Goal: Task Accomplishment & Management: Manage account settings

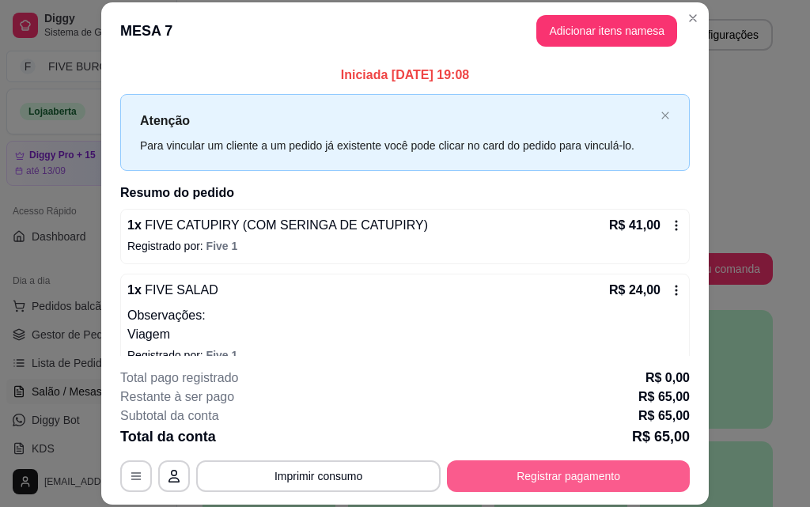
click at [635, 475] on button "Registrar pagamento" at bounding box center [568, 476] width 243 height 32
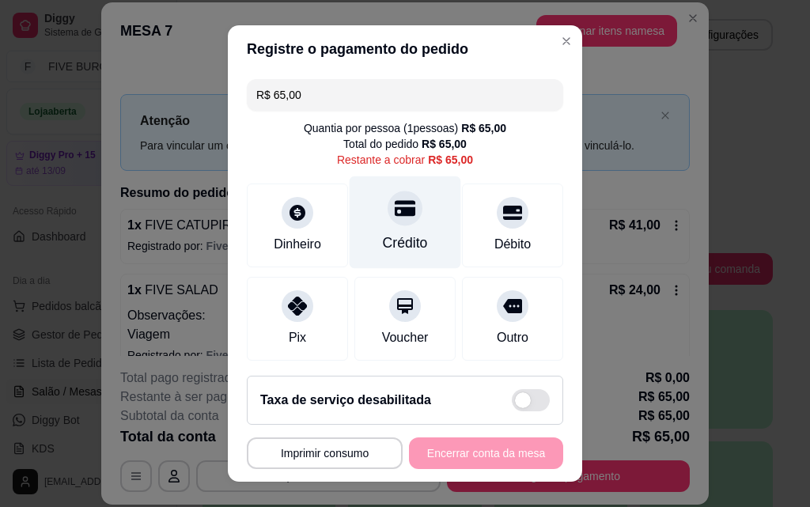
click at [410, 210] on div "Crédito" at bounding box center [405, 222] width 111 height 93
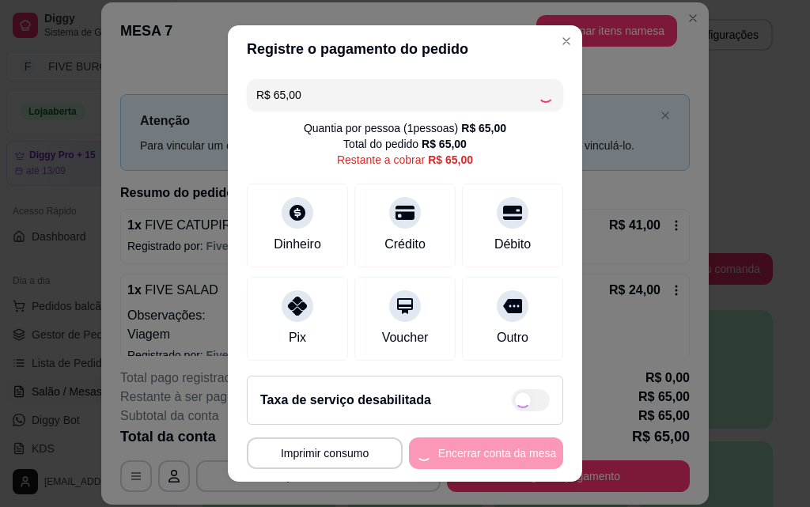
type input "R$ 0,00"
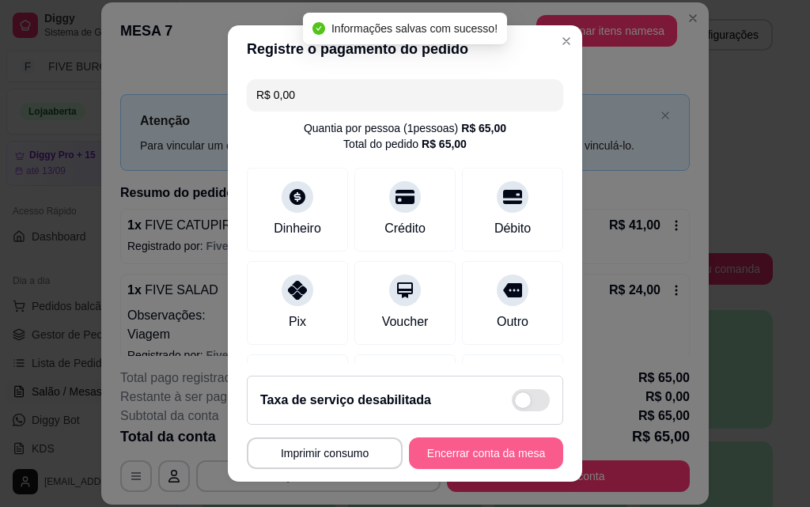
click at [496, 452] on button "Encerrar conta da mesa" at bounding box center [486, 453] width 154 height 32
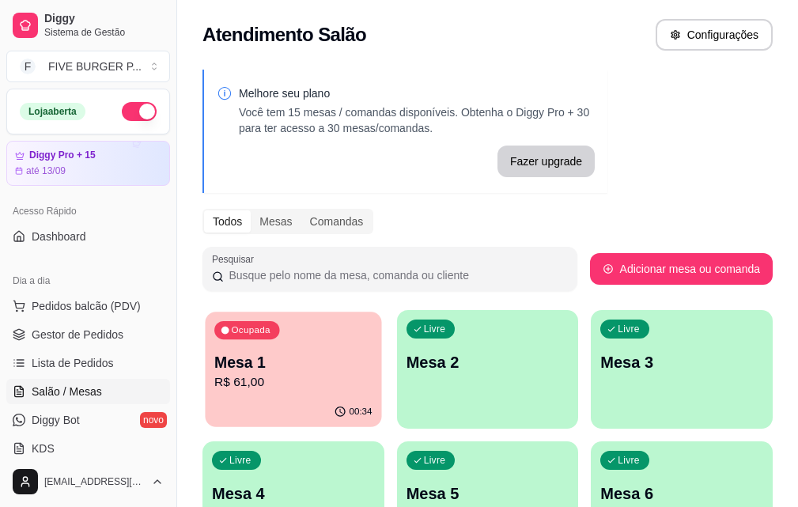
click at [278, 384] on p "R$ 61,00" at bounding box center [292, 382] width 157 height 18
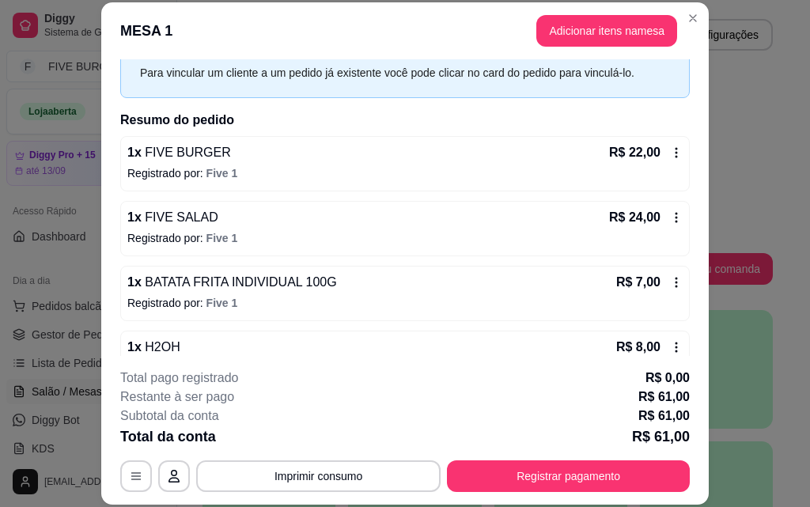
scroll to position [198, 0]
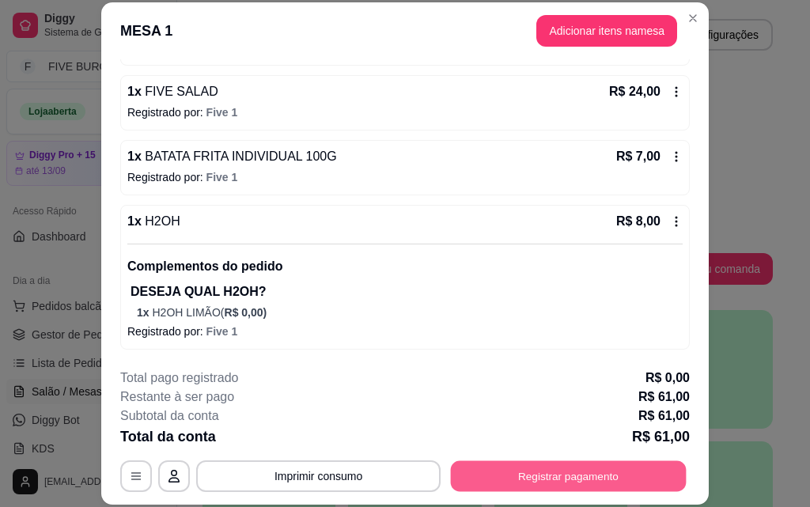
click at [585, 470] on button "Registrar pagamento" at bounding box center [569, 475] width 236 height 31
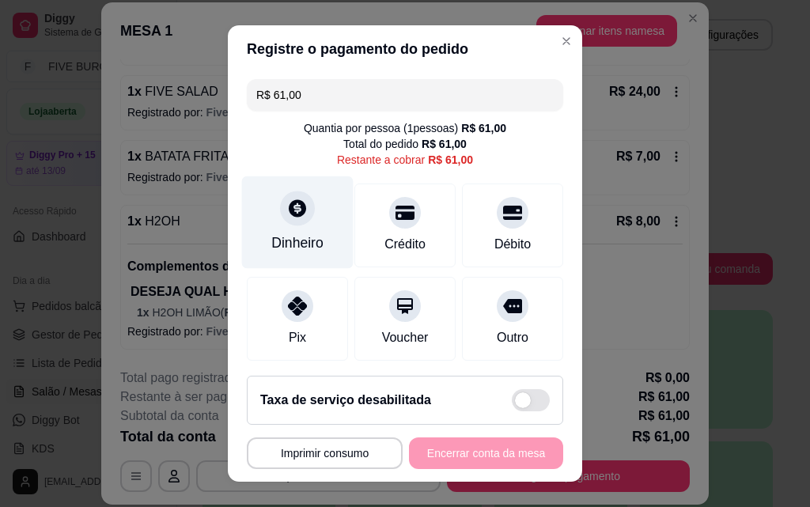
click at [307, 223] on div "Dinheiro" at bounding box center [297, 222] width 111 height 93
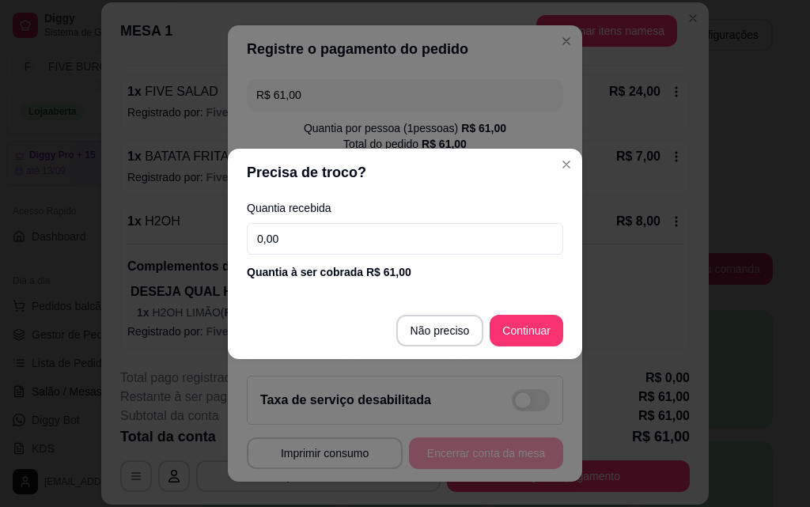
click at [312, 229] on input "0,00" at bounding box center [405, 239] width 316 height 32
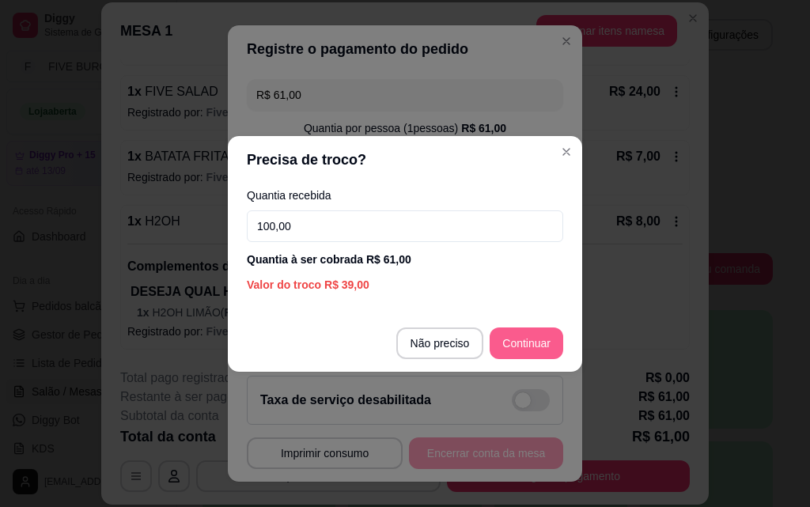
type input "100,00"
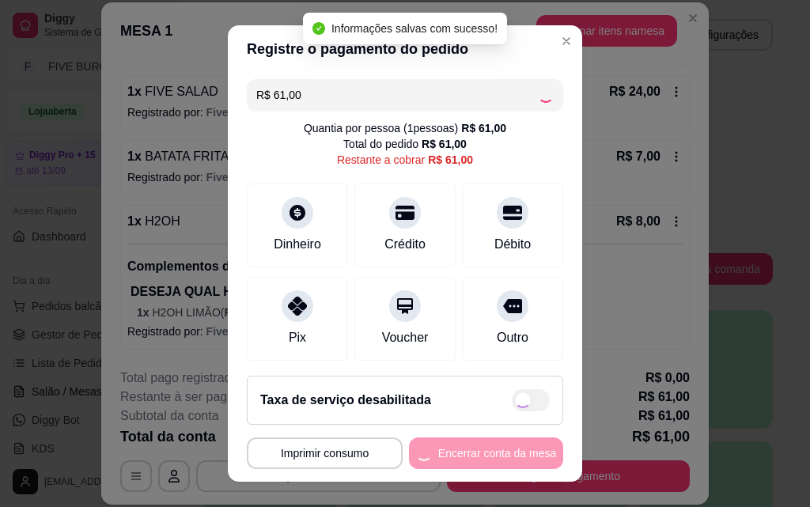
type input "R$ 0,00"
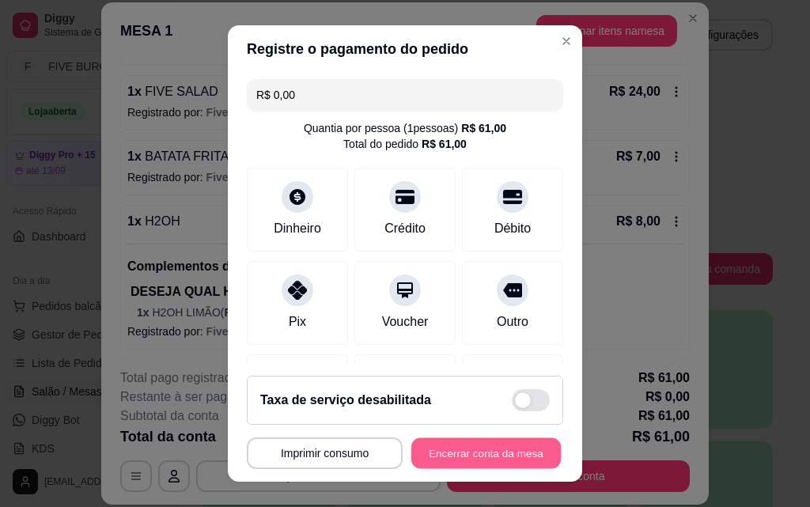
click at [470, 455] on button "Encerrar conta da mesa" at bounding box center [485, 453] width 149 height 31
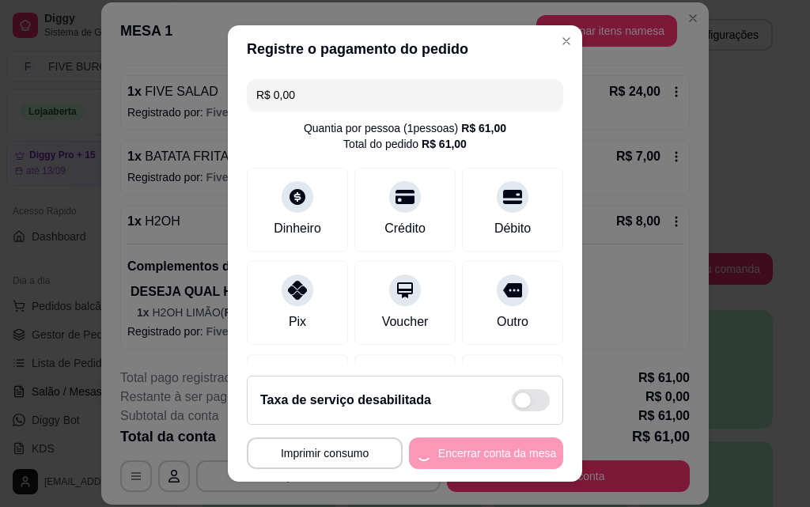
scroll to position [0, 0]
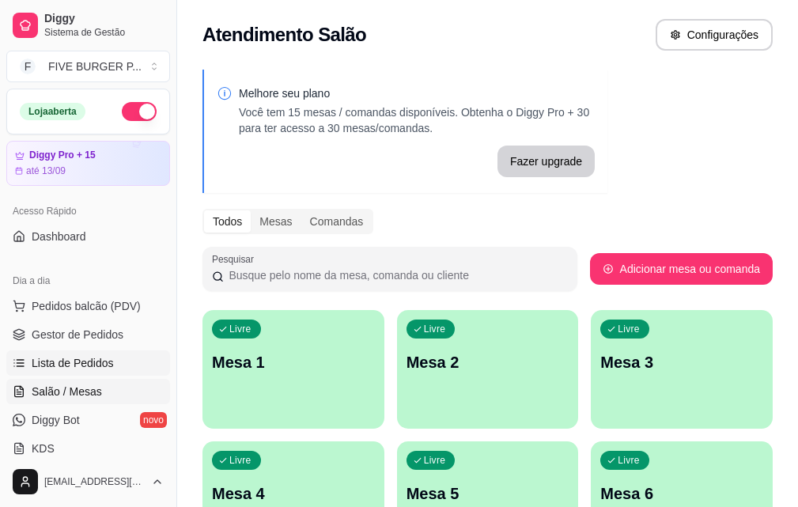
click at [83, 364] on span "Lista de Pedidos" at bounding box center [73, 363] width 82 height 16
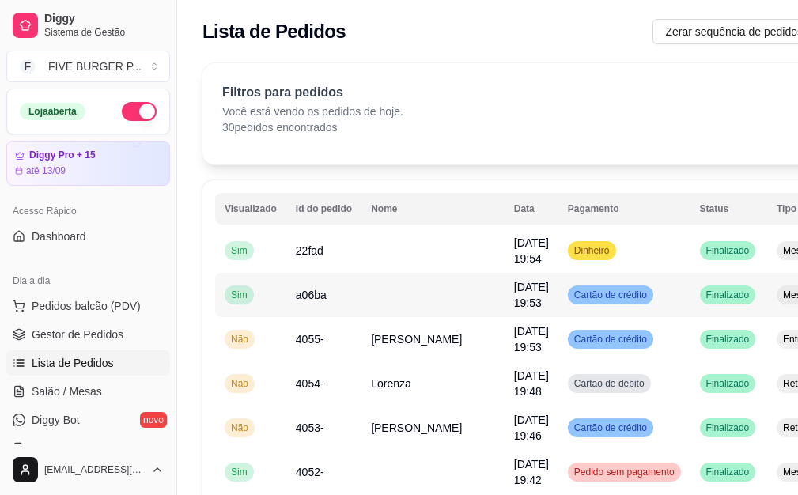
click at [422, 306] on td at bounding box center [432, 295] width 143 height 44
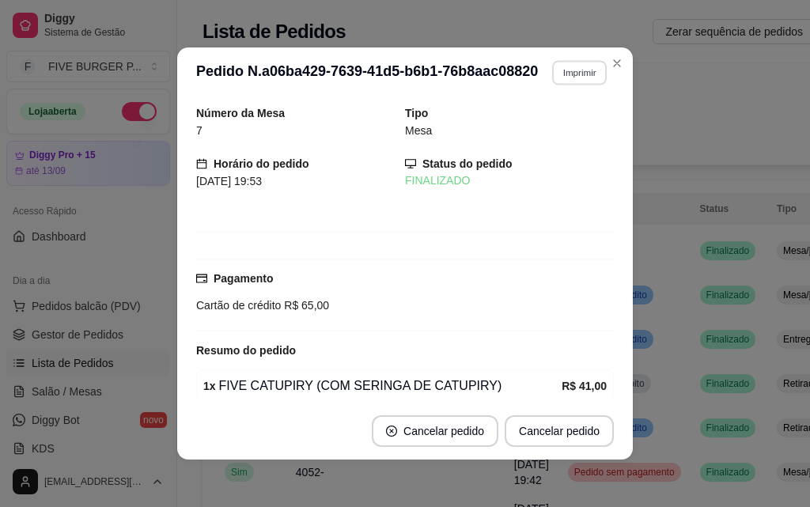
click at [572, 77] on button "Imprimir" at bounding box center [579, 72] width 55 height 25
click at [568, 137] on button "IMPRESSORA" at bounding box center [546, 127] width 115 height 25
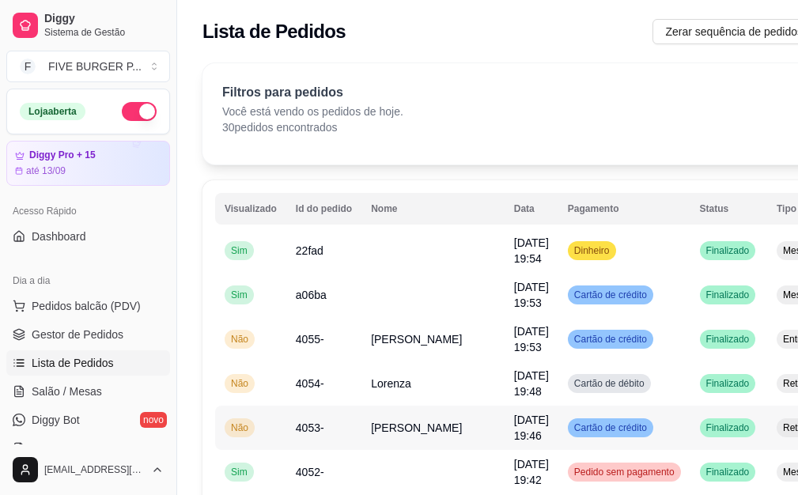
click at [504, 421] on td "[DATE] 19:46" at bounding box center [531, 428] width 54 height 44
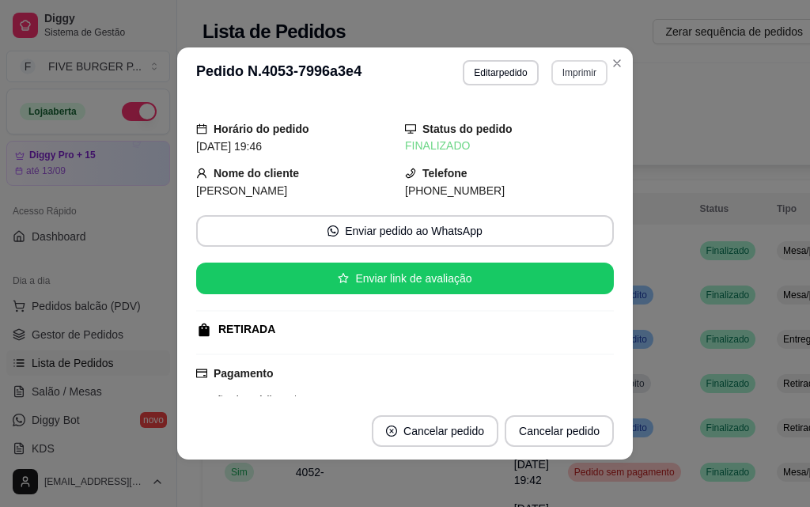
click at [560, 72] on button "Imprimir" at bounding box center [579, 72] width 56 height 25
click at [546, 121] on button "IMPRESSORA" at bounding box center [545, 127] width 115 height 25
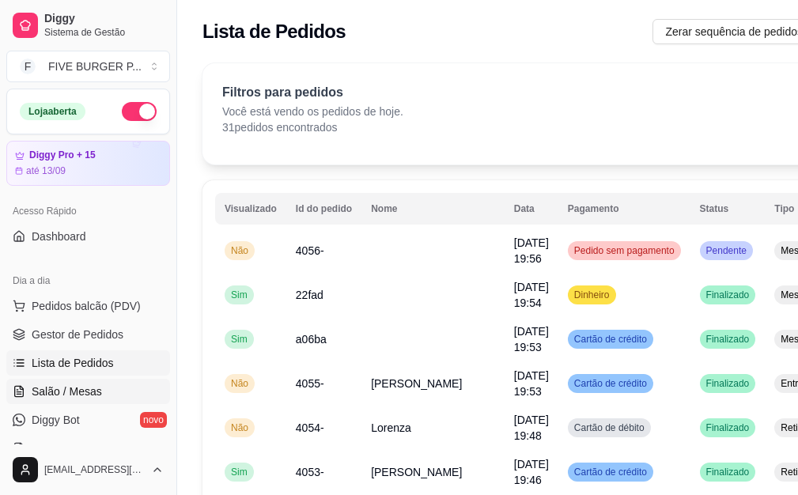
click at [87, 396] on span "Salão / Mesas" at bounding box center [67, 392] width 70 height 16
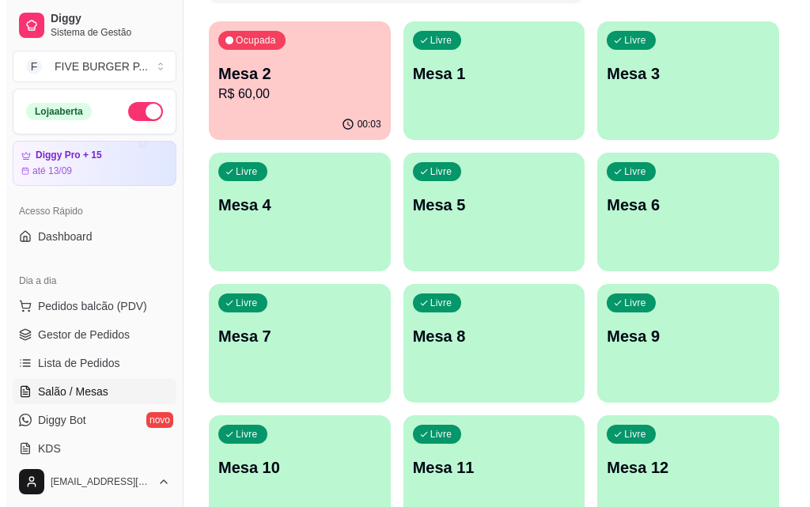
scroll to position [316, 0]
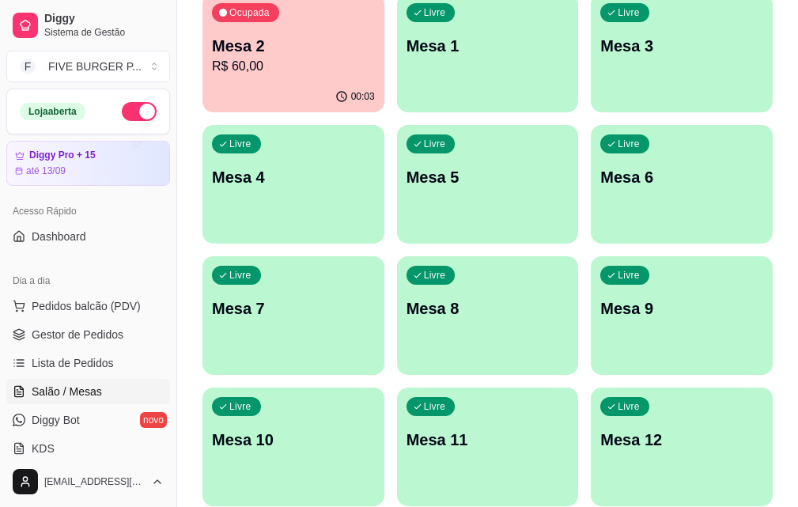
click at [255, 63] on p "R$ 60,00" at bounding box center [293, 66] width 163 height 19
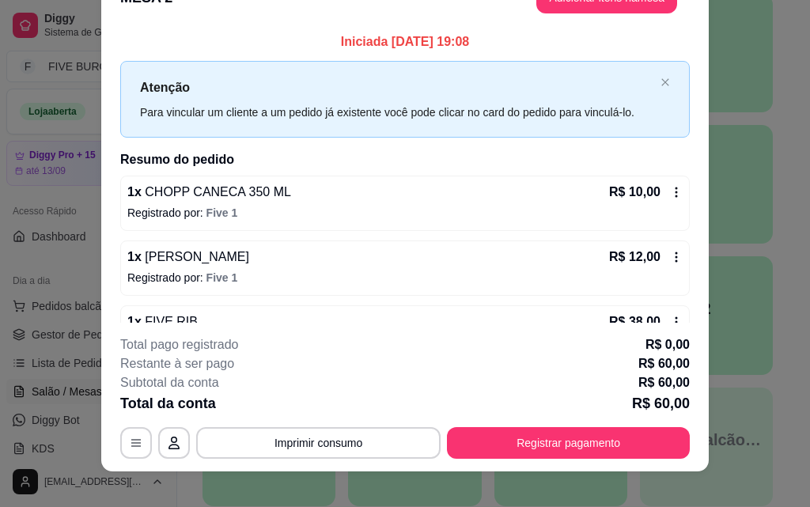
scroll to position [48, 0]
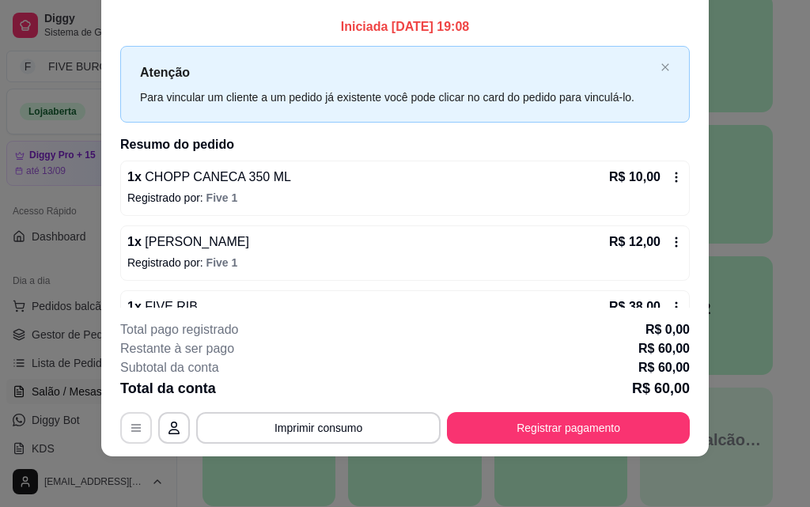
click at [133, 437] on button "button" at bounding box center [136, 428] width 32 height 32
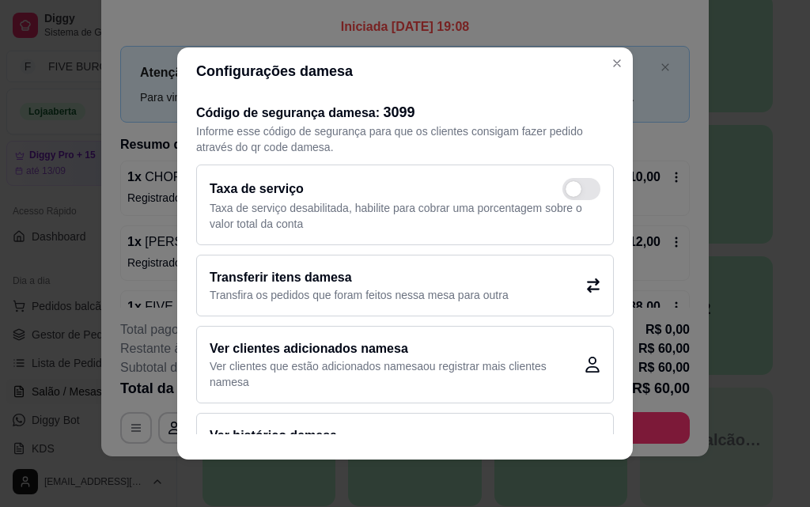
click at [586, 286] on icon at bounding box center [593, 285] width 14 height 14
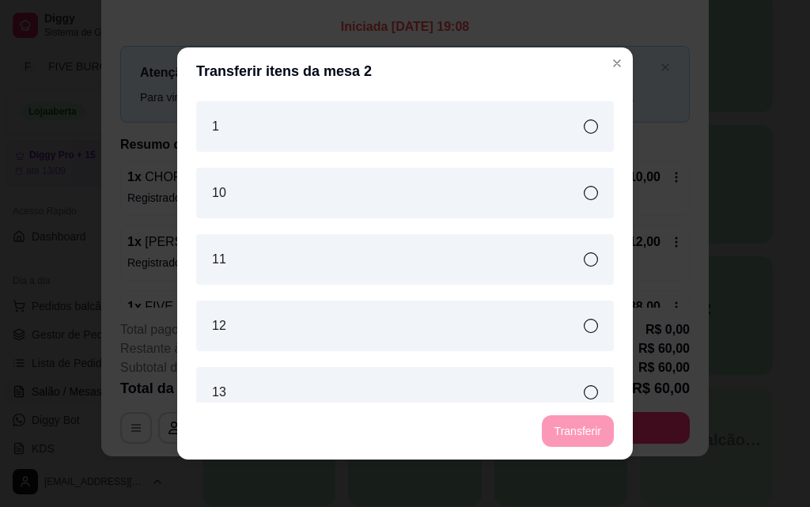
click at [584, 386] on icon at bounding box center [591, 392] width 14 height 14
click at [558, 433] on button "Transferir" at bounding box center [578, 431] width 72 height 32
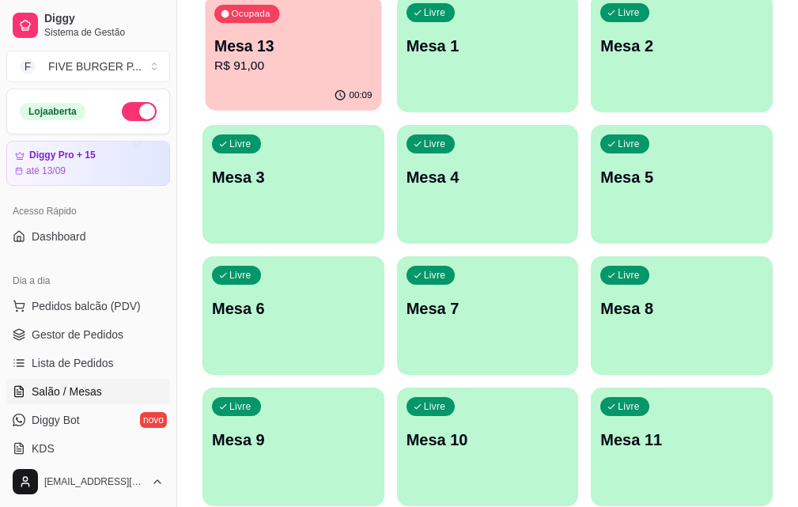
click at [271, 92] on div "00:09" at bounding box center [293, 96] width 176 height 30
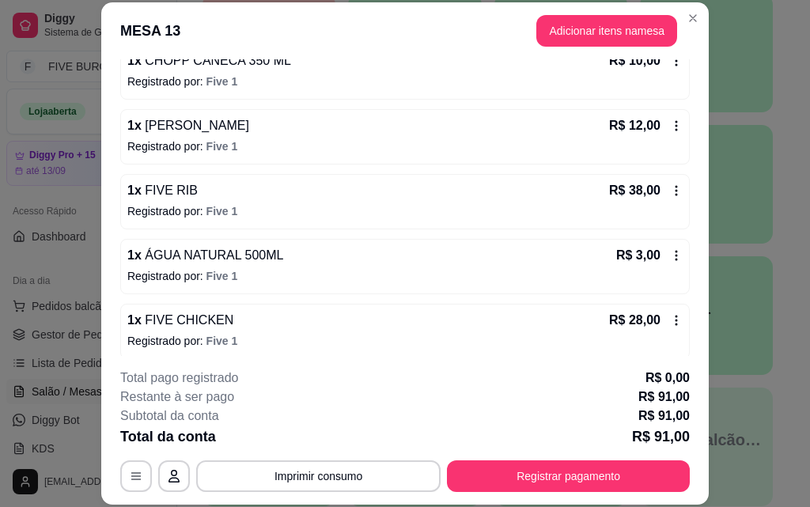
scroll to position [174, 0]
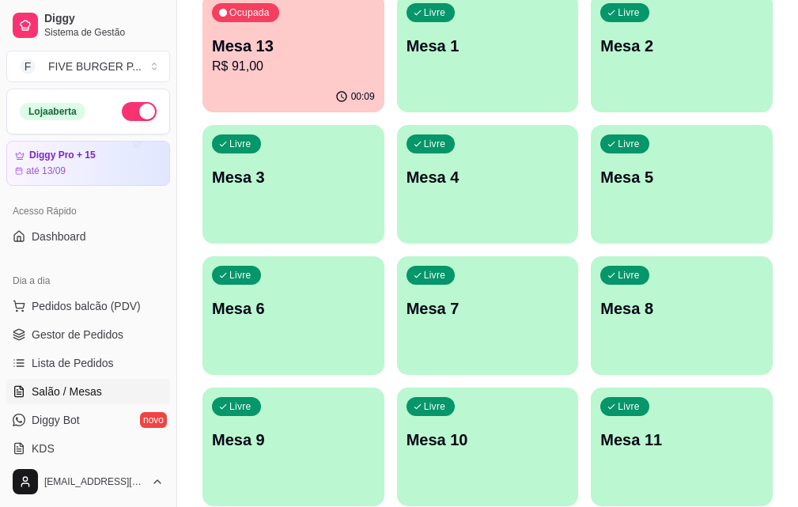
click at [309, 65] on p "R$ 91,00" at bounding box center [293, 66] width 163 height 19
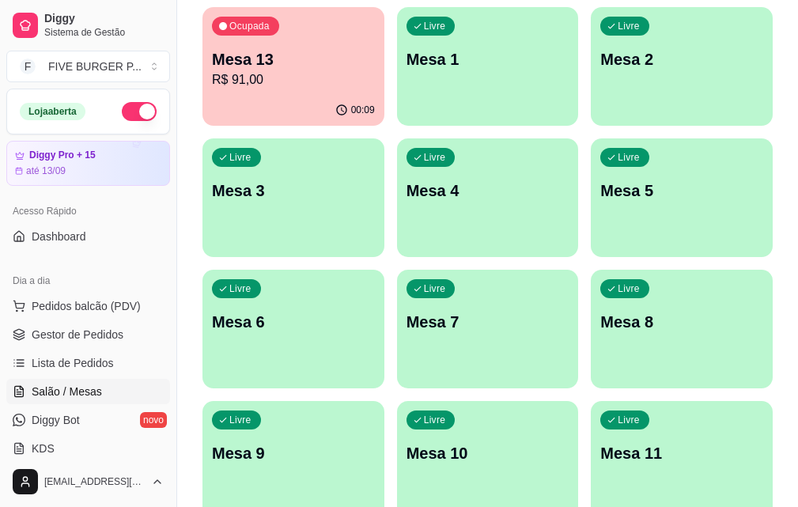
scroll to position [316, 0]
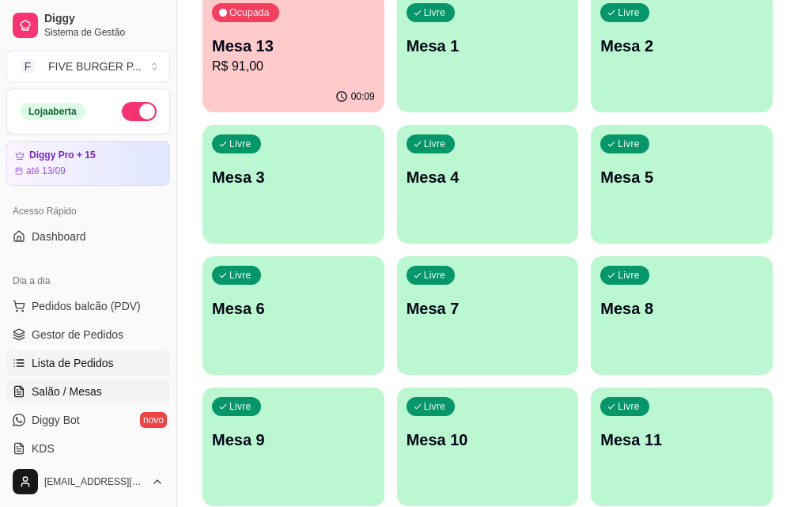
click at [85, 370] on span "Lista de Pedidos" at bounding box center [73, 363] width 82 height 16
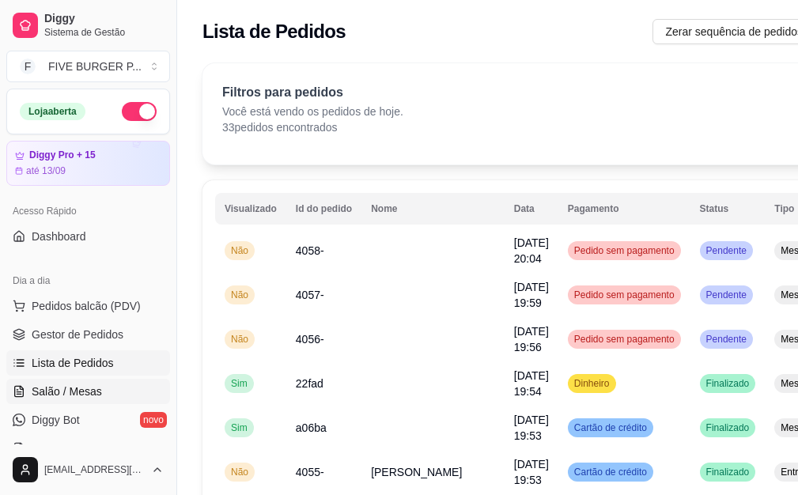
click at [68, 394] on span "Salão / Mesas" at bounding box center [67, 392] width 70 height 16
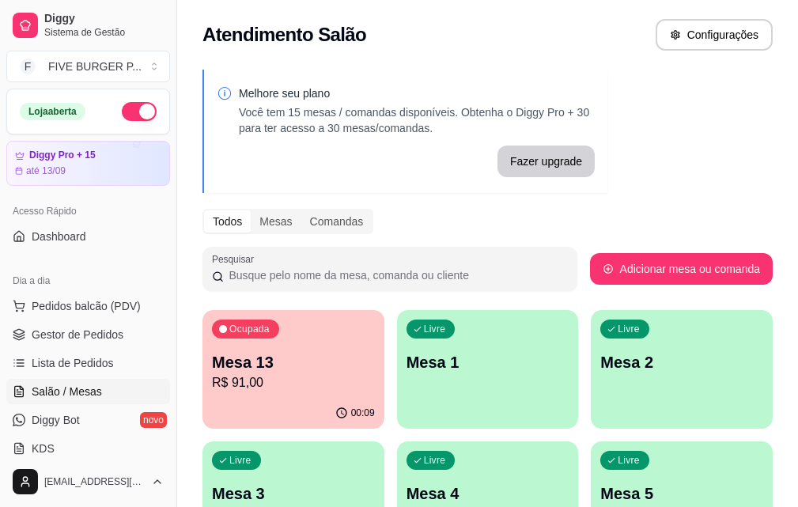
click at [270, 383] on p "R$ 91,00" at bounding box center [293, 382] width 163 height 19
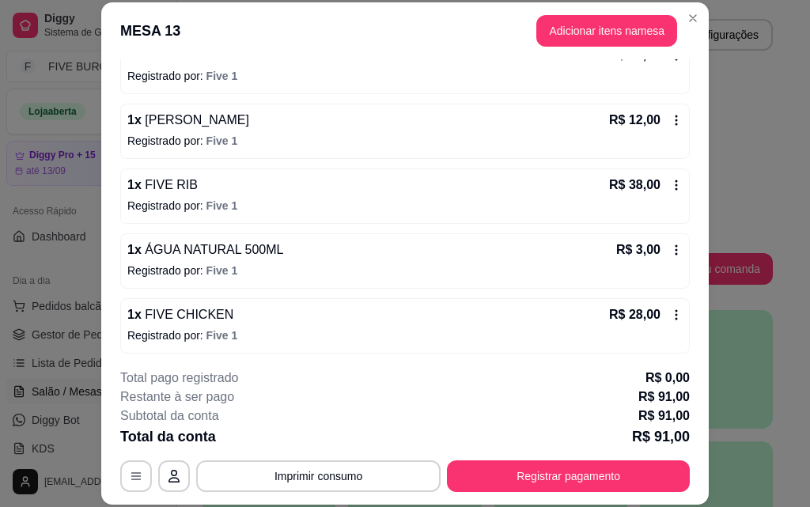
scroll to position [174, 0]
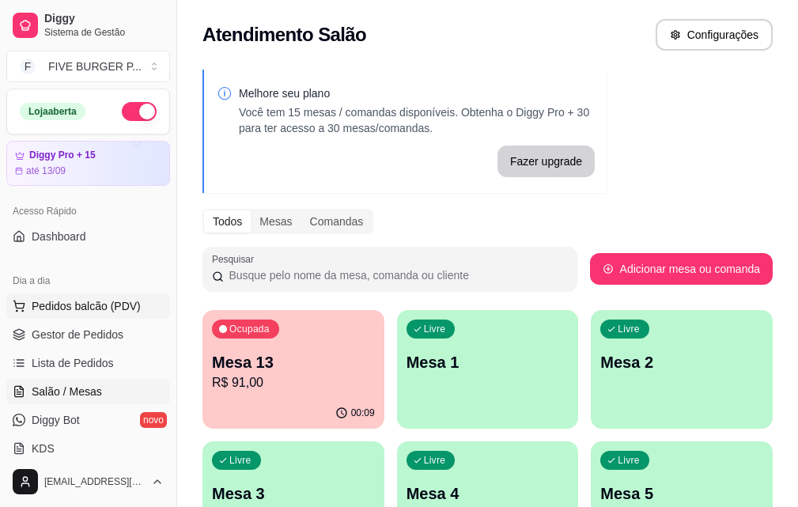
click at [127, 299] on span "Pedidos balcão (PDV)" at bounding box center [86, 306] width 109 height 16
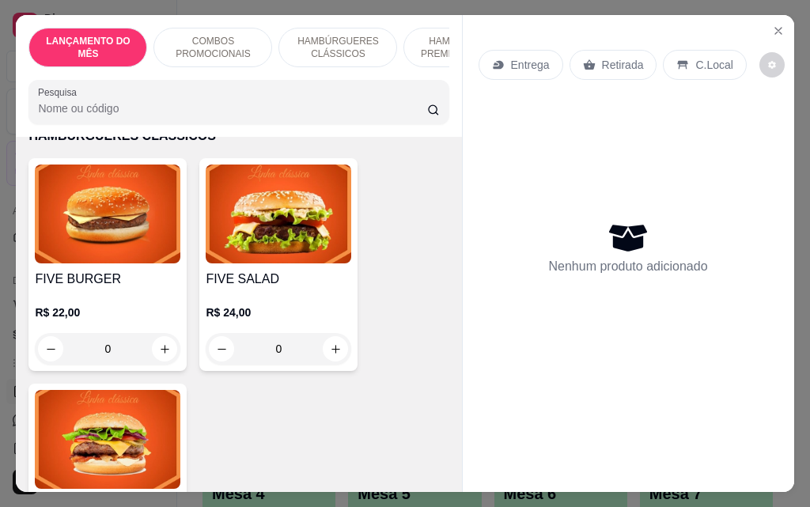
scroll to position [1186, 0]
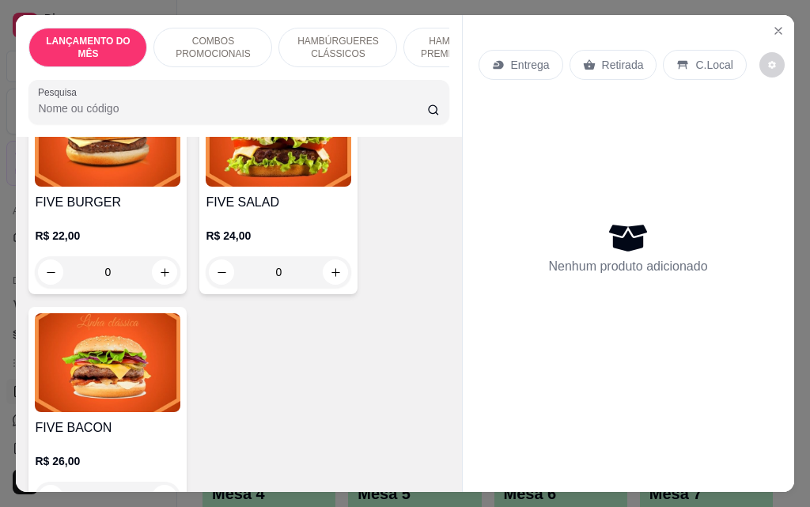
click at [166, 261] on div "0" at bounding box center [107, 272] width 145 height 32
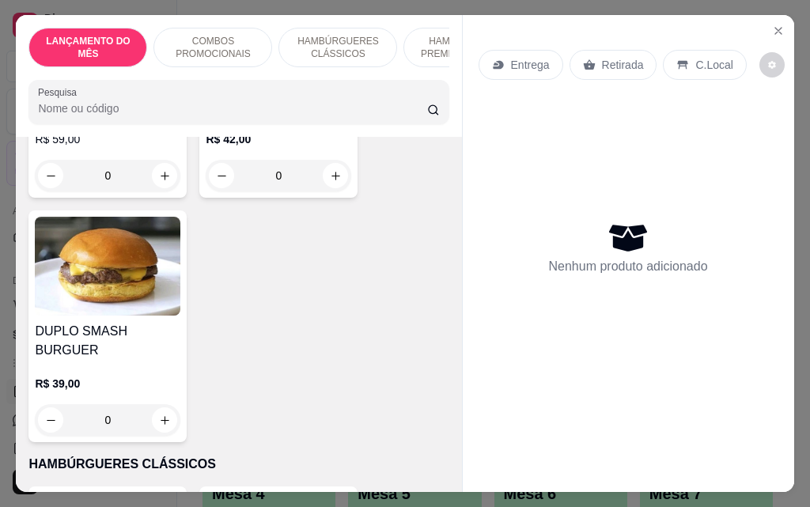
scroll to position [791, 0]
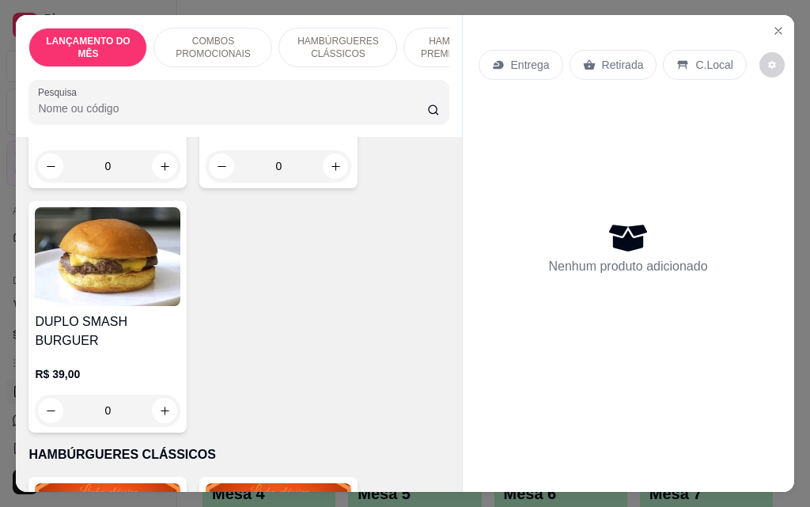
click at [161, 401] on div "0" at bounding box center [107, 411] width 145 height 32
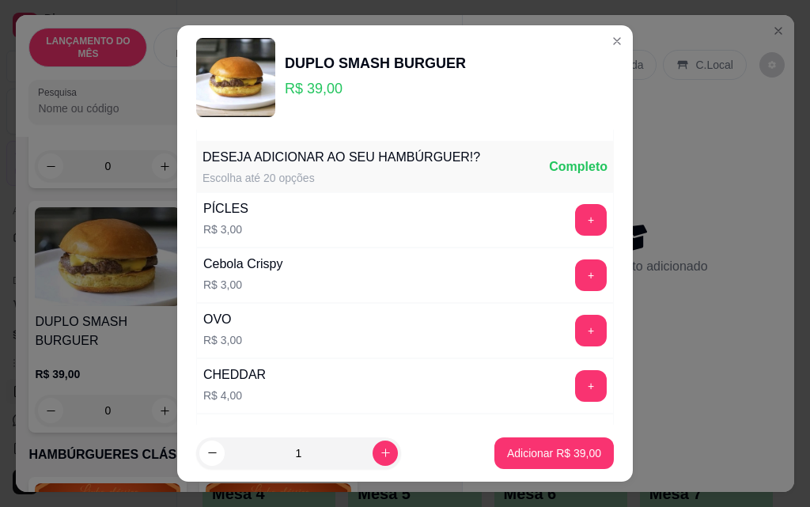
scroll to position [158, 0]
click at [575, 275] on button "+" at bounding box center [591, 275] width 32 height 32
click at [576, 275] on button "+" at bounding box center [591, 274] width 31 height 31
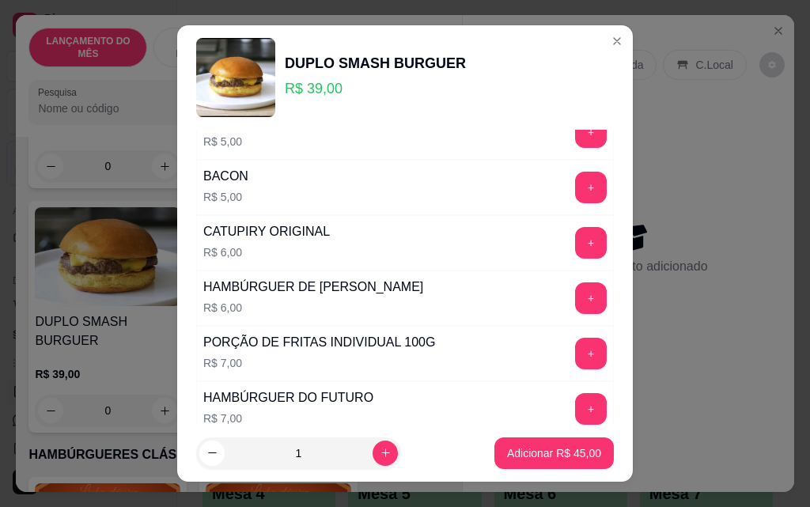
scroll to position [712, 0]
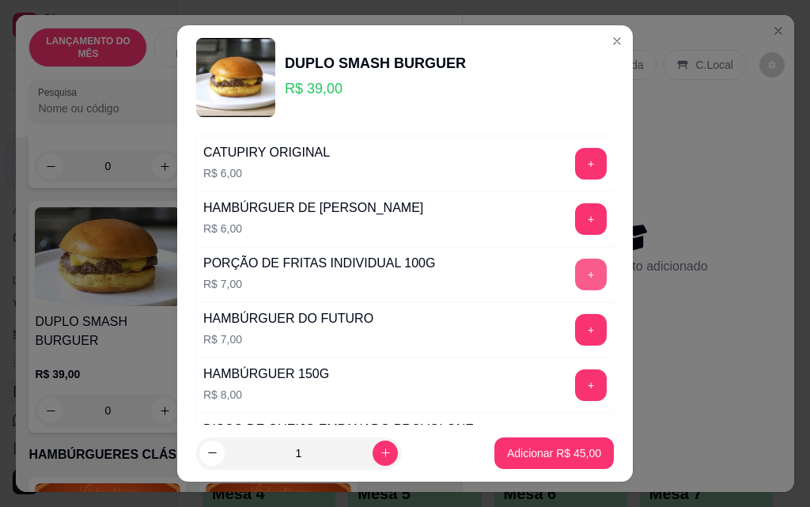
click at [575, 275] on button "+" at bounding box center [591, 275] width 32 height 32
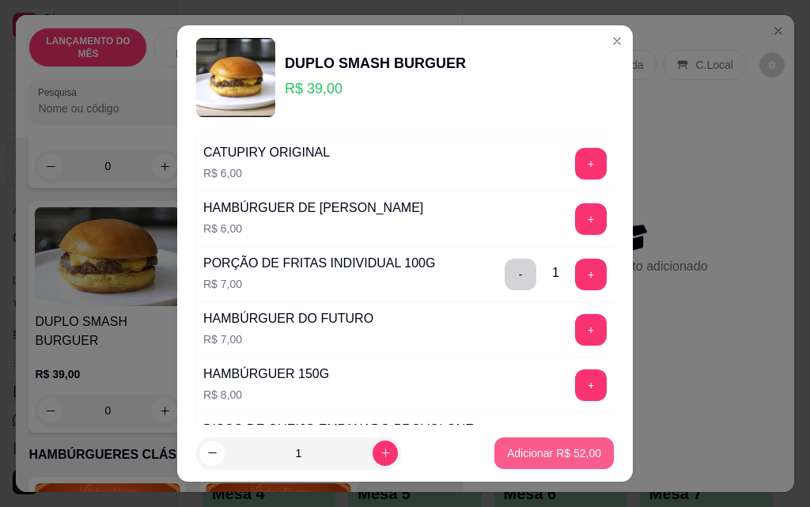
click at [539, 455] on p "Adicionar R$ 52,00" at bounding box center [554, 453] width 94 height 16
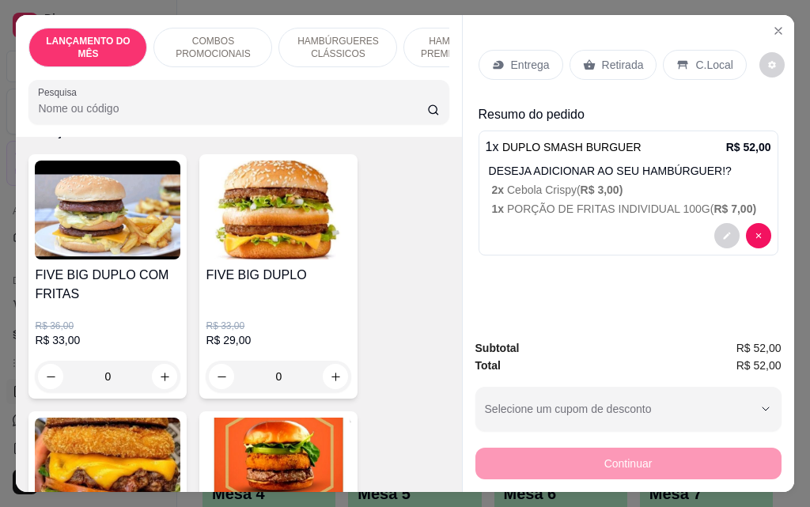
scroll to position [0, 0]
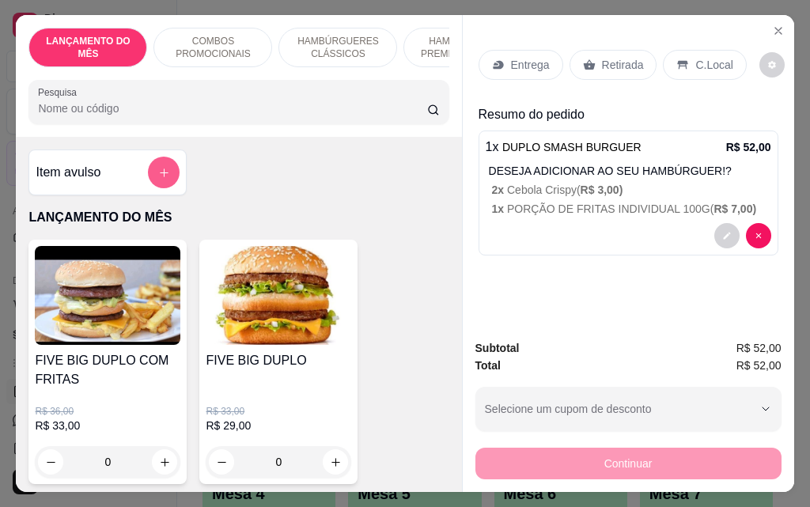
click at [166, 179] on button "add-separate-item" at bounding box center [164, 173] width 32 height 32
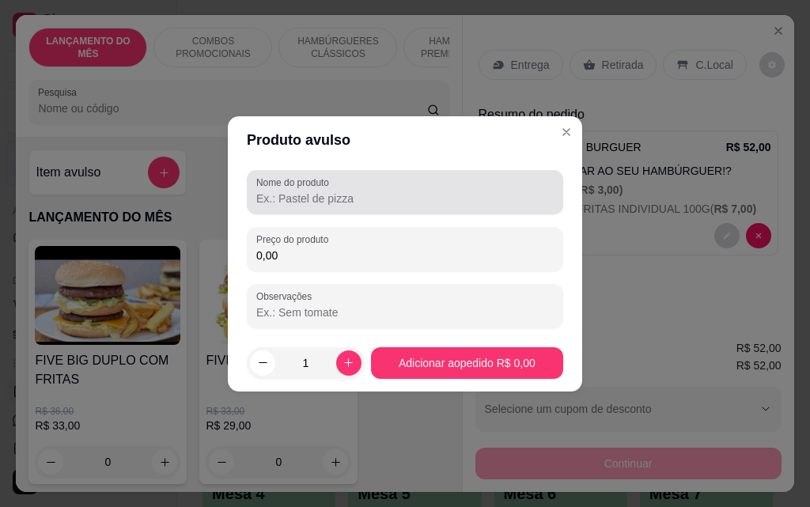
click at [293, 198] on input "Nome do produto" at bounding box center [404, 199] width 297 height 16
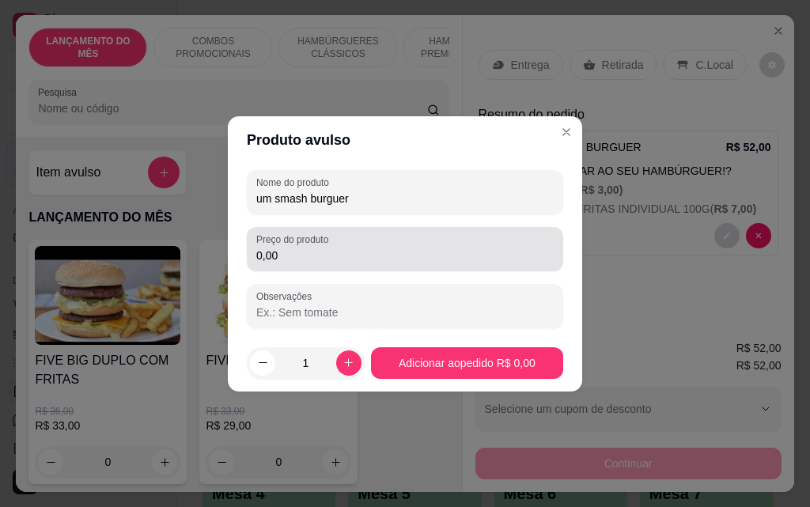
type input "um smash burguer"
click at [330, 262] on input "0,00" at bounding box center [404, 256] width 297 height 16
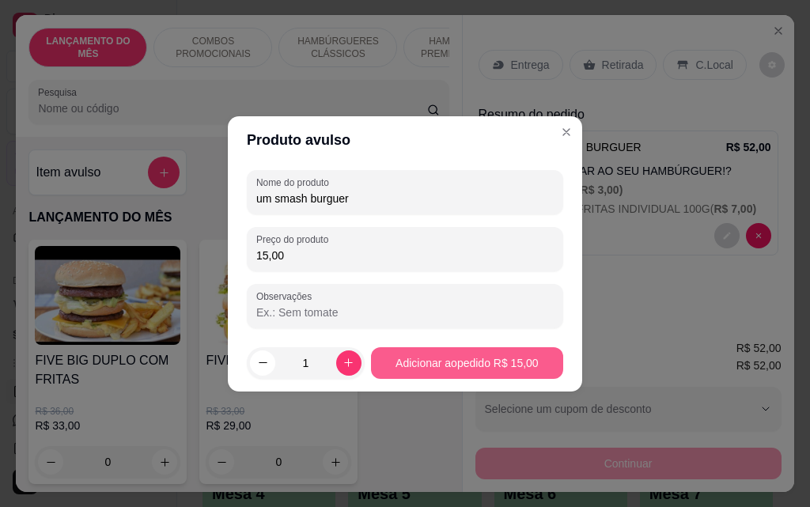
type input "15,00"
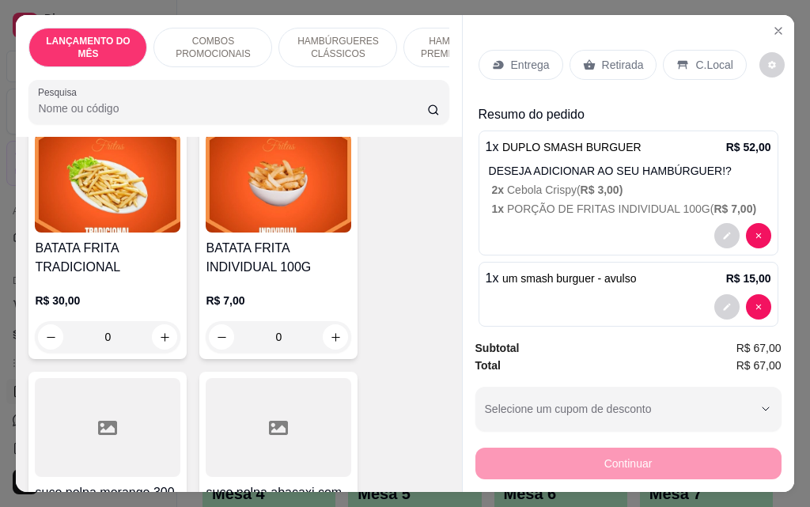
scroll to position [5219, 0]
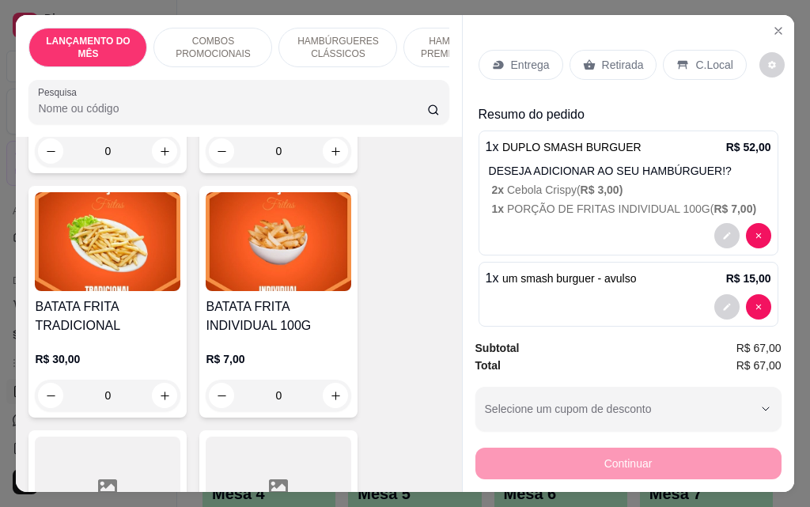
click at [332, 380] on div "0" at bounding box center [278, 396] width 145 height 32
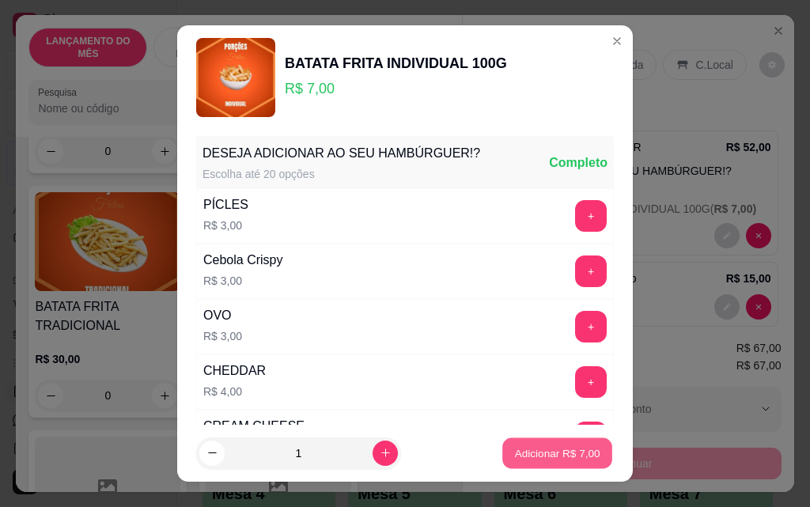
click at [542, 450] on p "Adicionar R$ 7,00" at bounding box center [556, 452] width 85 height 15
type input "1"
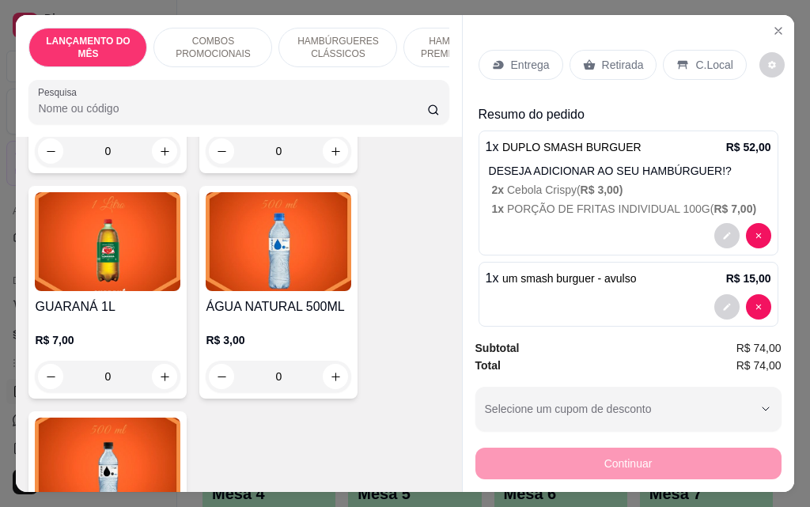
scroll to position [7196, 0]
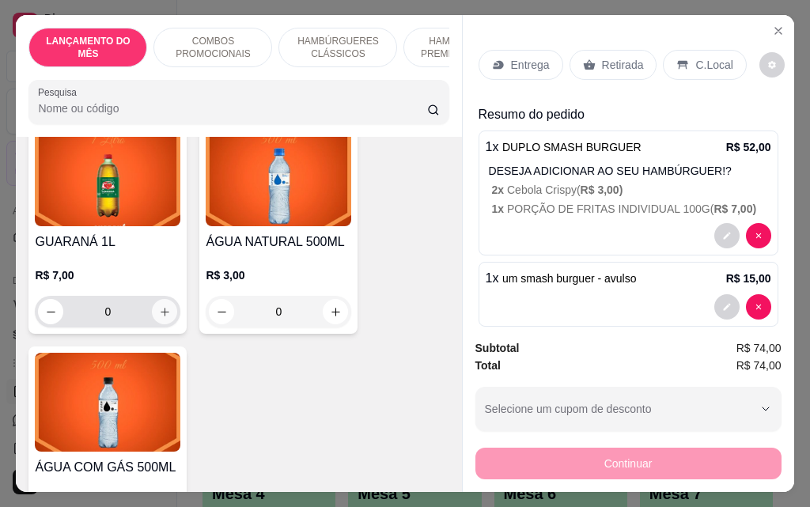
click at [159, 306] on icon "increase-product-quantity" at bounding box center [165, 312] width 12 height 12
type input "1"
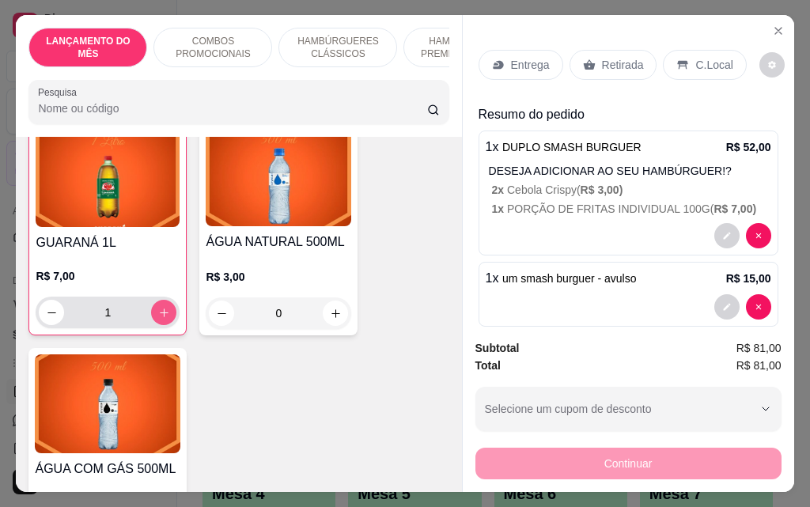
scroll to position [7197, 0]
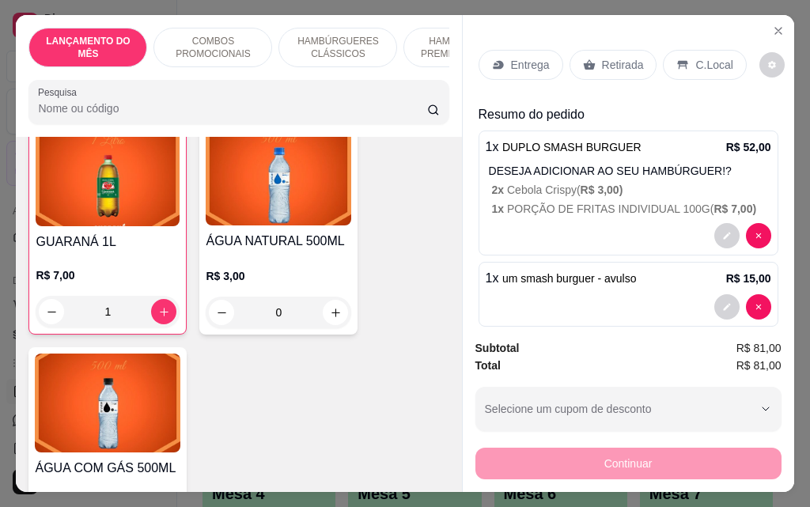
click at [525, 66] on p "Entrega" at bounding box center [530, 65] width 39 height 16
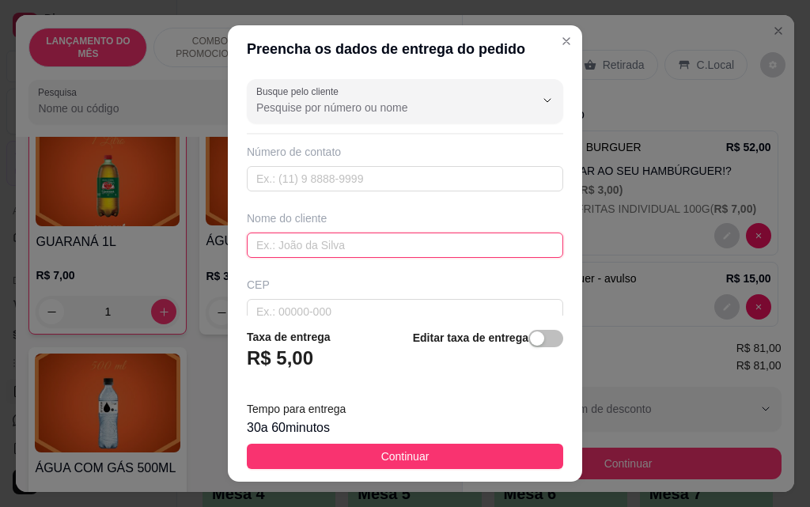
click at [361, 246] on input "text" at bounding box center [405, 244] width 316 height 25
type input "bem alem"
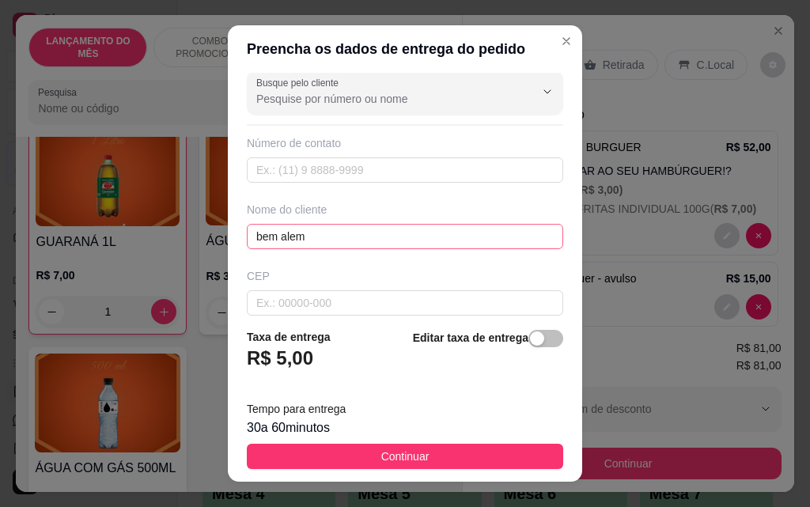
scroll to position [184, 0]
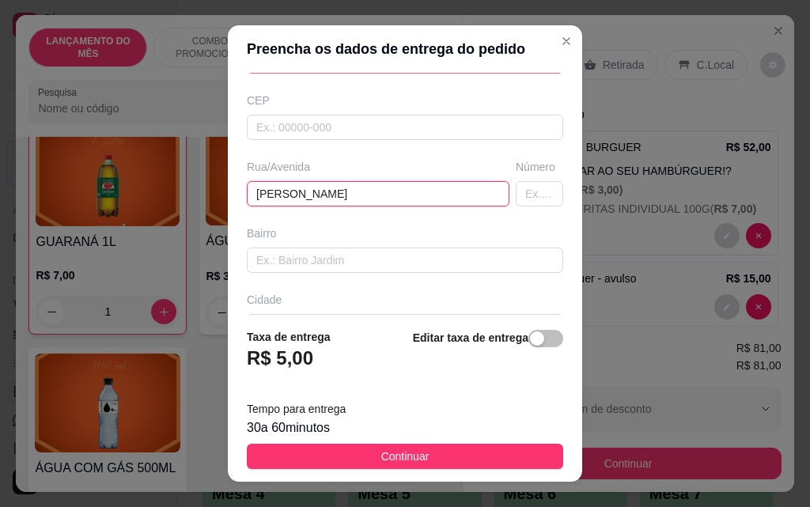
type input "[PERSON_NAME]"
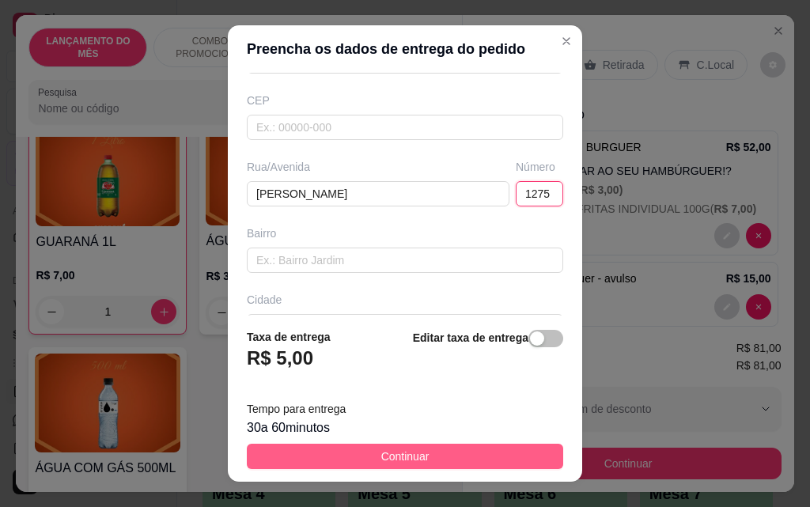
type input "1275"
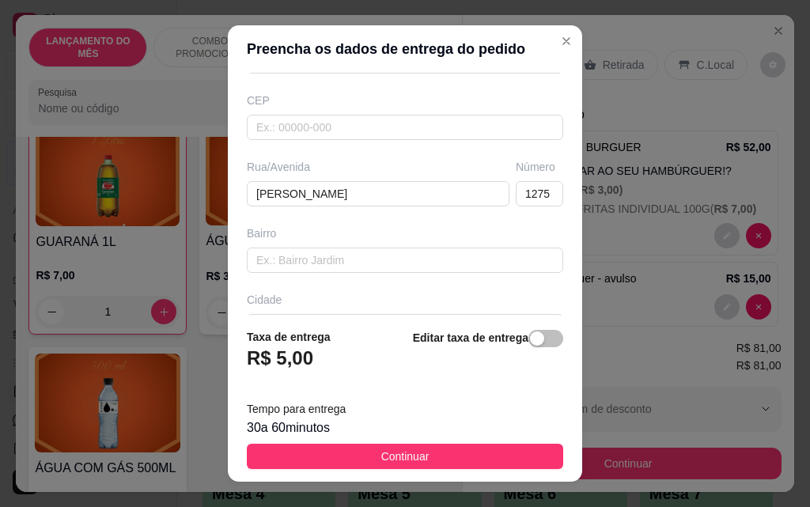
click at [403, 467] on button "Continuar" at bounding box center [405, 456] width 316 height 25
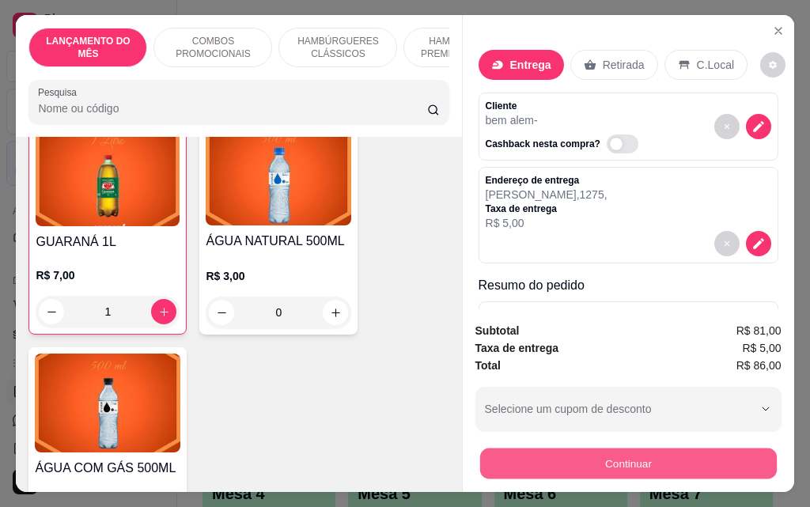
click at [603, 466] on button "Continuar" at bounding box center [627, 463] width 297 height 31
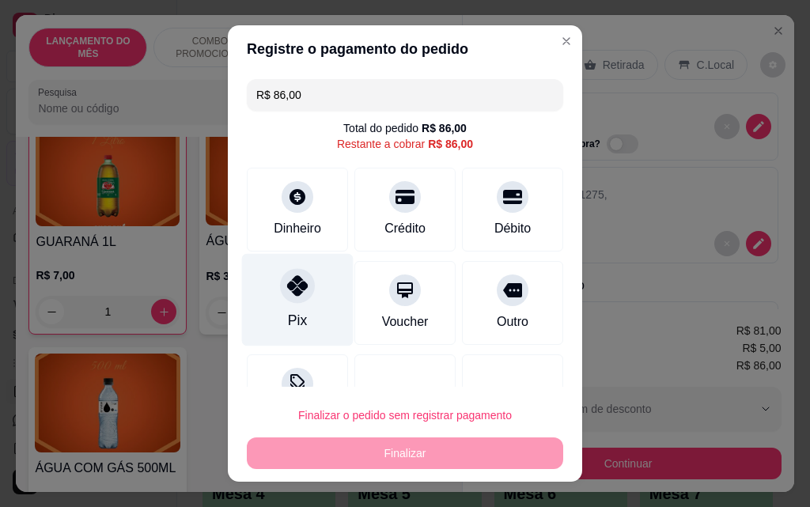
click at [289, 297] on div at bounding box center [297, 285] width 35 height 35
type input "R$ 0,00"
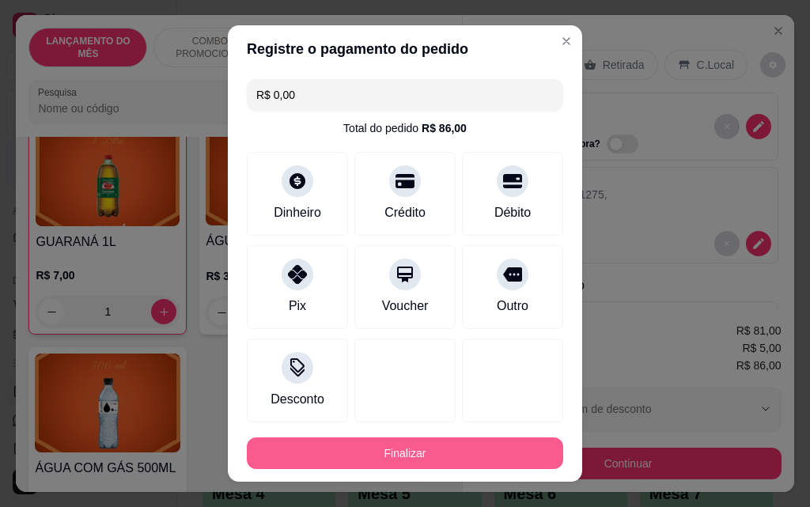
click at [443, 456] on button "Finalizar" at bounding box center [405, 453] width 316 height 32
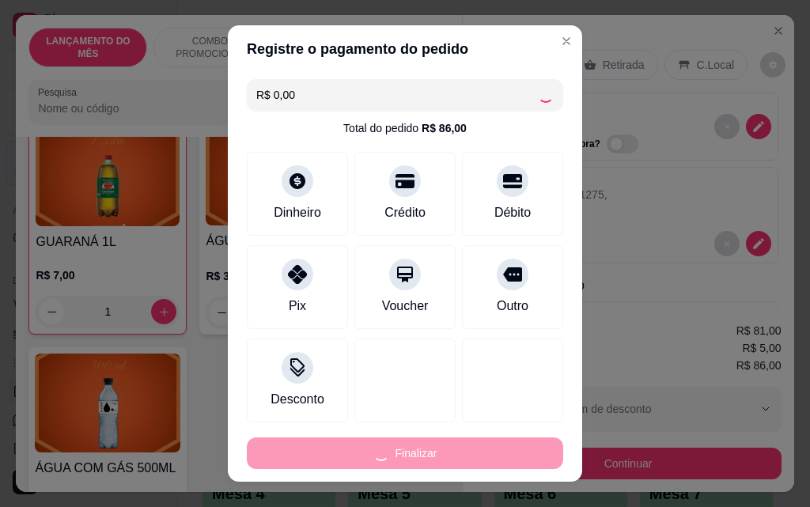
type input "0"
type input "-R$ 86,00"
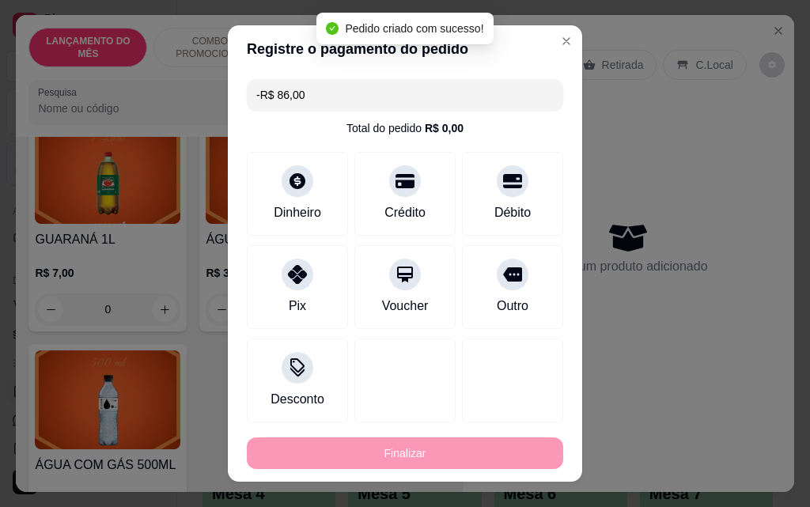
scroll to position [7194, 0]
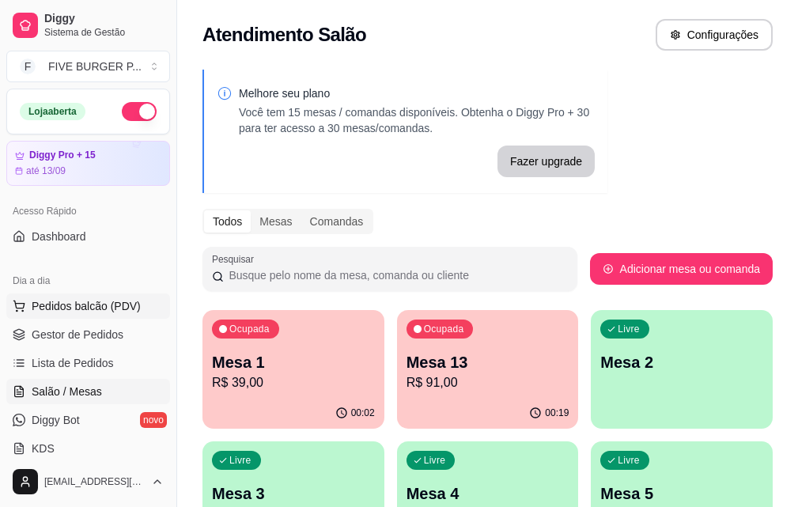
click at [115, 301] on span "Pedidos balcão (PDV)" at bounding box center [86, 306] width 109 height 16
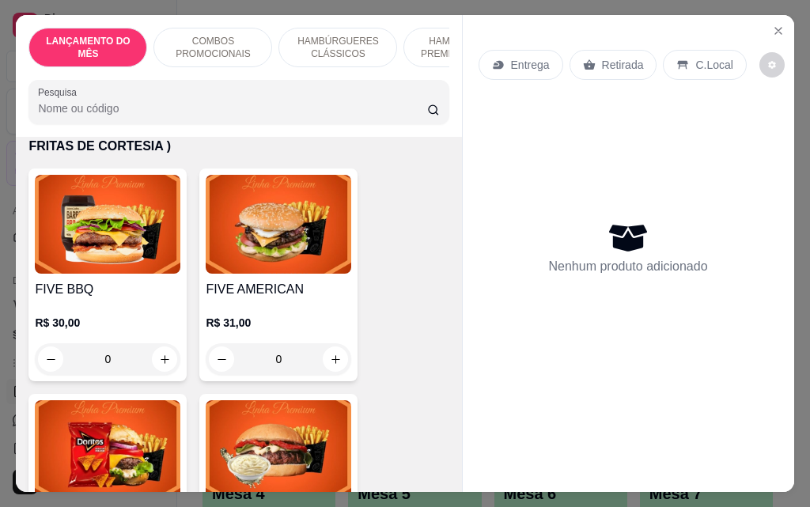
scroll to position [1740, 0]
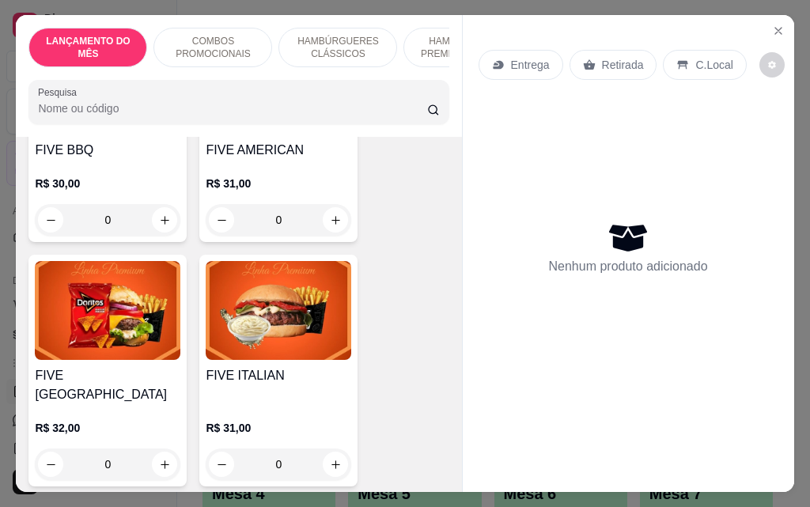
click at [164, 448] on div "0" at bounding box center [107, 464] width 145 height 32
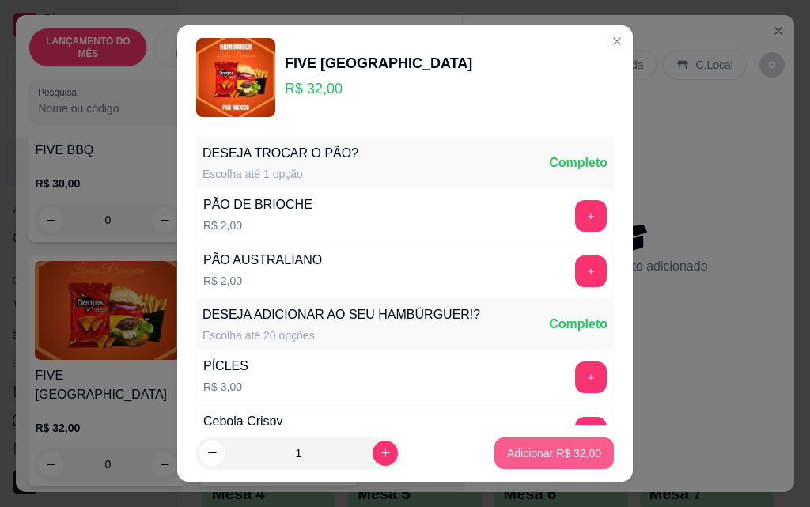
click at [526, 452] on p "Adicionar R$ 32,00" at bounding box center [554, 453] width 94 height 16
type input "1"
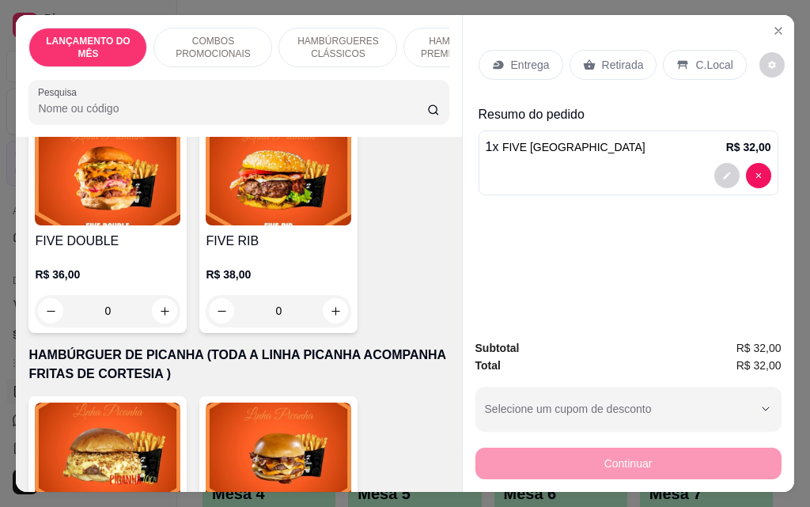
scroll to position [2609, 0]
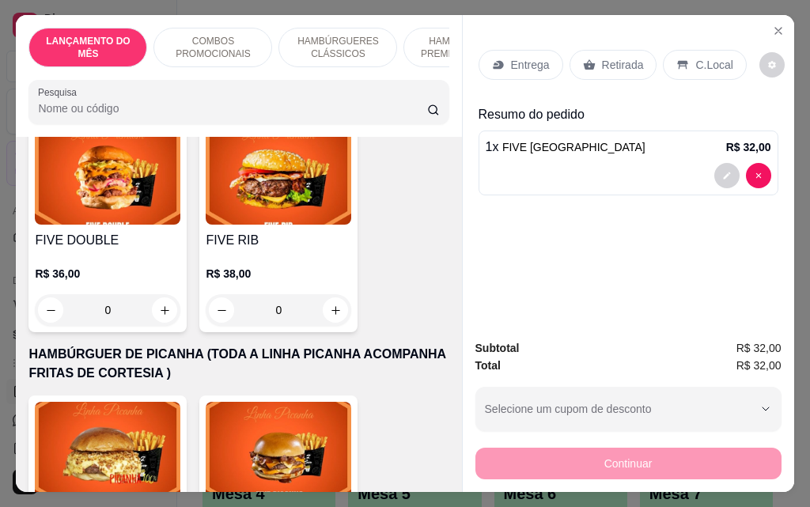
click at [165, 294] on div "0" at bounding box center [107, 310] width 145 height 32
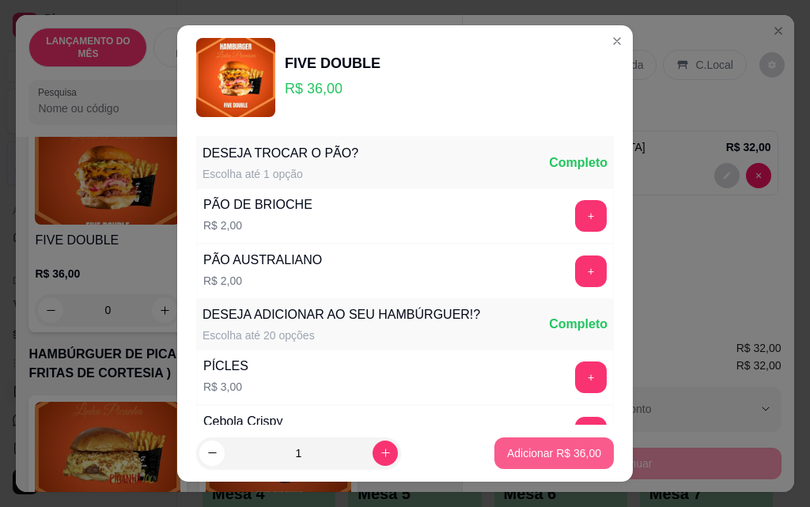
click at [578, 463] on button "Adicionar R$ 36,00" at bounding box center [553, 453] width 119 height 32
type input "1"
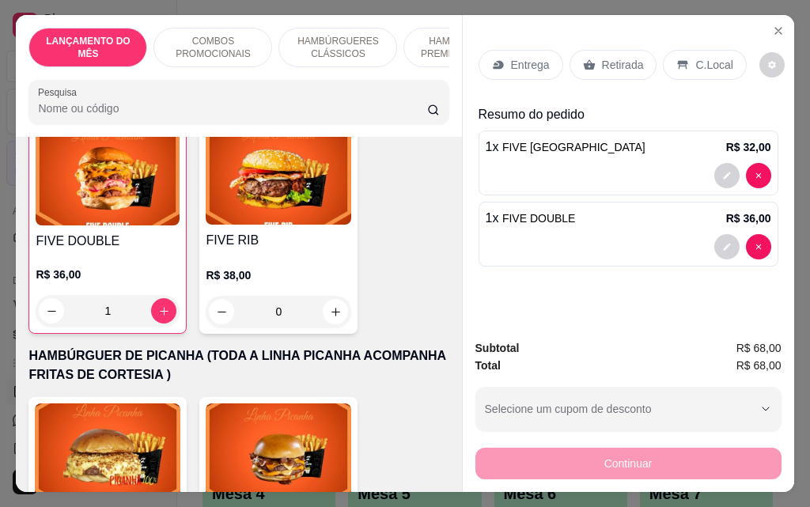
scroll to position [2610, 0]
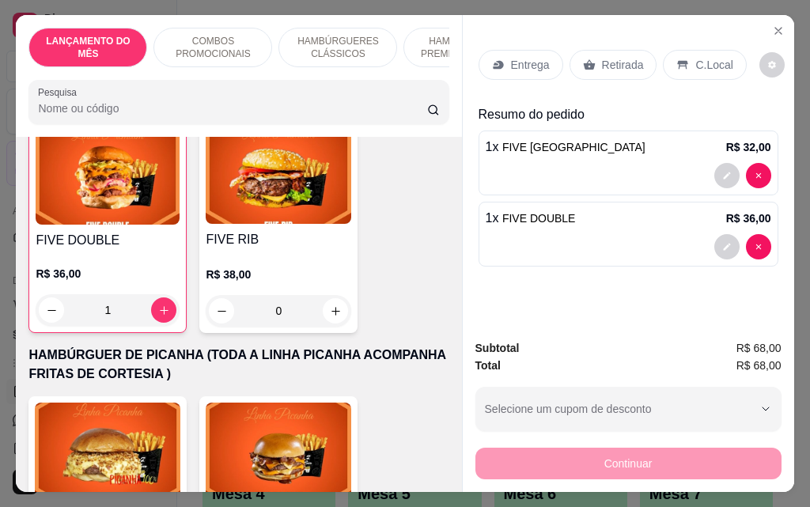
click at [159, 294] on div "1" at bounding box center [108, 310] width 144 height 32
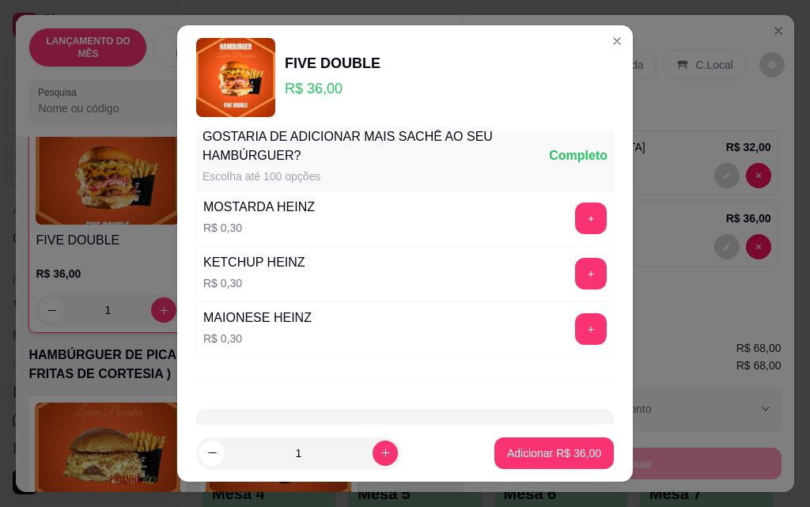
scroll to position [1386, 0]
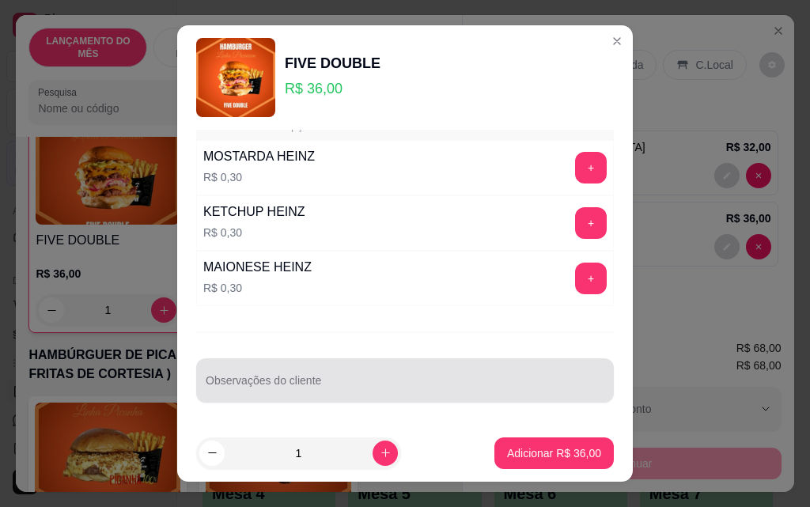
click at [350, 373] on div at bounding box center [405, 381] width 399 height 32
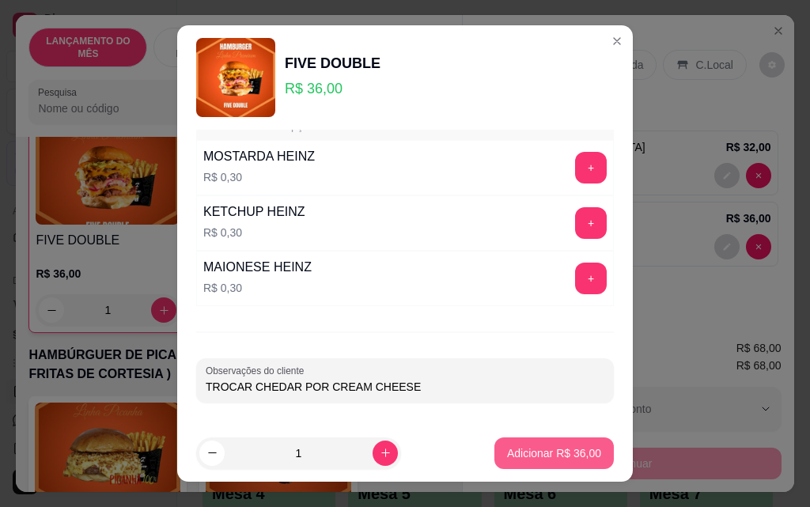
type input "TROCAR CHEDAR POR CREAM CHEESE"
click at [528, 447] on p "Adicionar R$ 36,00" at bounding box center [554, 453] width 94 height 16
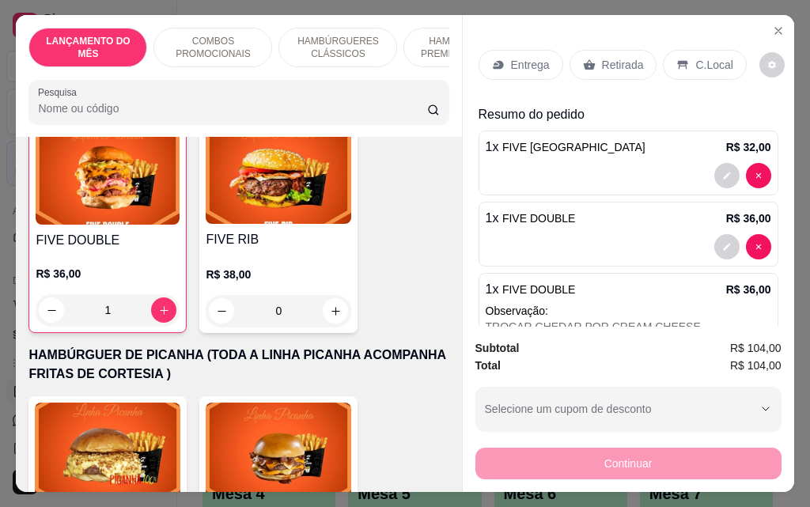
click at [523, 57] on p "Entrega" at bounding box center [530, 65] width 39 height 16
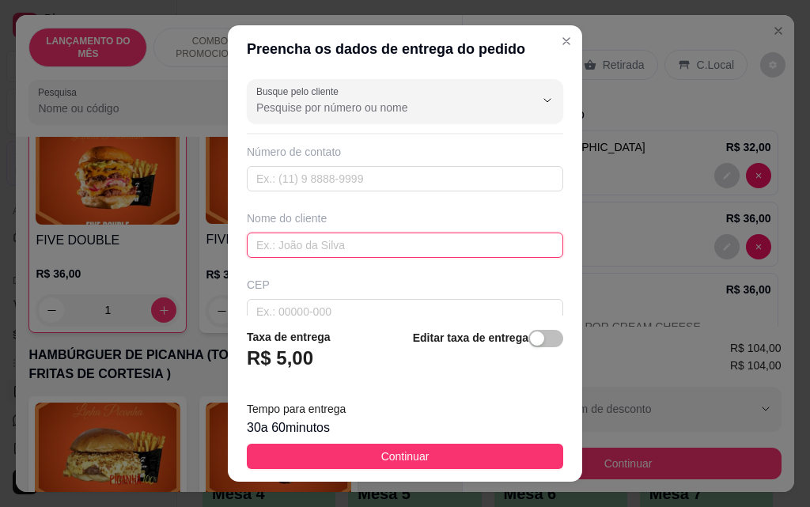
click at [381, 238] on input "text" at bounding box center [405, 244] width 316 height 25
type input "[PERSON_NAME]"
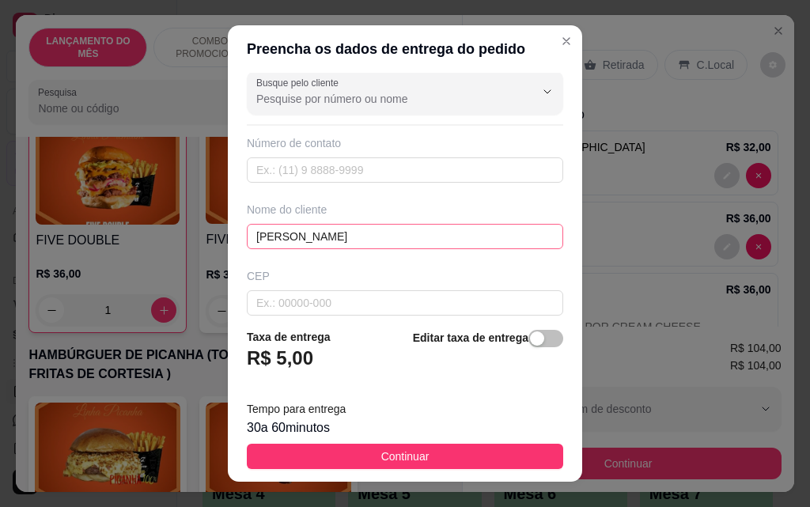
scroll to position [184, 0]
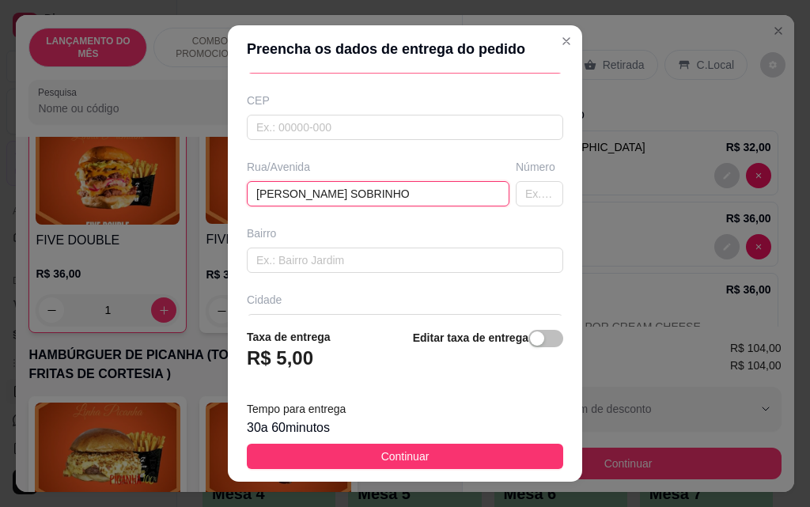
type input "[PERSON_NAME] SOBRINHO"
type input "48"
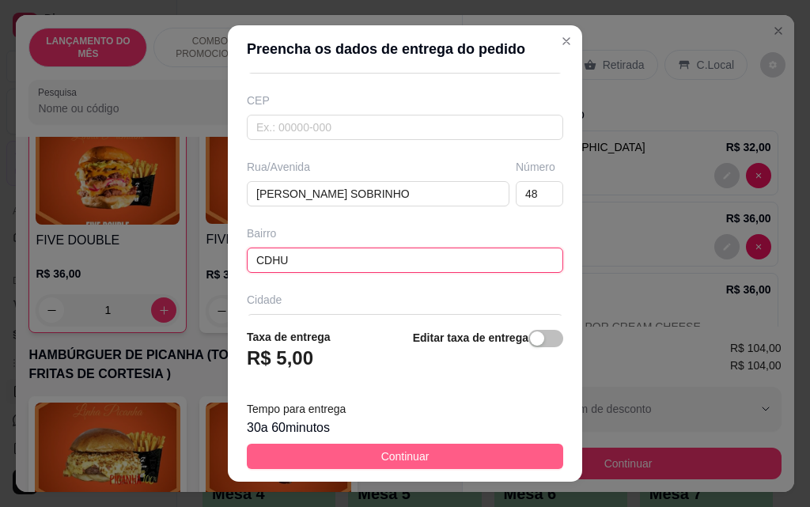
type input "CDHU"
click at [415, 459] on span "Continuar" at bounding box center [405, 456] width 48 height 17
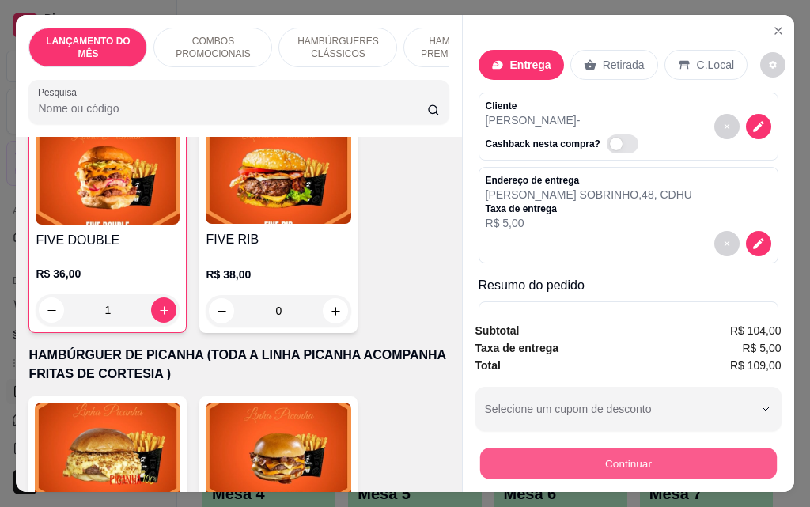
click at [713, 452] on button "Continuar" at bounding box center [627, 463] width 297 height 31
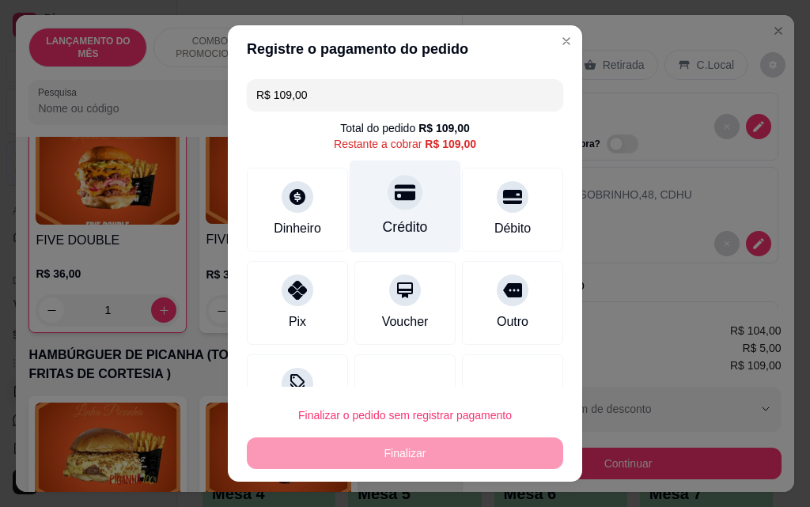
click at [403, 223] on div "Crédito" at bounding box center [405, 227] width 45 height 21
type input "R$ 0,00"
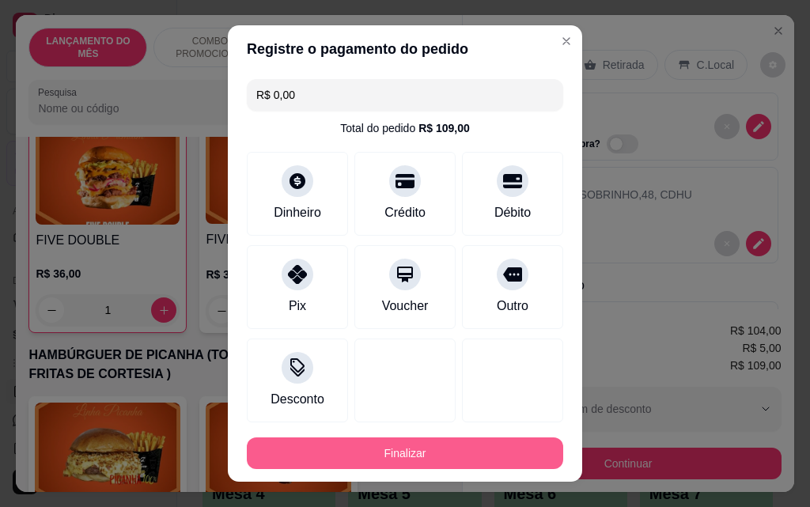
click at [482, 451] on button "Finalizar" at bounding box center [405, 453] width 316 height 32
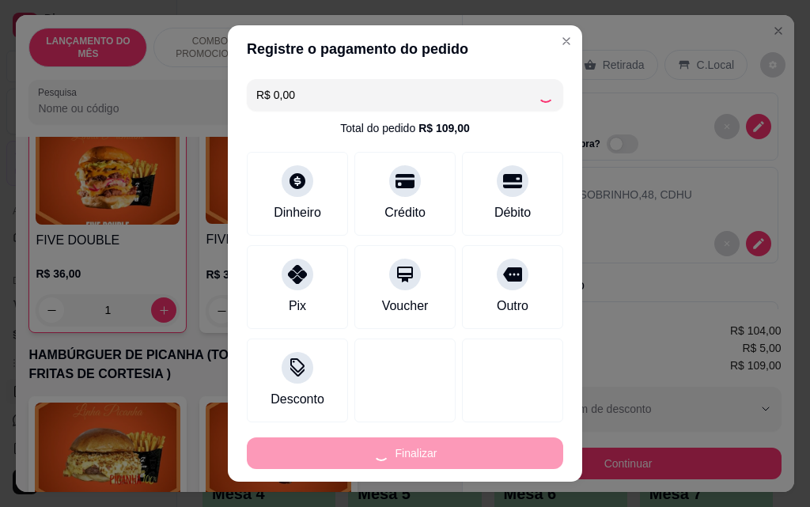
type input "0"
type input "-R$ 109,00"
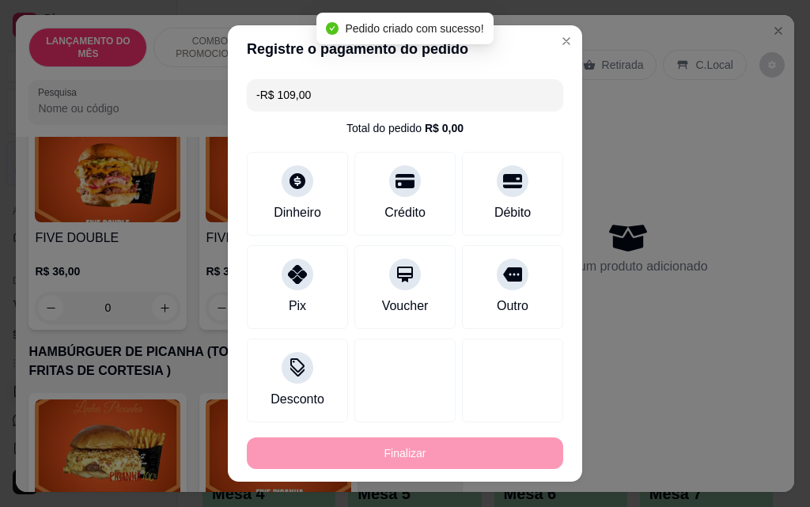
scroll to position [2608, 0]
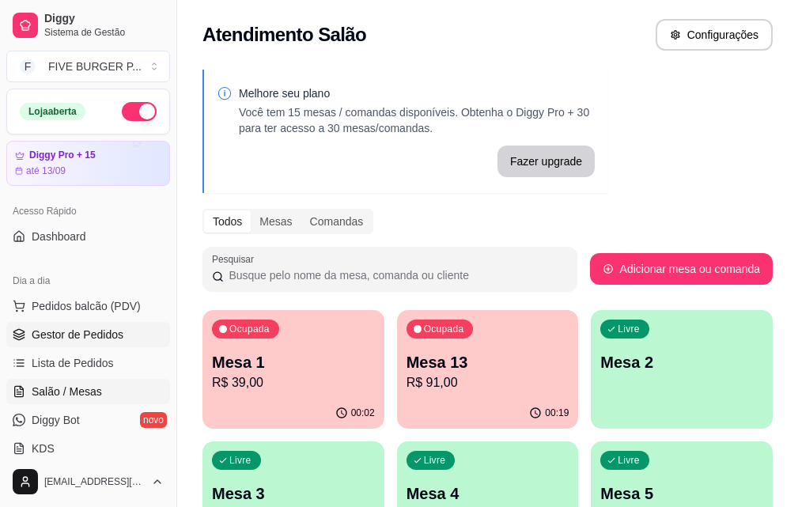
click at [71, 323] on link "Gestor de Pedidos" at bounding box center [88, 334] width 164 height 25
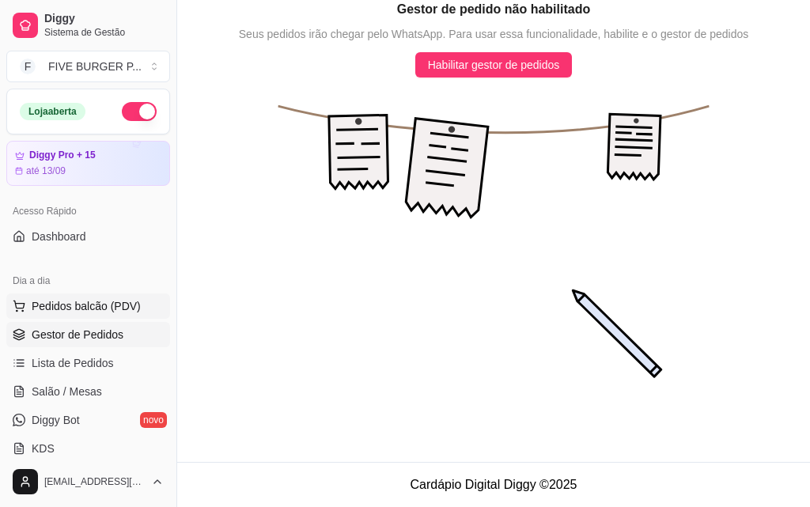
click at [71, 315] on button "Pedidos balcão (PDV)" at bounding box center [88, 305] width 164 height 25
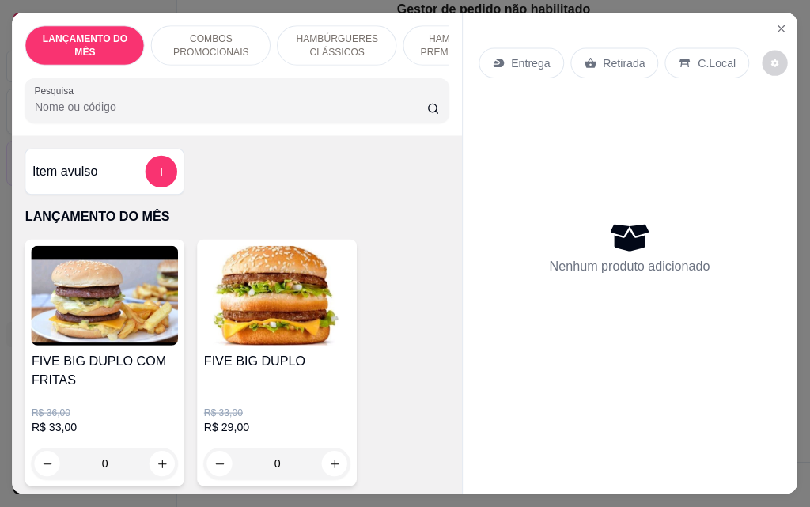
click at [74, 311] on img at bounding box center [105, 296] width 147 height 100
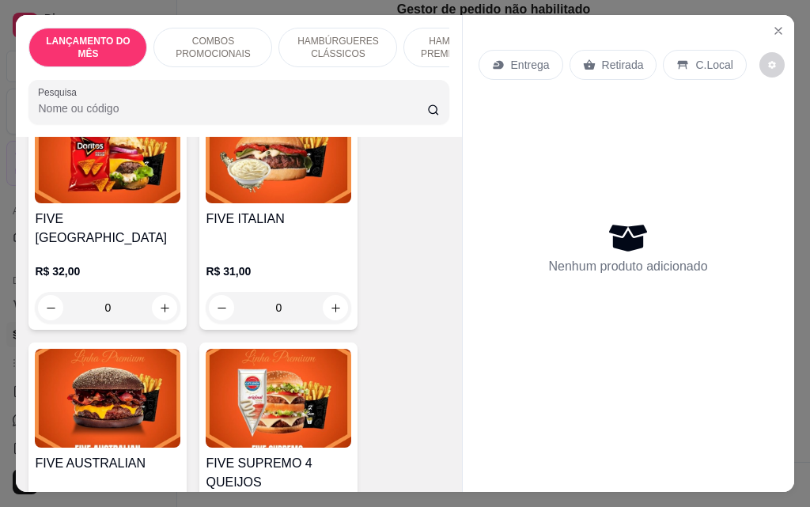
scroll to position [1898, 0]
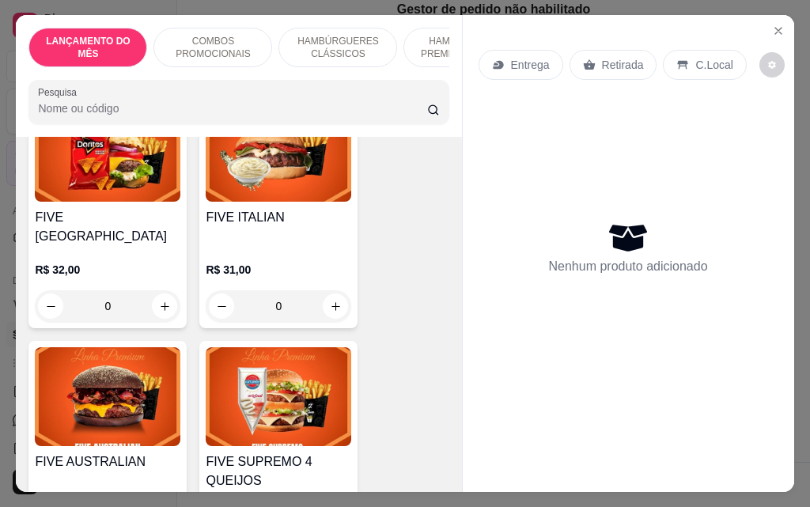
click at [324, 290] on div "0" at bounding box center [278, 306] width 145 height 32
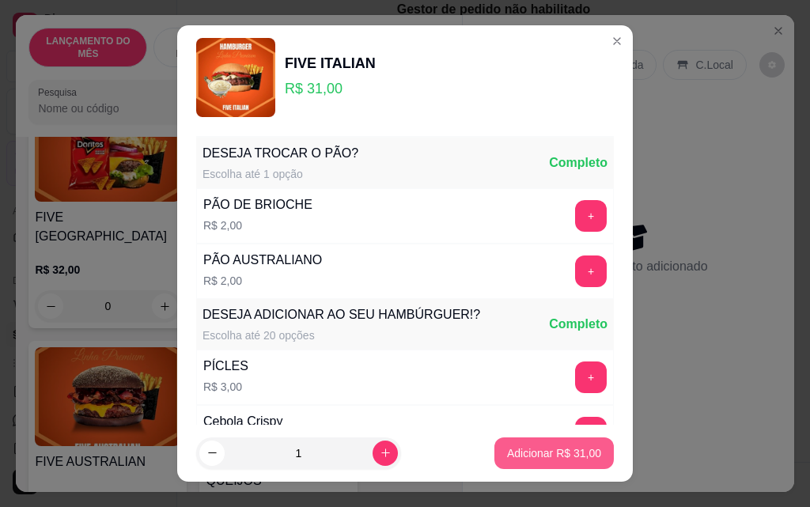
click at [530, 458] on p "Adicionar R$ 31,00" at bounding box center [554, 453] width 94 height 16
type input "1"
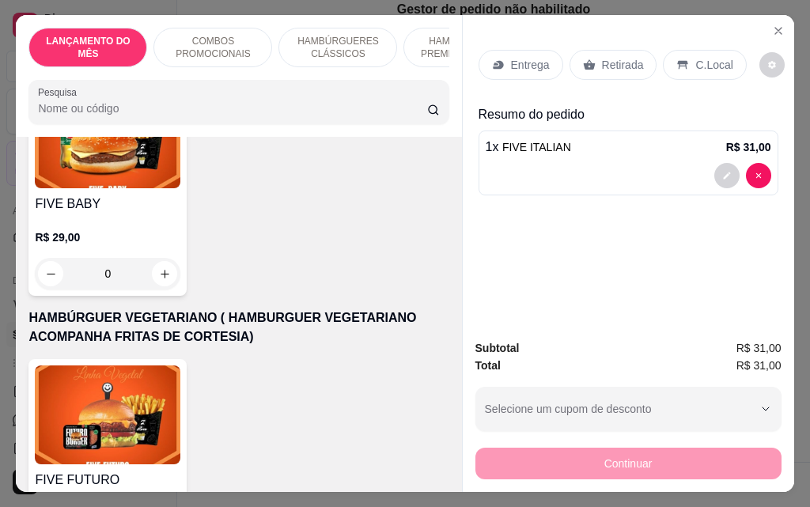
scroll to position [4270, 0]
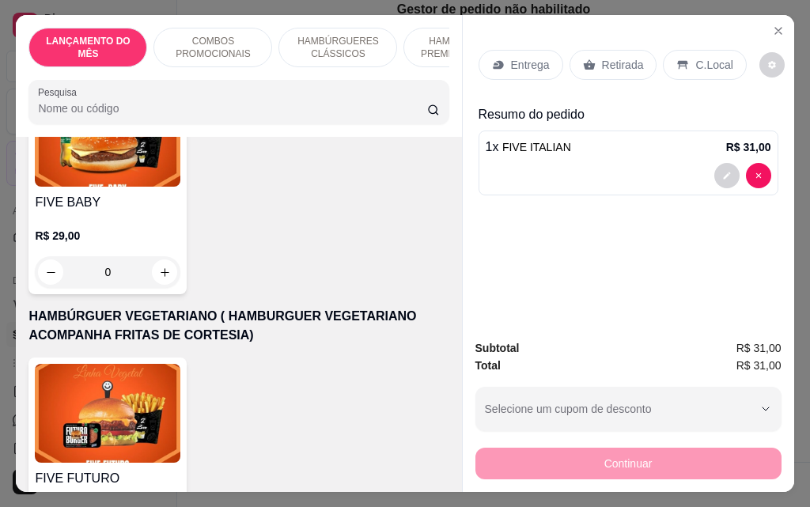
click at [151, 256] on div "0" at bounding box center [107, 272] width 145 height 32
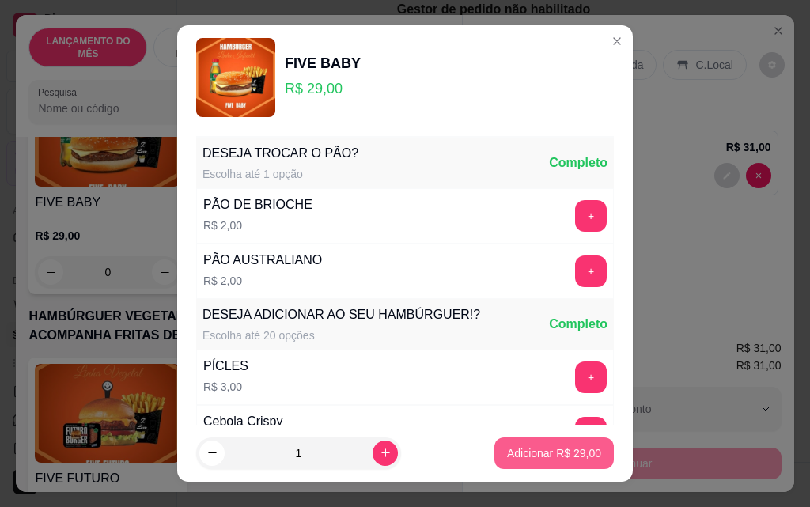
click at [507, 455] on p "Adicionar R$ 29,00" at bounding box center [554, 453] width 94 height 16
type input "1"
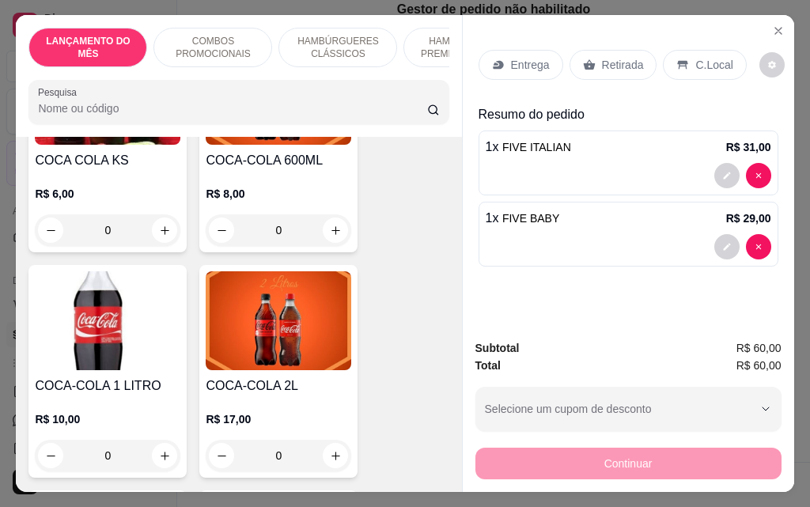
scroll to position [6880, 0]
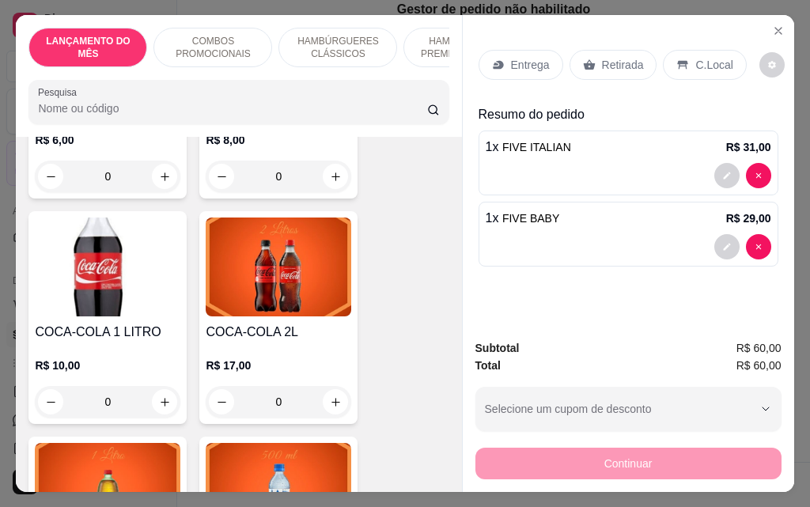
click at [334, 386] on div "0" at bounding box center [278, 402] width 145 height 32
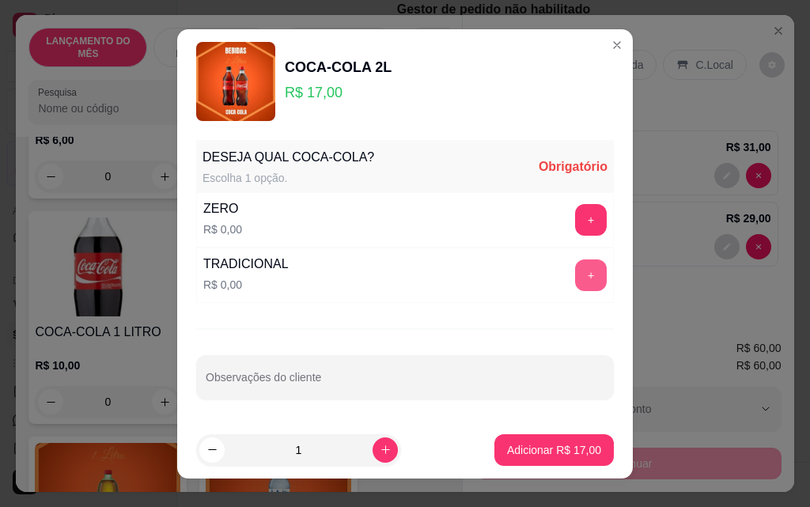
click at [575, 278] on button "+" at bounding box center [591, 275] width 32 height 32
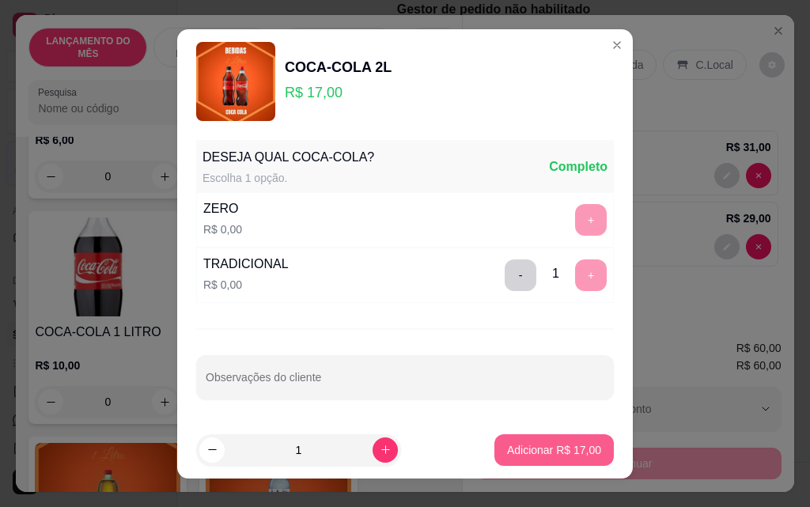
click at [530, 455] on p "Adicionar R$ 17,00" at bounding box center [554, 450] width 94 height 16
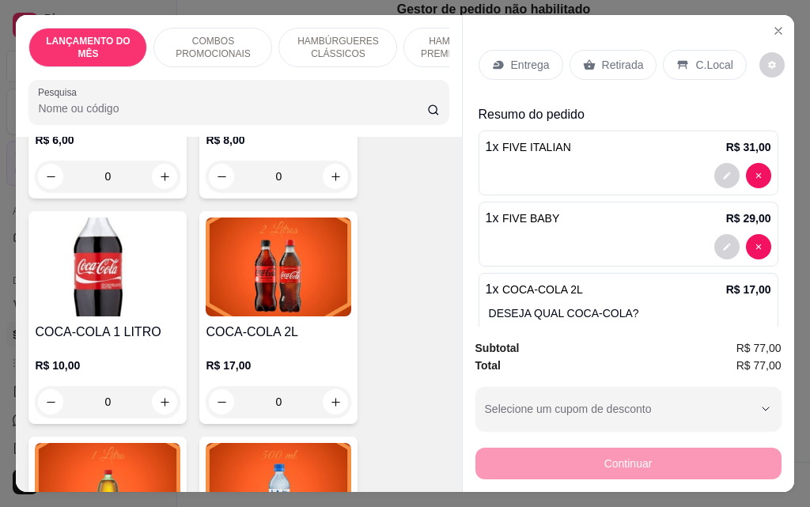
click at [511, 58] on p "Entrega" at bounding box center [530, 65] width 39 height 16
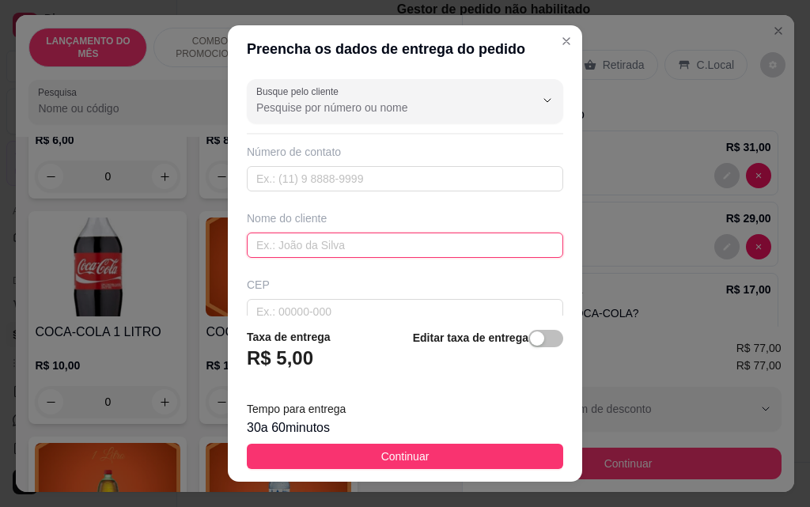
click at [439, 237] on input "text" at bounding box center [405, 244] width 316 height 25
type input "[PERSON_NAME]"
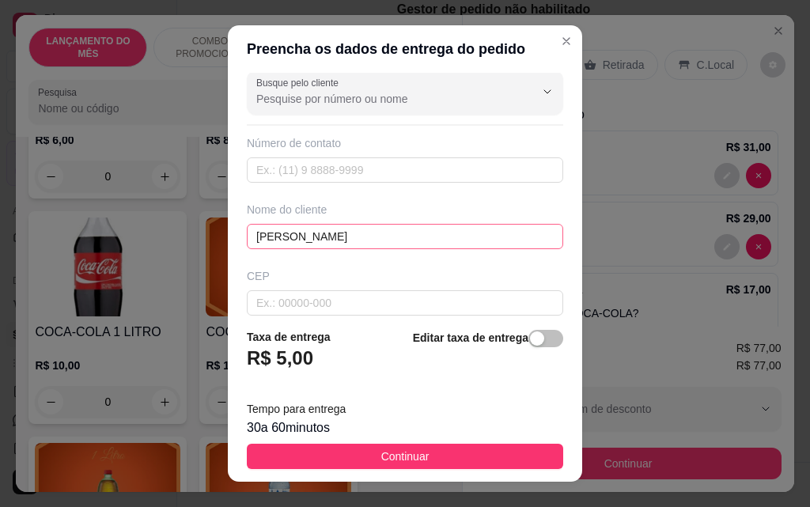
scroll to position [184, 0]
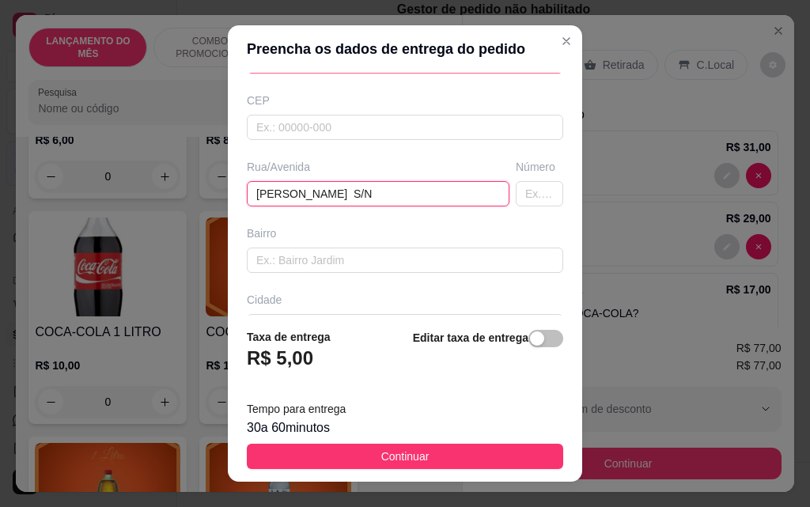
type input "[PERSON_NAME] S/N"
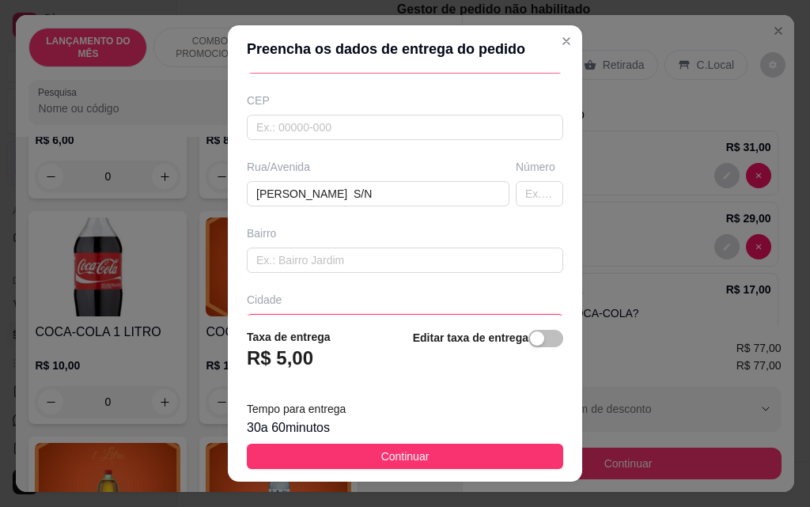
scroll to position [208, 0]
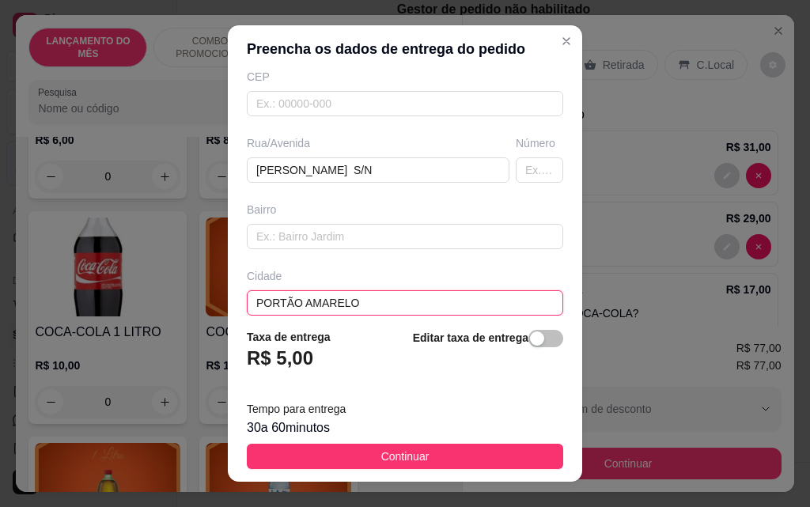
type input "PORTÃO AMARELO"
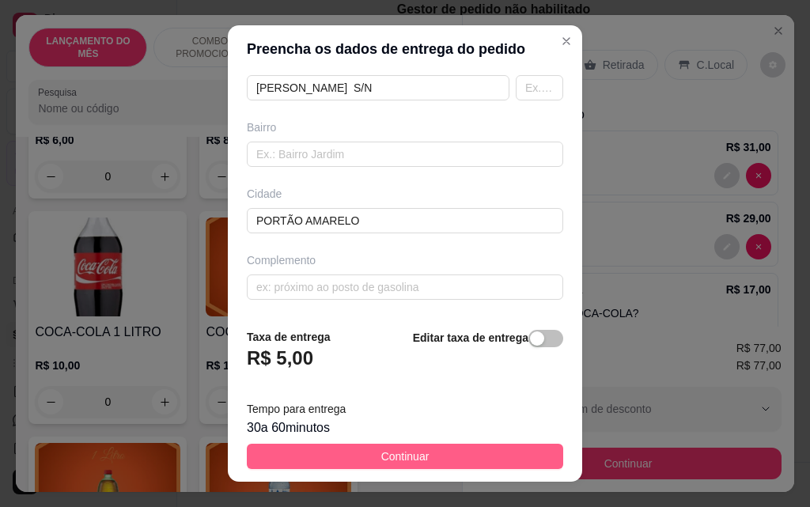
click at [434, 467] on button "Continuar" at bounding box center [405, 456] width 316 height 25
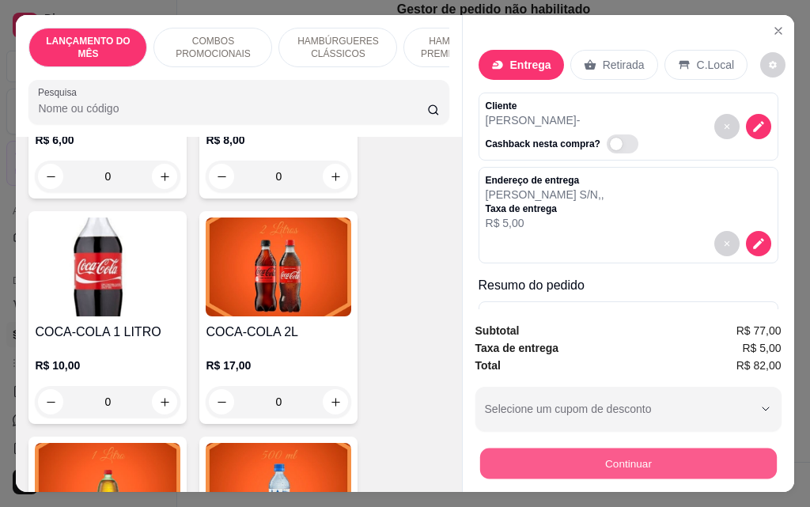
click at [535, 459] on button "Continuar" at bounding box center [627, 463] width 297 height 31
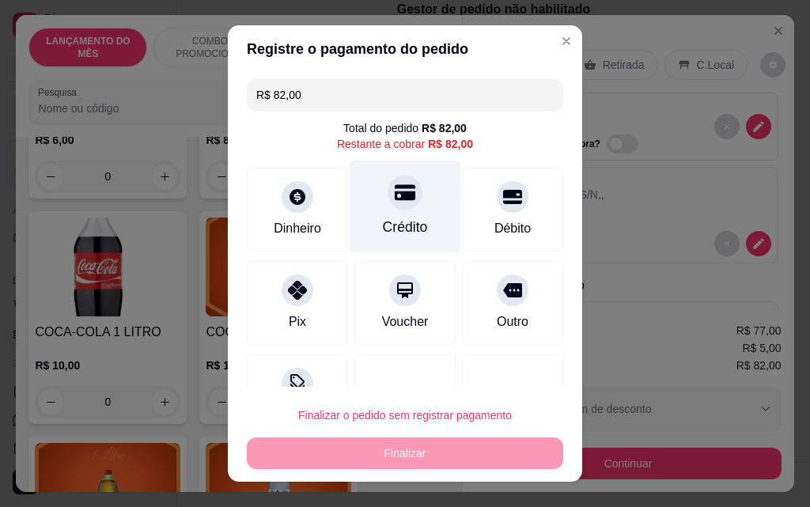
click at [383, 235] on div "Crédito" at bounding box center [405, 227] width 45 height 21
type input "R$ 0,00"
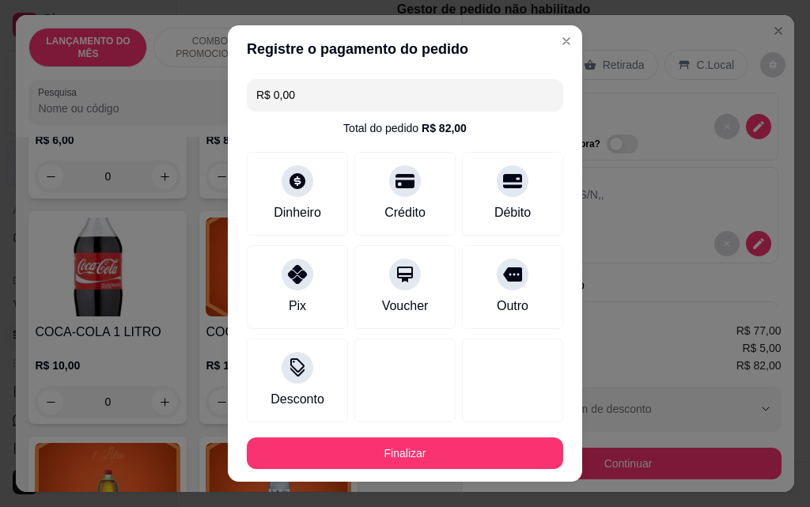
click at [417, 469] on footer "Finalizar" at bounding box center [405, 453] width 354 height 57
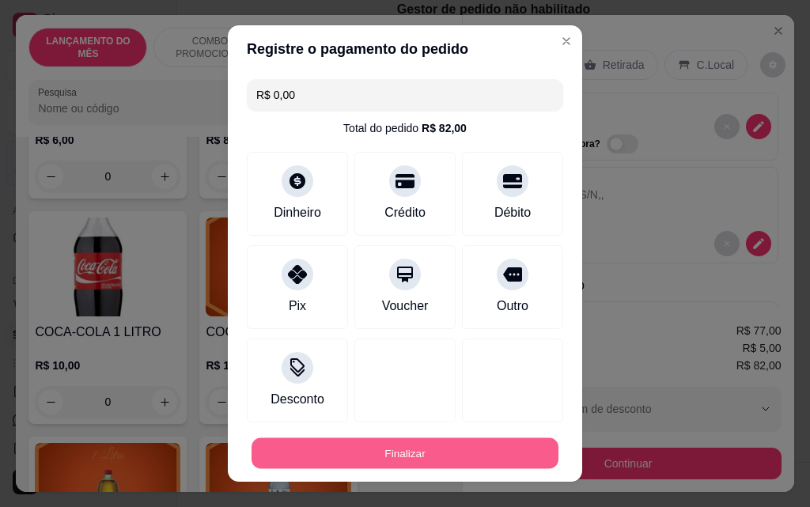
click at [417, 459] on button "Finalizar" at bounding box center [404, 453] width 307 height 31
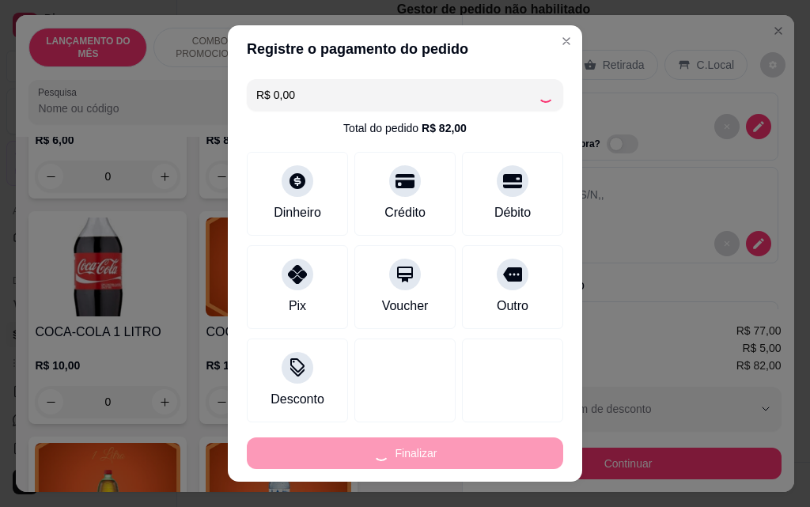
type input "0"
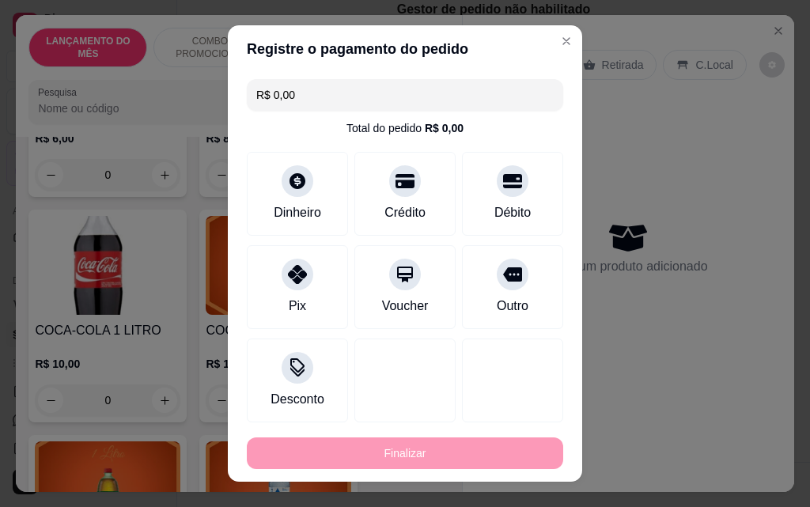
type input "-R$ 82,00"
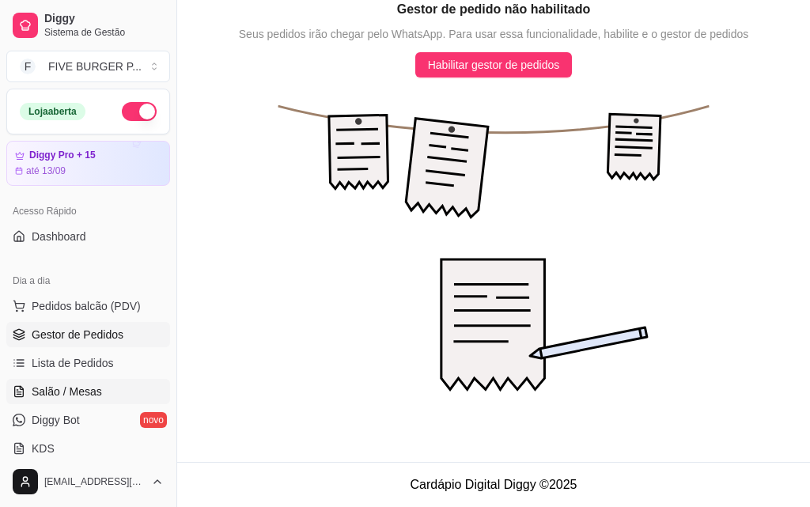
click at [77, 399] on link "Salão / Mesas" at bounding box center [88, 391] width 164 height 25
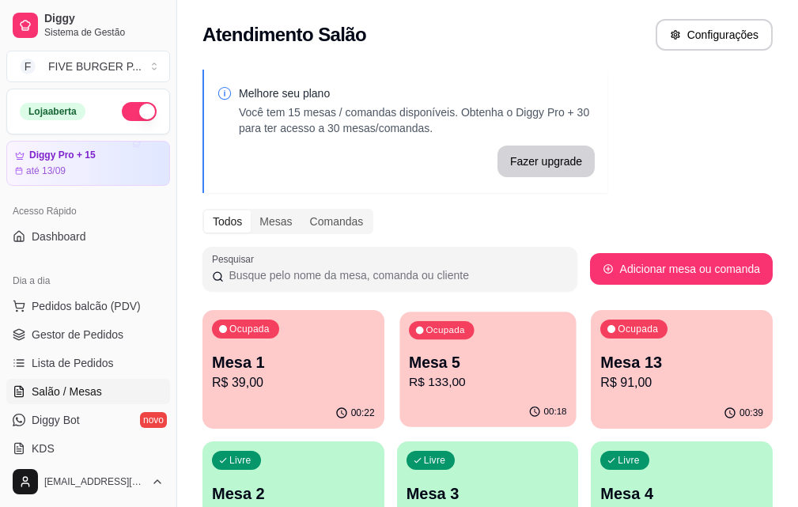
click at [410, 399] on div "00:18" at bounding box center [487, 412] width 176 height 30
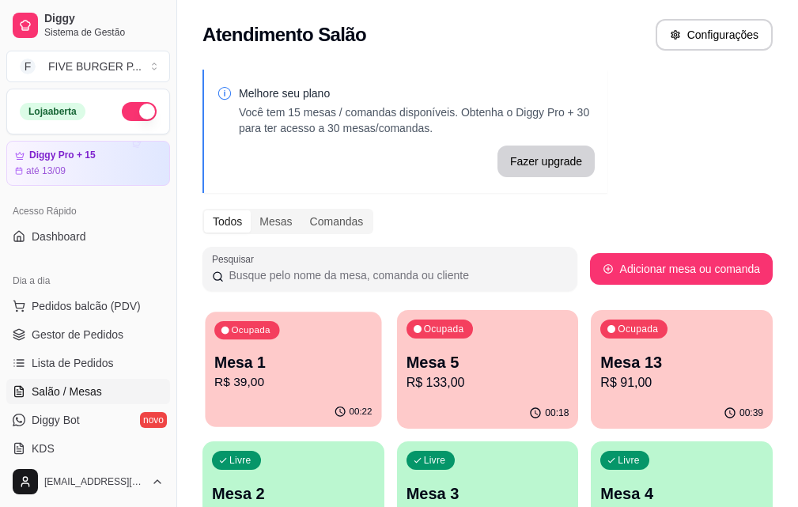
click at [273, 384] on p "R$ 39,00" at bounding box center [292, 382] width 157 height 18
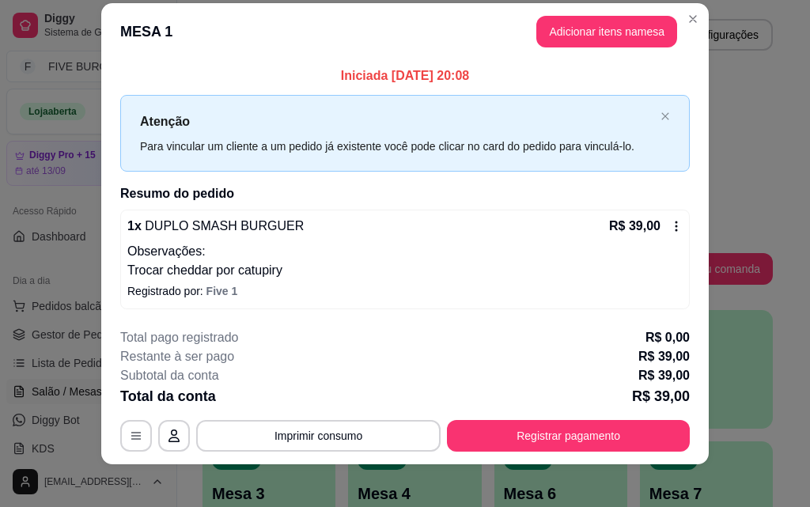
scroll to position [28, 0]
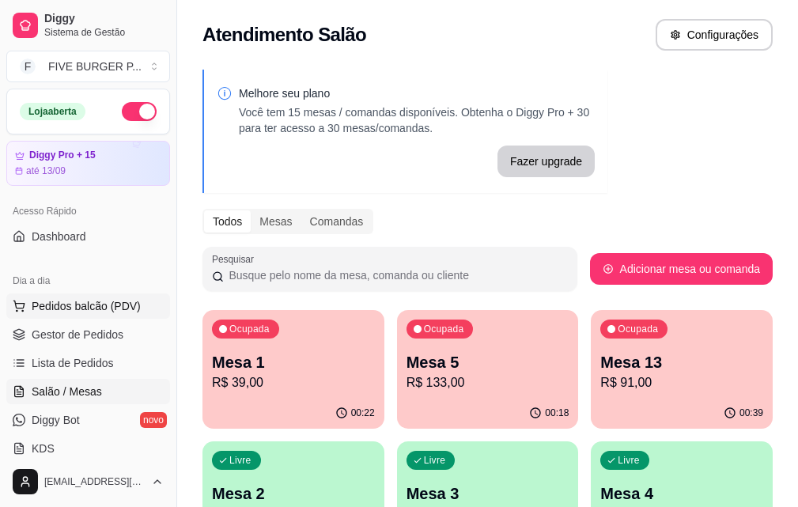
click at [105, 303] on span "Pedidos balcão (PDV)" at bounding box center [86, 306] width 109 height 16
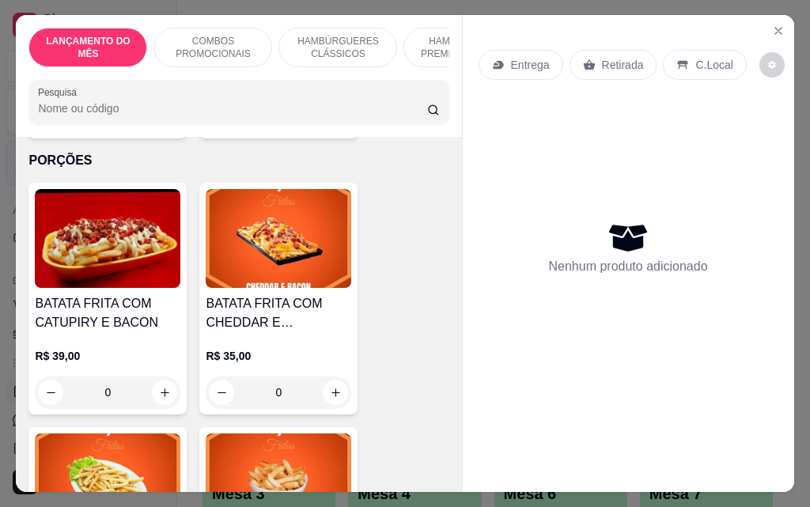
scroll to position [4982, 0]
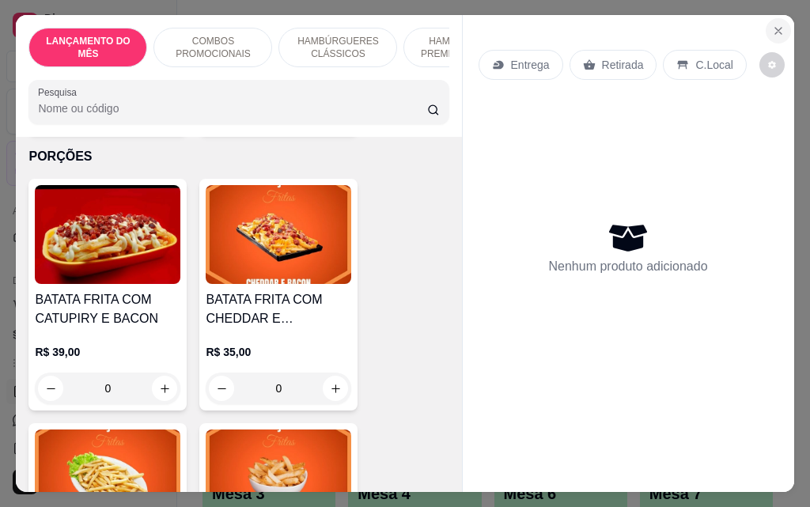
click at [775, 25] on icon "Close" at bounding box center [778, 31] width 13 height 13
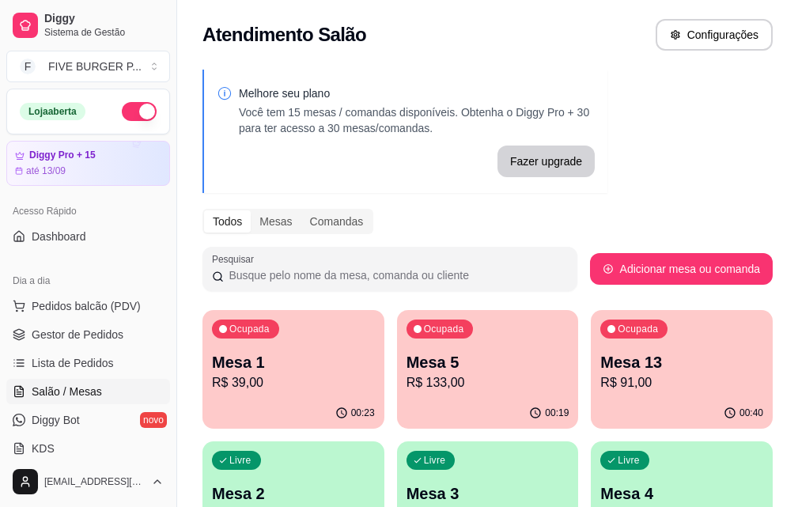
click at [266, 406] on div "00:23" at bounding box center [293, 413] width 182 height 31
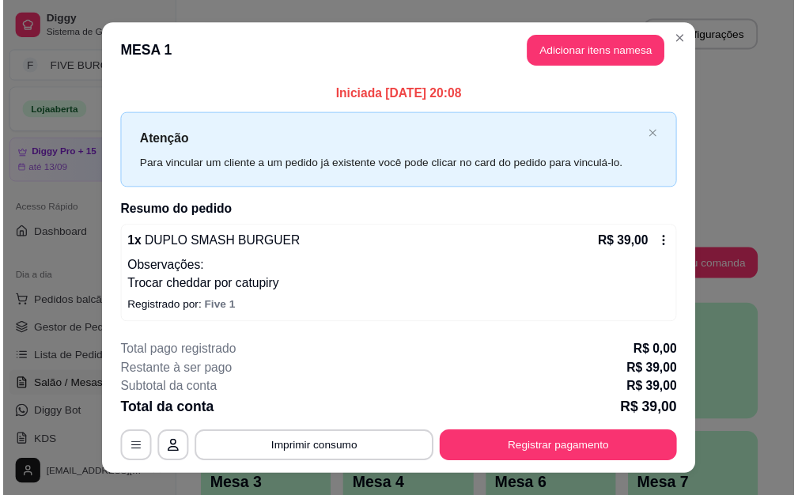
scroll to position [28, 0]
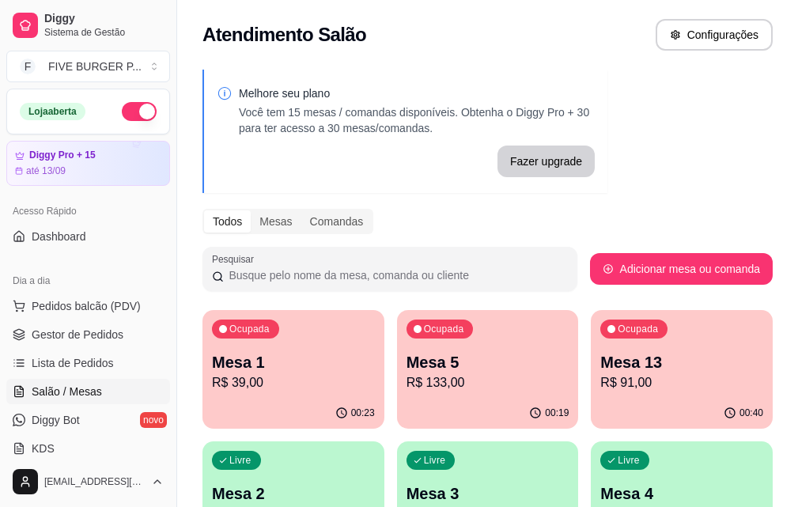
click at [600, 372] on p "Mesa 13" at bounding box center [681, 362] width 163 height 22
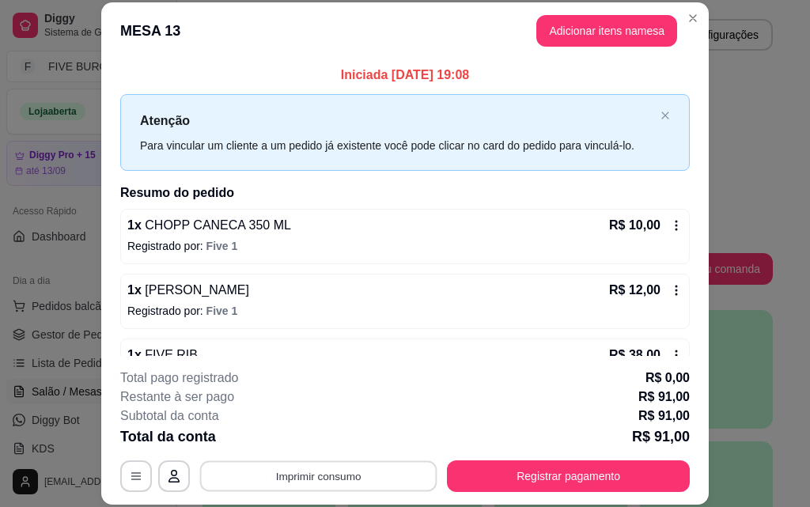
click at [357, 481] on button "Imprimir consumo" at bounding box center [318, 475] width 237 height 31
click at [339, 440] on button "IMPRESSORA" at bounding box center [317, 439] width 115 height 25
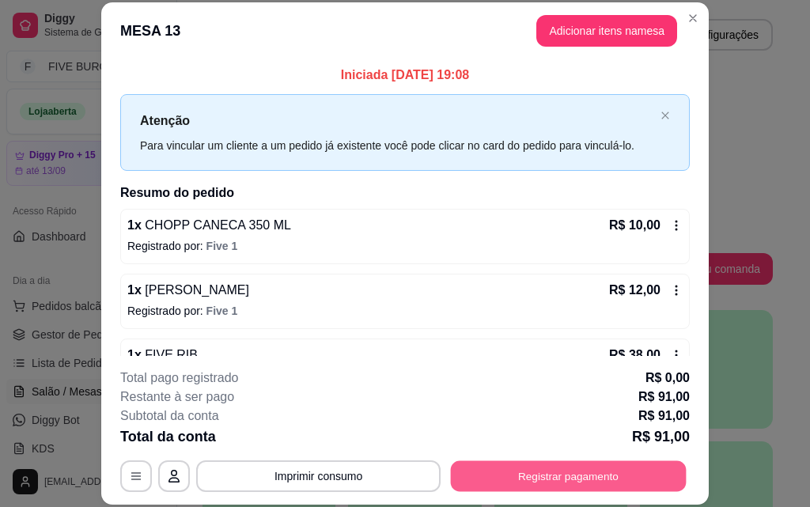
click at [613, 475] on button "Registrar pagamento" at bounding box center [569, 475] width 236 height 31
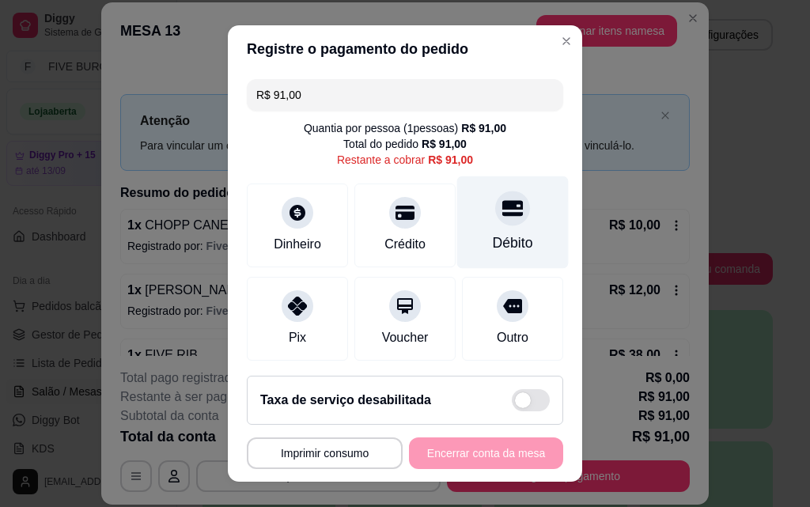
click at [485, 227] on div "Débito" at bounding box center [512, 222] width 111 height 93
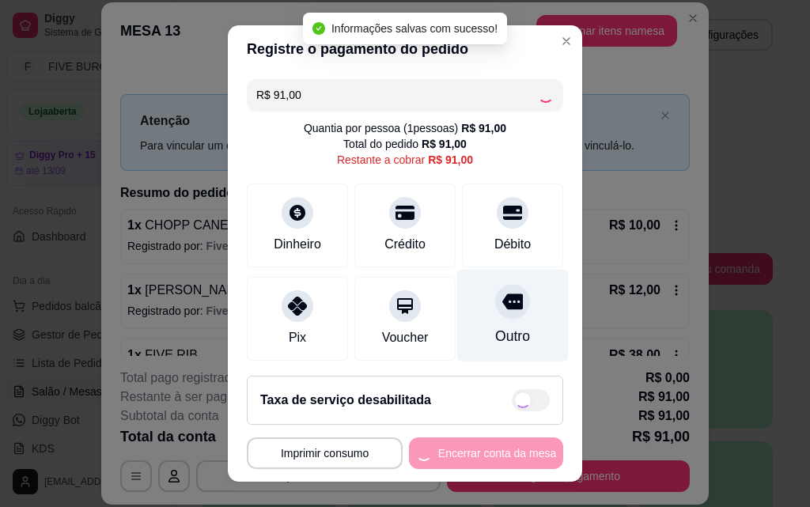
type input "R$ 0,00"
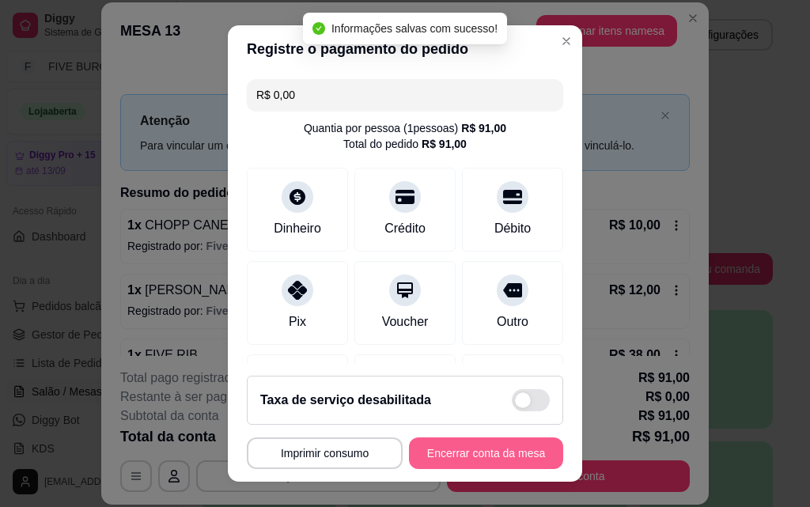
click at [469, 458] on button "Encerrar conta da mesa" at bounding box center [486, 453] width 154 height 32
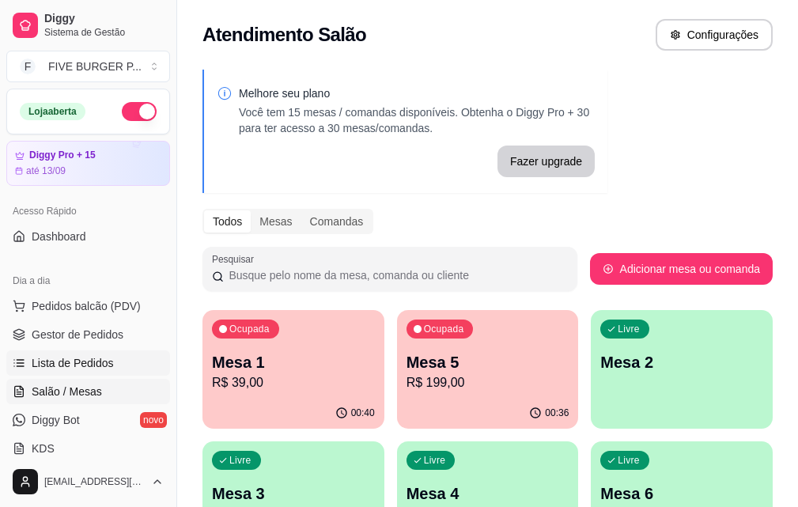
click at [90, 363] on span "Lista de Pedidos" at bounding box center [73, 363] width 82 height 16
click at [70, 363] on span "Lista de Pedidos" at bounding box center [73, 363] width 82 height 16
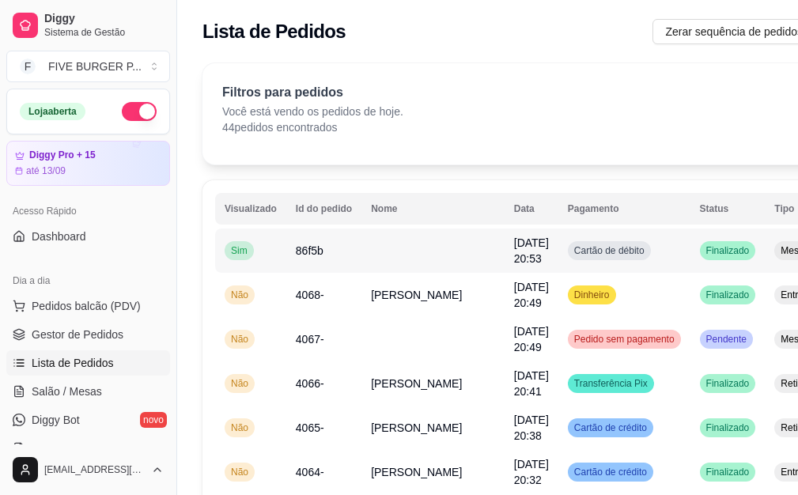
click at [286, 252] on td "86f5b" at bounding box center [323, 251] width 75 height 44
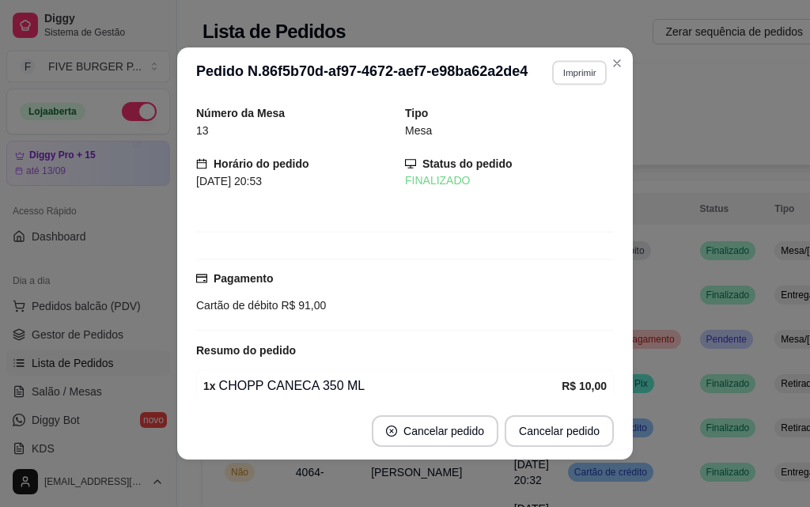
click at [561, 72] on button "Imprimir" at bounding box center [579, 72] width 55 height 25
click at [553, 124] on button "IMPRESSORA" at bounding box center [545, 127] width 111 height 25
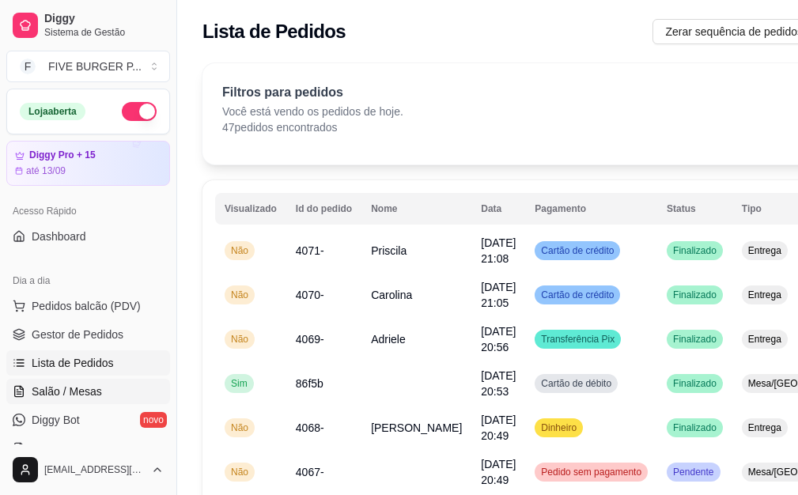
click at [98, 387] on span "Salão / Mesas" at bounding box center [67, 392] width 70 height 16
click at [115, 384] on link "Salão / Mesas" at bounding box center [88, 391] width 164 height 25
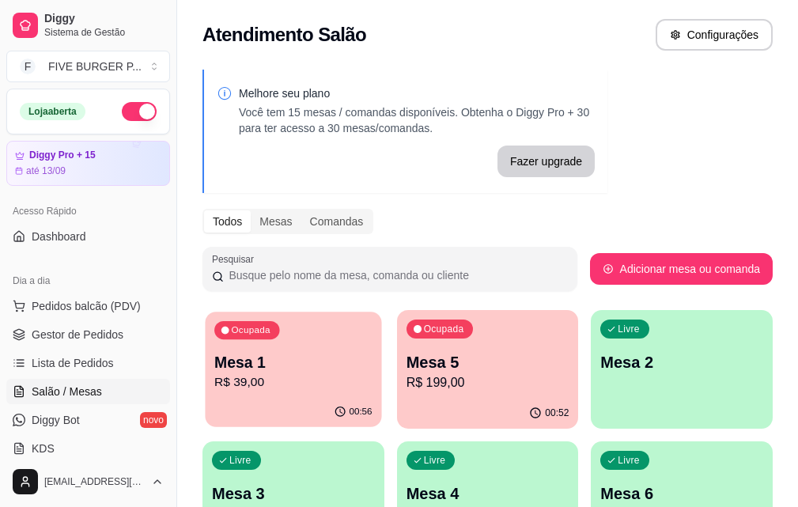
click at [259, 361] on p "Mesa 1" at bounding box center [292, 362] width 157 height 21
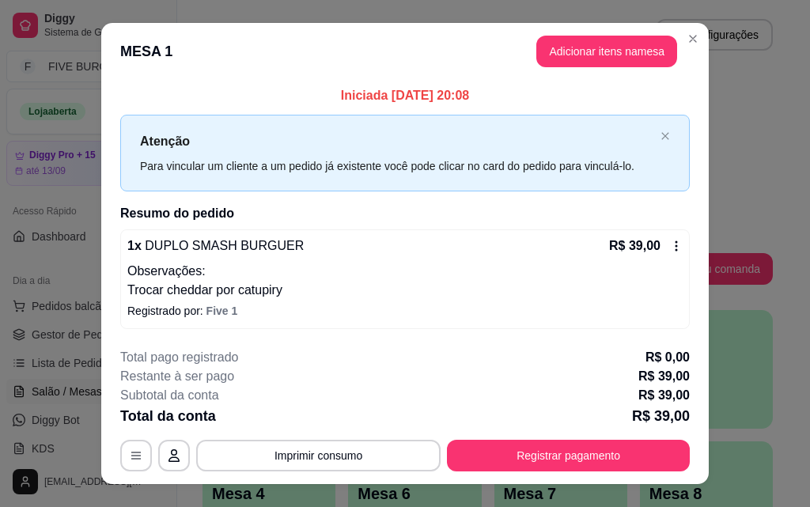
click at [674, 248] on icon at bounding box center [676, 246] width 13 height 13
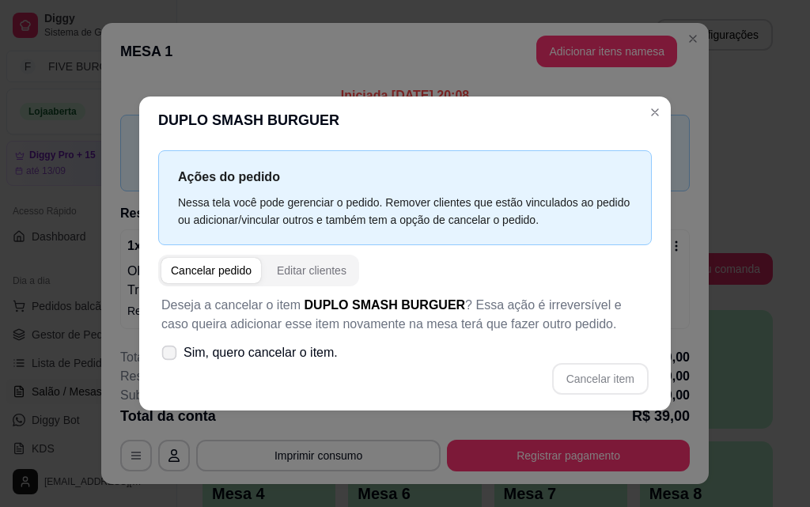
click at [165, 348] on icon at bounding box center [169, 352] width 12 height 9
click at [165, 355] on input "Sim, quero cancelar o item." at bounding box center [166, 360] width 10 height 10
checkbox input "true"
click at [574, 363] on button "Cancelar item" at bounding box center [600, 378] width 94 height 31
click at [576, 376] on button "Cancelar item" at bounding box center [600, 378] width 94 height 31
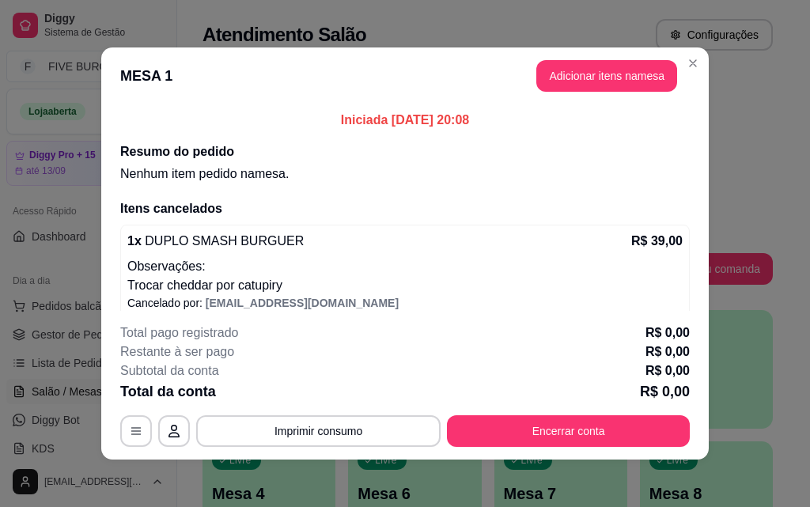
drag, startPoint x: 550, startPoint y: 367, endPoint x: 502, endPoint y: 371, distance: 47.6
click at [502, 371] on div "Subtotal da conta R$ 0,00" at bounding box center [404, 370] width 569 height 19
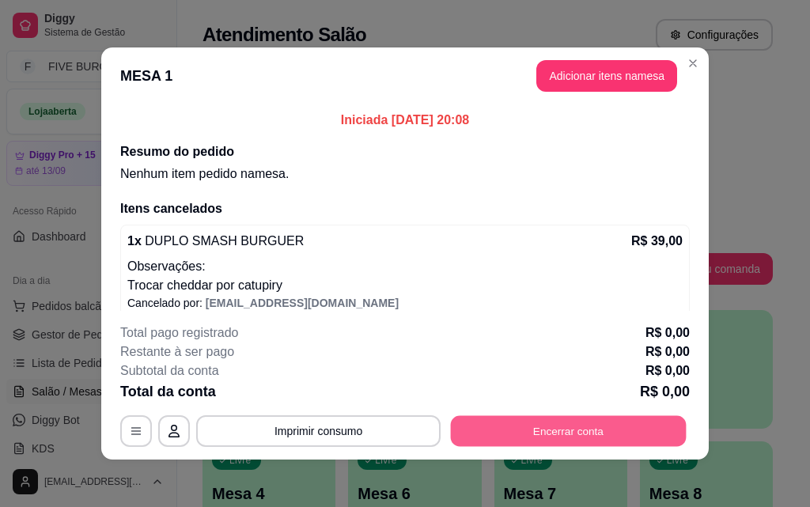
click at [565, 430] on button "Encerrar conta" at bounding box center [569, 431] width 236 height 31
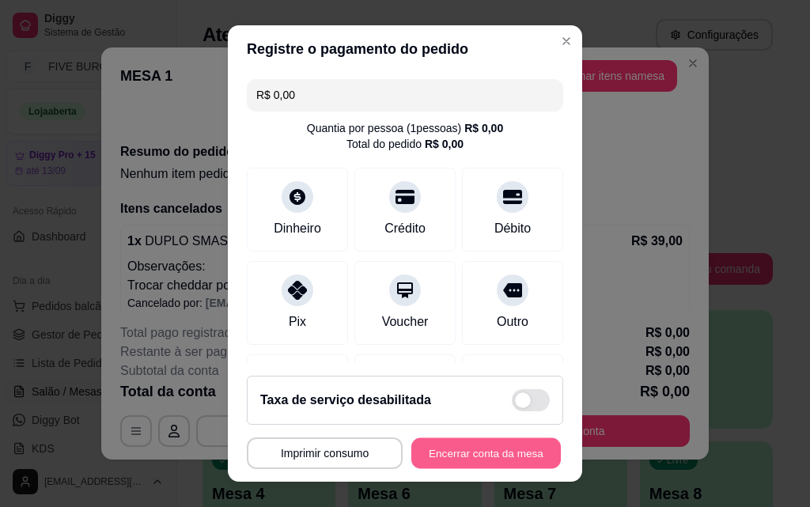
click at [470, 450] on button "Encerrar conta da mesa" at bounding box center [485, 453] width 149 height 31
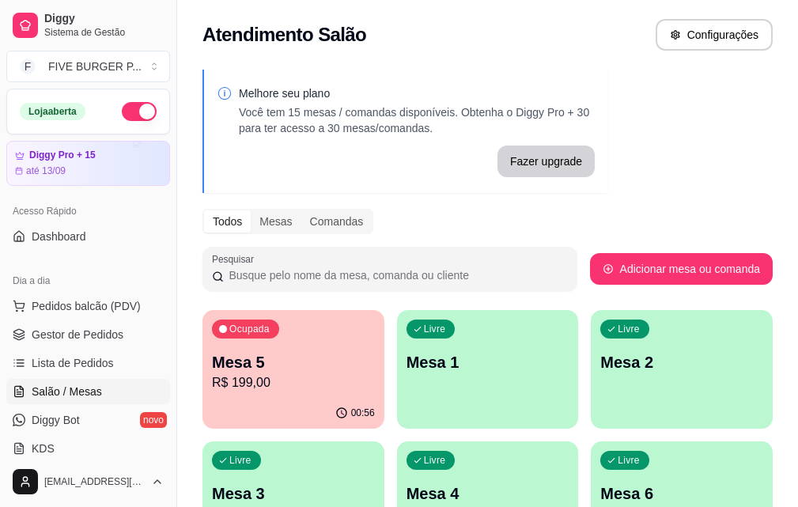
click at [278, 387] on p "R$ 199,00" at bounding box center [293, 382] width 163 height 19
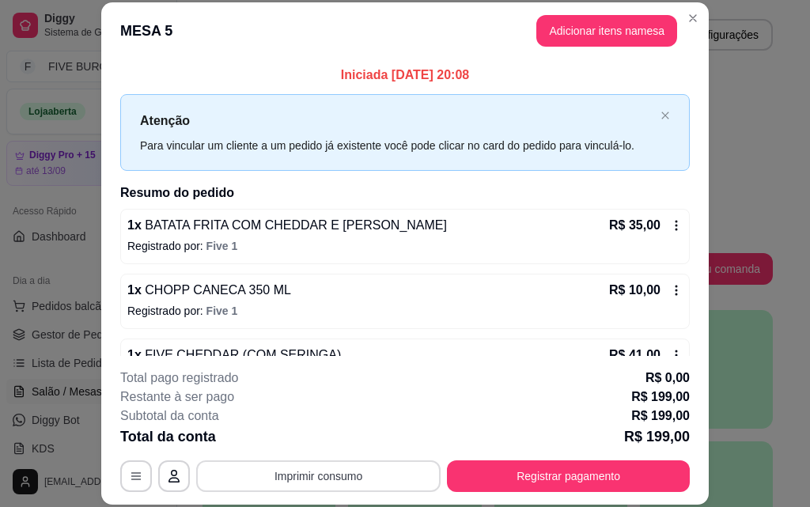
click at [311, 483] on button "Imprimir consumo" at bounding box center [318, 476] width 244 height 32
click at [331, 432] on button "IMPRESSORA" at bounding box center [317, 439] width 111 height 25
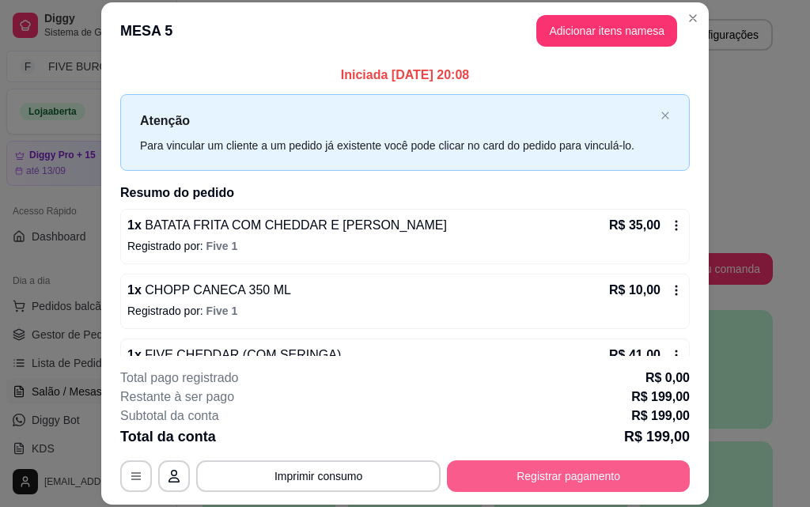
click at [523, 481] on button "Registrar pagamento" at bounding box center [568, 476] width 243 height 32
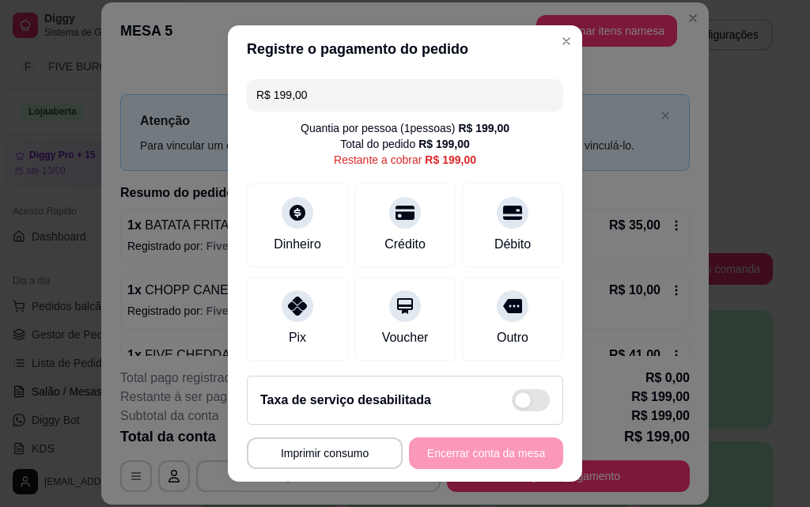
drag, startPoint x: 316, startPoint y: 89, endPoint x: 22, endPoint y: 104, distance: 294.6
click at [24, 102] on div "**********" at bounding box center [405, 253] width 810 height 507
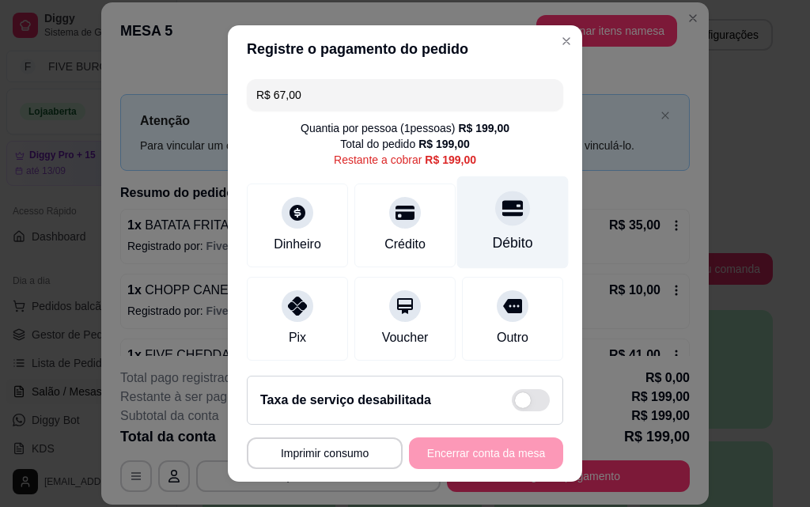
click at [502, 210] on icon at bounding box center [512, 208] width 21 height 21
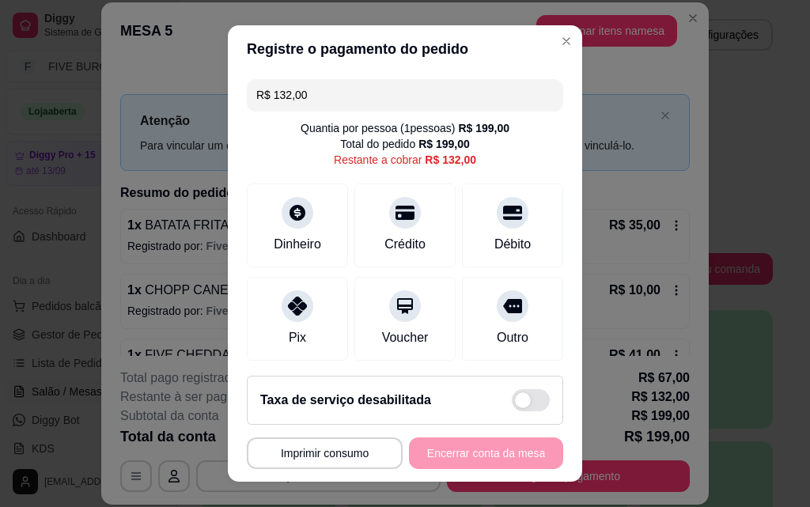
drag, startPoint x: 278, startPoint y: 104, endPoint x: 124, endPoint y: 110, distance: 153.5
click at [124, 110] on div "**********" at bounding box center [405, 253] width 810 height 507
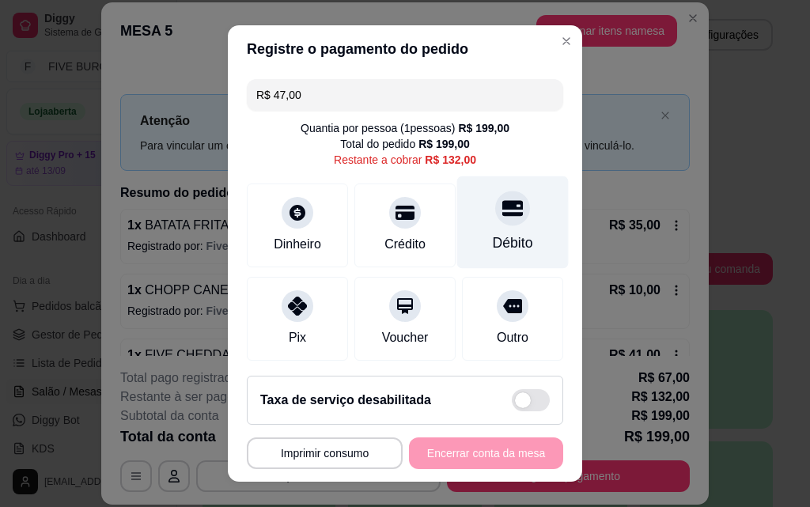
click at [457, 229] on div "Débito" at bounding box center [512, 222] width 111 height 93
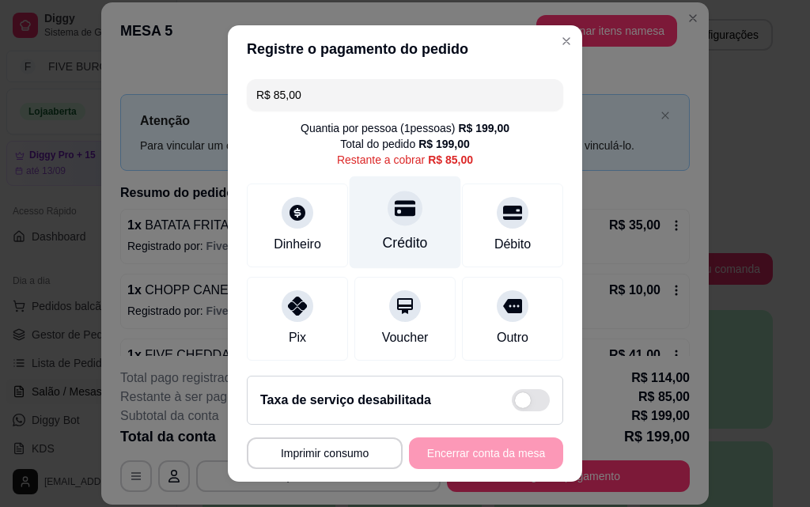
click at [403, 241] on div "Crédito" at bounding box center [405, 242] width 45 height 21
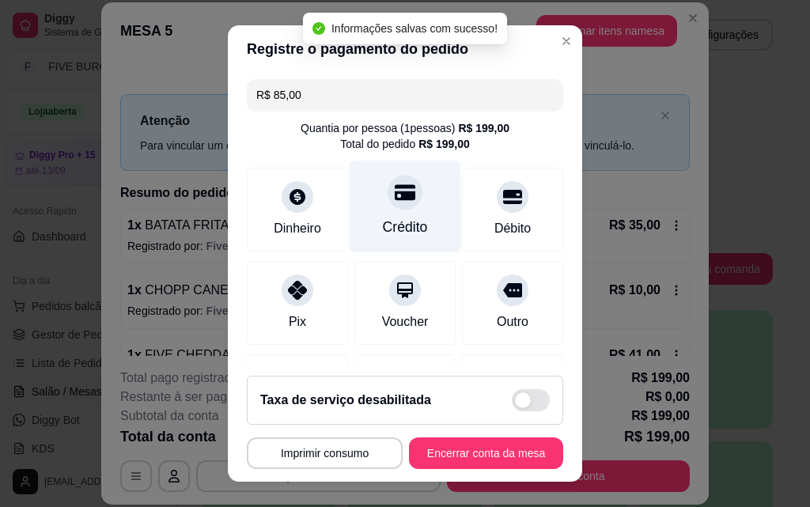
type input "R$ 0,00"
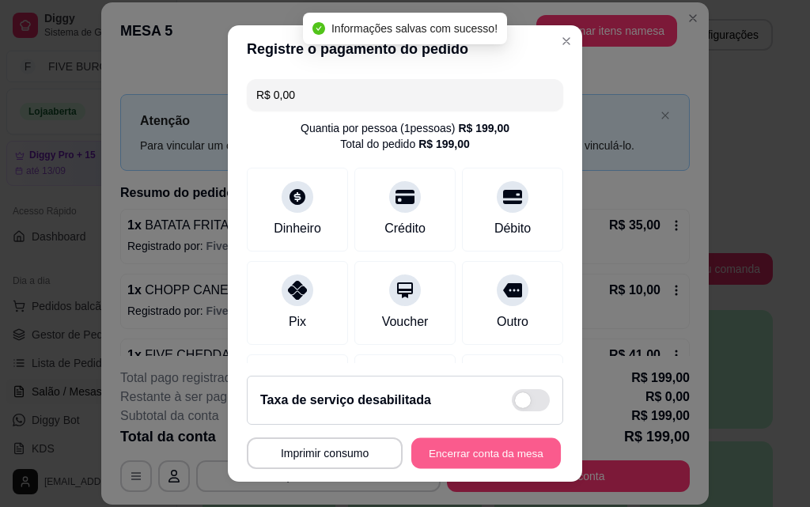
click at [492, 465] on button "Encerrar conta da mesa" at bounding box center [485, 453] width 149 height 31
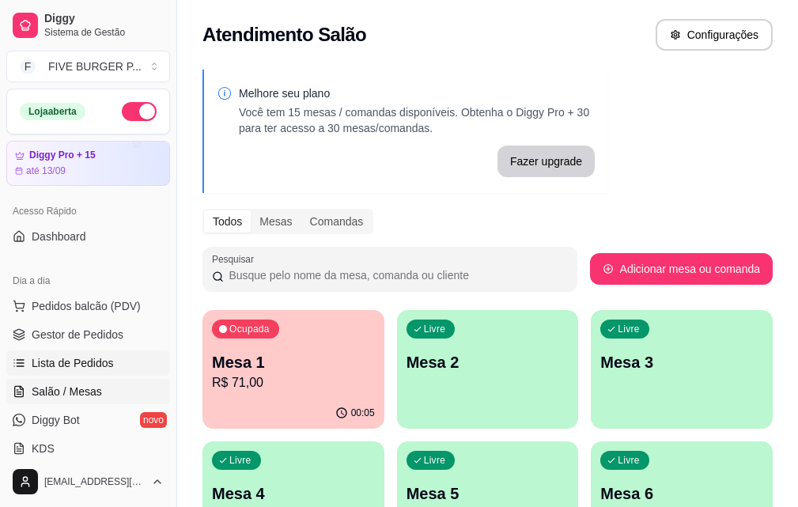
click at [115, 368] on link "Lista de Pedidos" at bounding box center [88, 362] width 164 height 25
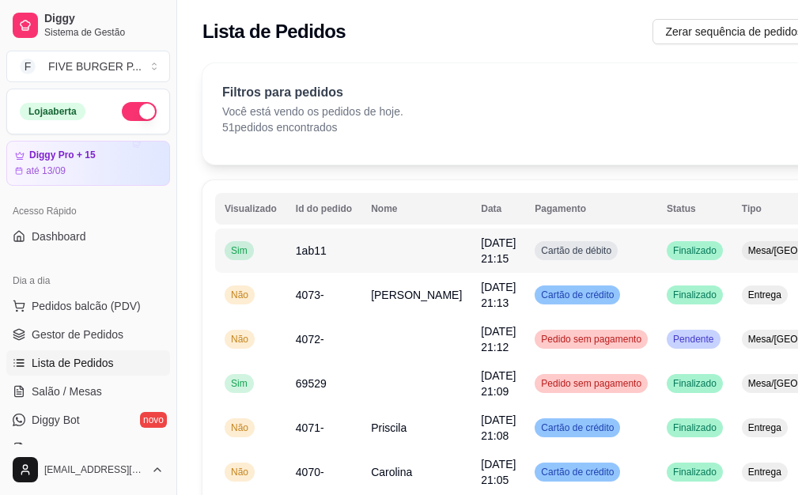
click at [409, 251] on td at bounding box center [416, 251] width 110 height 44
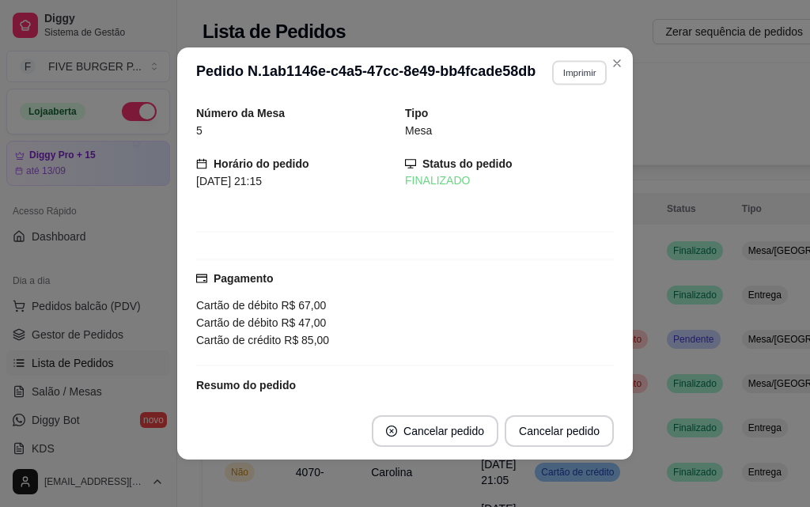
click at [552, 79] on button "Imprimir" at bounding box center [579, 72] width 55 height 25
click at [554, 120] on button "IMPRESSORA" at bounding box center [545, 127] width 115 height 25
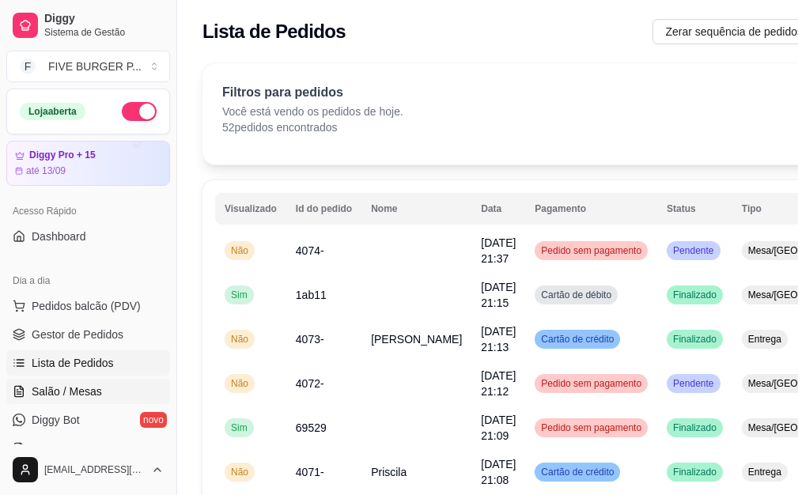
click at [96, 385] on span "Salão / Mesas" at bounding box center [67, 392] width 70 height 16
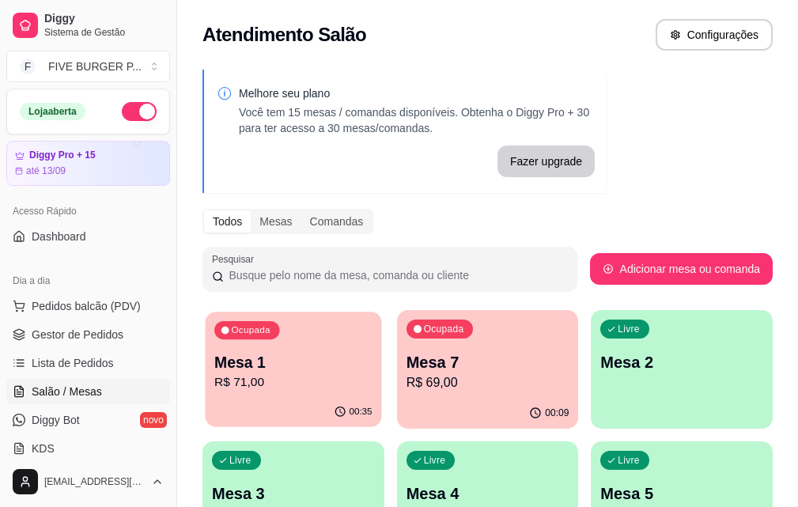
click at [288, 388] on p "R$ 71,00" at bounding box center [292, 382] width 157 height 18
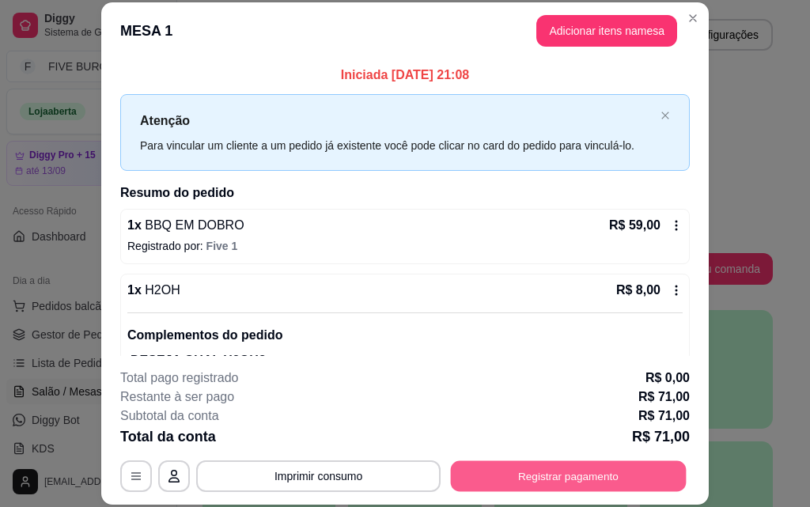
click at [577, 484] on button "Registrar pagamento" at bounding box center [569, 475] width 236 height 31
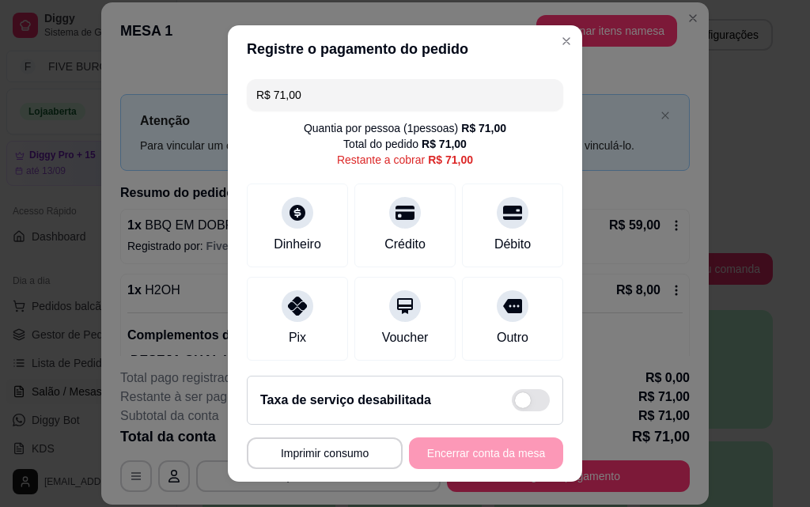
drag, startPoint x: 305, startPoint y: 105, endPoint x: 156, endPoint y: 97, distance: 149.7
click at [156, 97] on div "**********" at bounding box center [405, 253] width 810 height 507
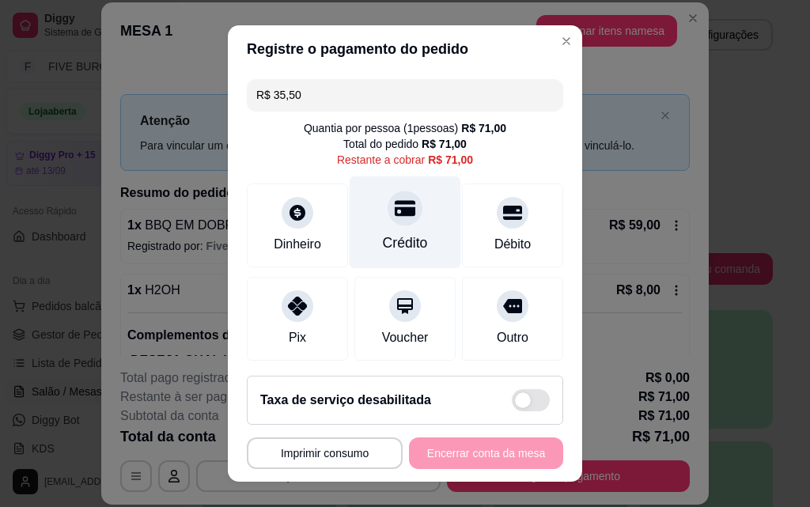
click at [413, 219] on div "Crédito" at bounding box center [405, 222] width 111 height 93
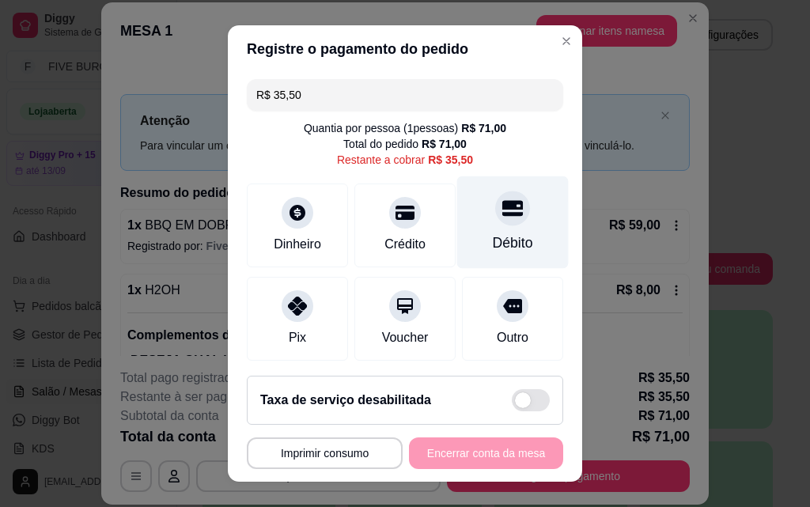
click at [494, 246] on div "Débito" at bounding box center [513, 242] width 40 height 21
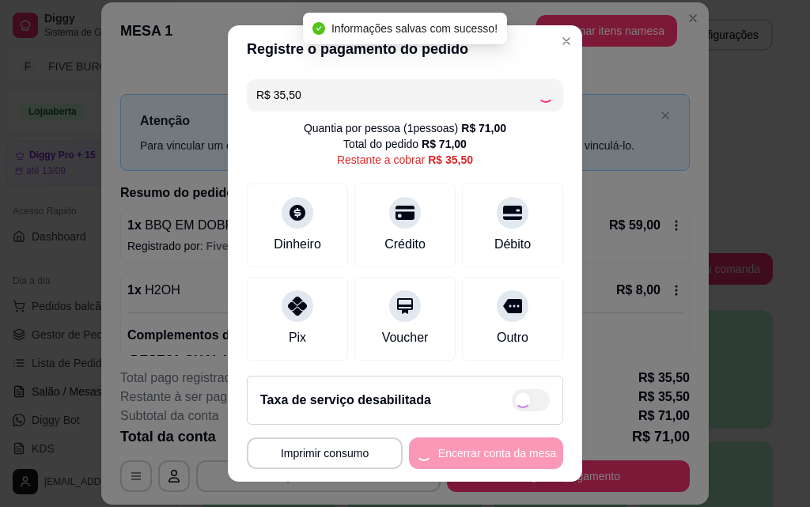
type input "R$ 0,00"
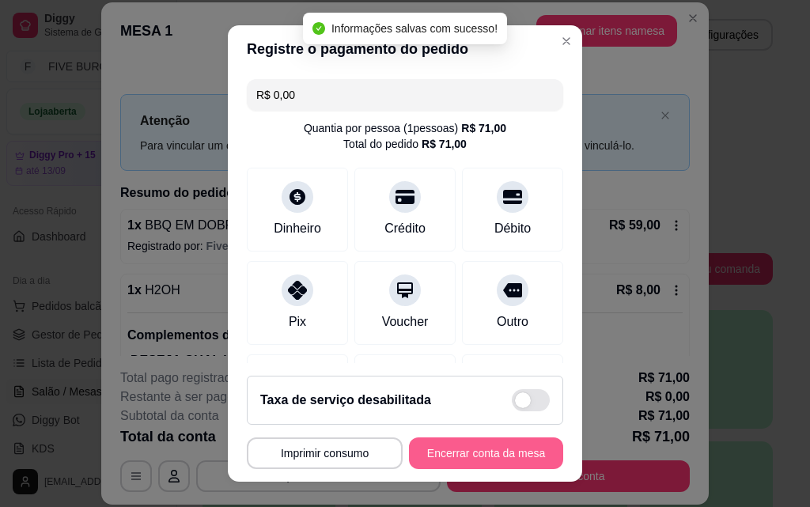
click at [474, 461] on button "Encerrar conta da mesa" at bounding box center [486, 453] width 154 height 32
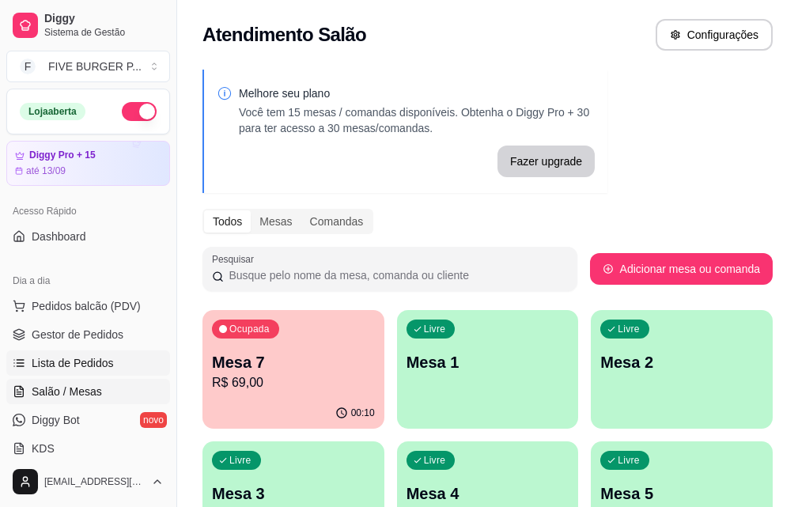
click at [123, 361] on link "Lista de Pedidos" at bounding box center [88, 362] width 164 height 25
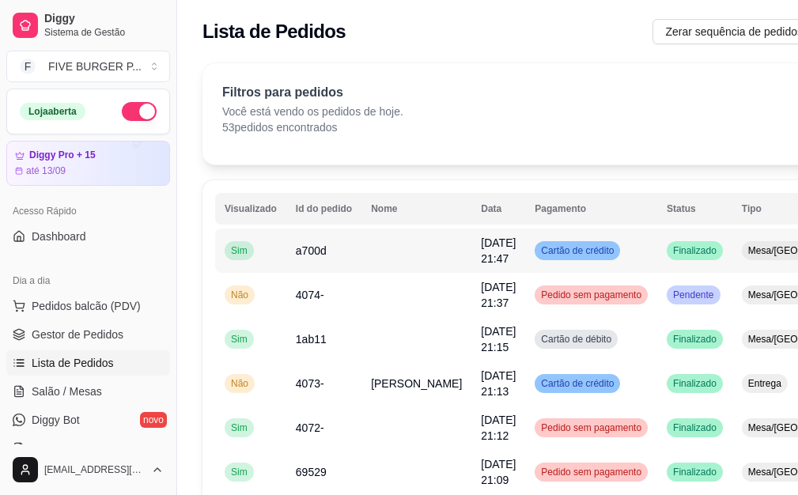
click at [554, 270] on td "Cartão de crédito" at bounding box center [591, 251] width 132 height 44
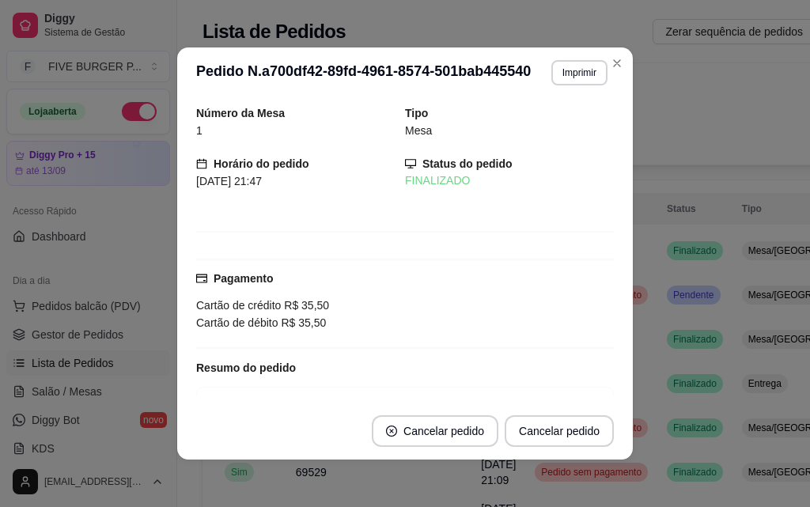
click at [591, 51] on header "**********" at bounding box center [404, 72] width 455 height 51
click at [587, 62] on button "Imprimir" at bounding box center [579, 72] width 56 height 25
click at [585, 130] on button "IMPRESSORA" at bounding box center [545, 127] width 111 height 25
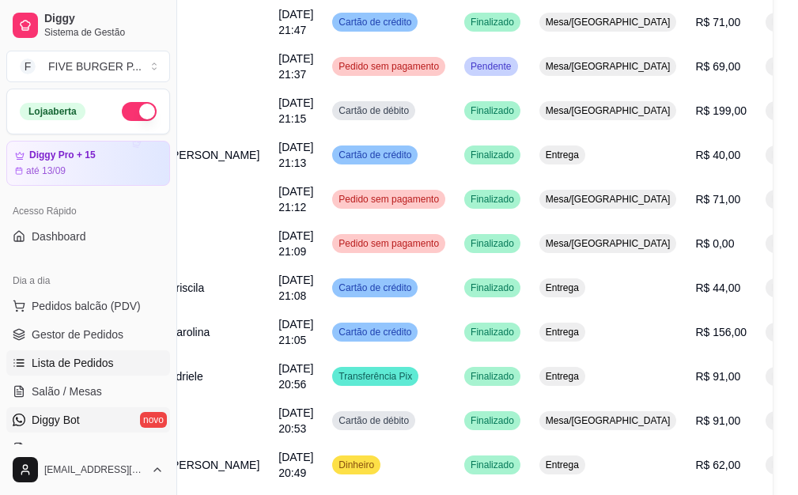
scroll to position [158, 0]
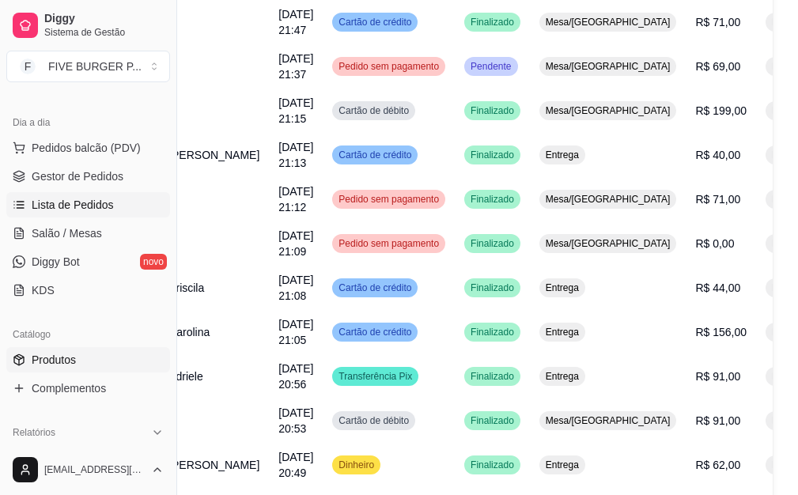
click at [63, 354] on span "Produtos" at bounding box center [54, 360] width 44 height 16
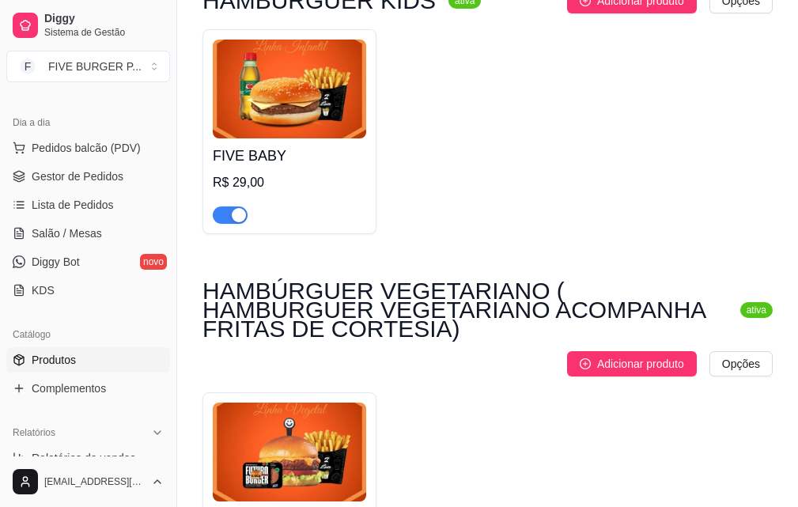
scroll to position [5219, 0]
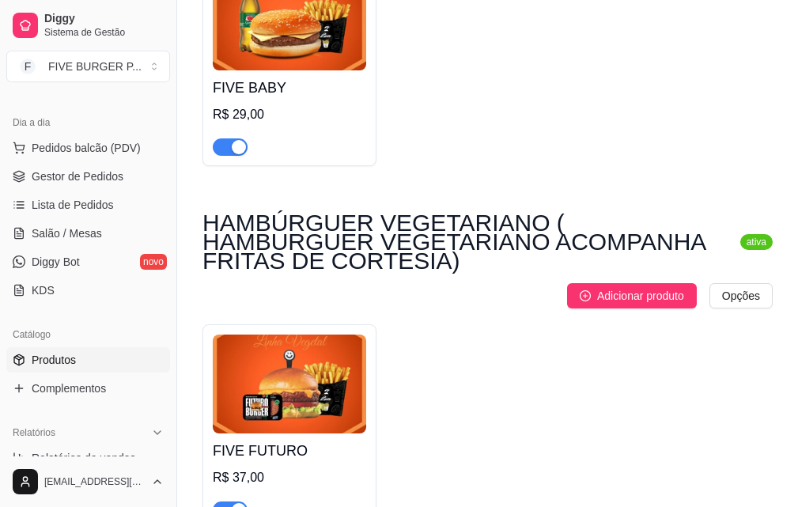
click at [214, 501] on span "button" at bounding box center [230, 509] width 35 height 17
click at [108, 239] on link "Salão / Mesas" at bounding box center [88, 233] width 164 height 25
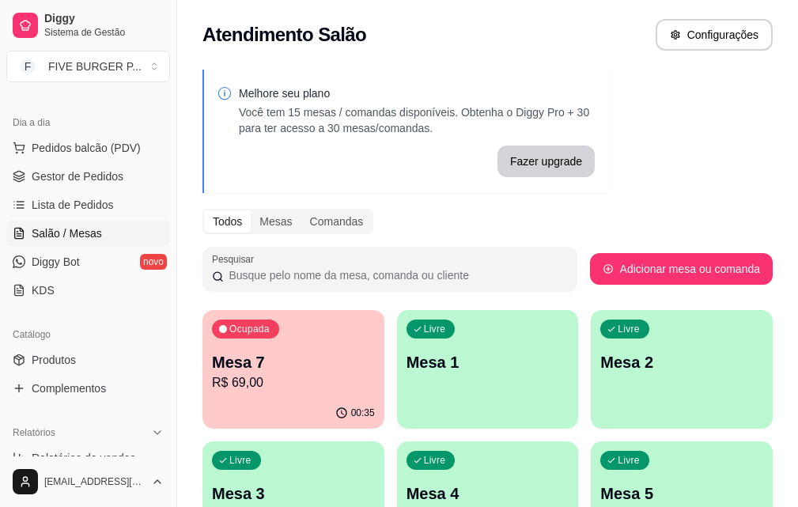
click at [308, 370] on p "Mesa 7" at bounding box center [293, 362] width 163 height 22
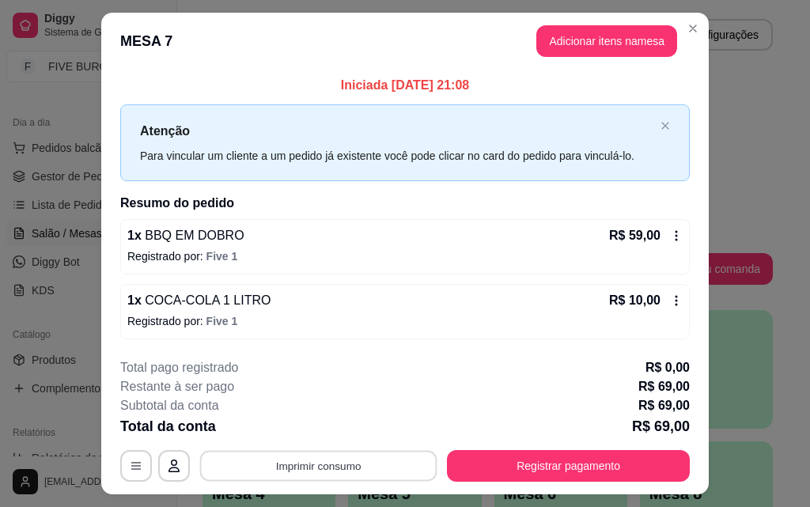
click at [379, 463] on button "Imprimir consumo" at bounding box center [318, 466] width 237 height 31
click at [356, 427] on button "IMPRESSORA" at bounding box center [317, 429] width 111 height 25
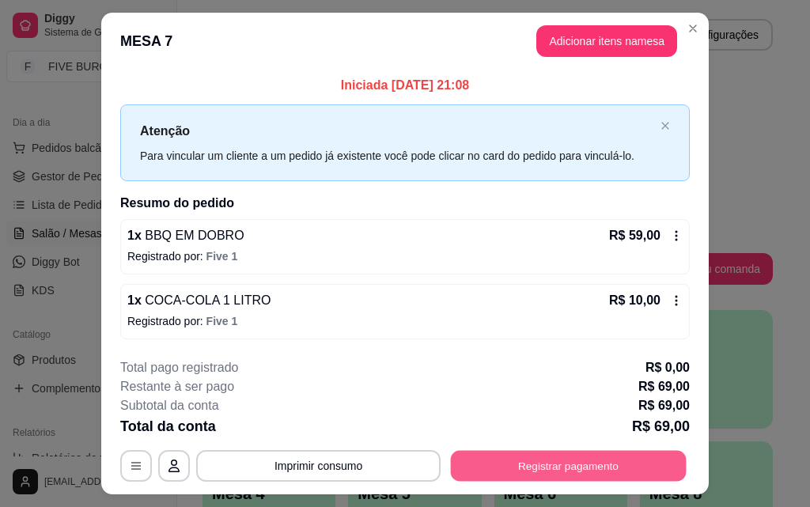
click at [625, 474] on button "Registrar pagamento" at bounding box center [569, 466] width 236 height 31
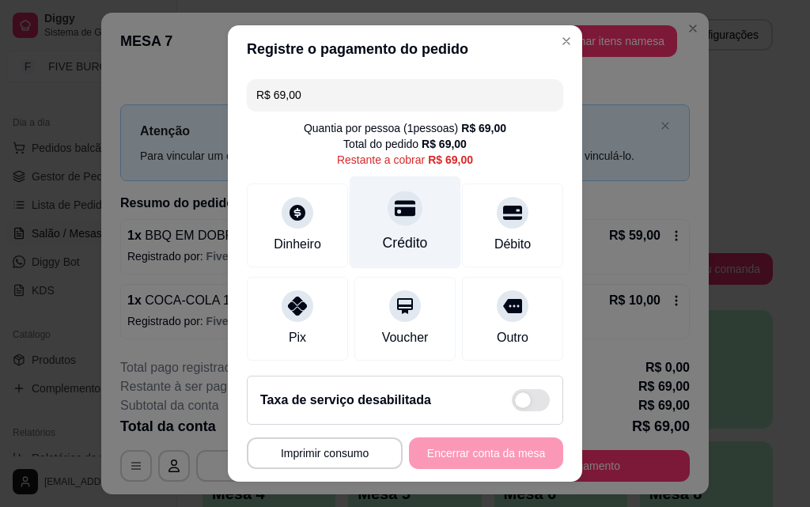
click at [391, 226] on div "Crédito" at bounding box center [405, 222] width 111 height 93
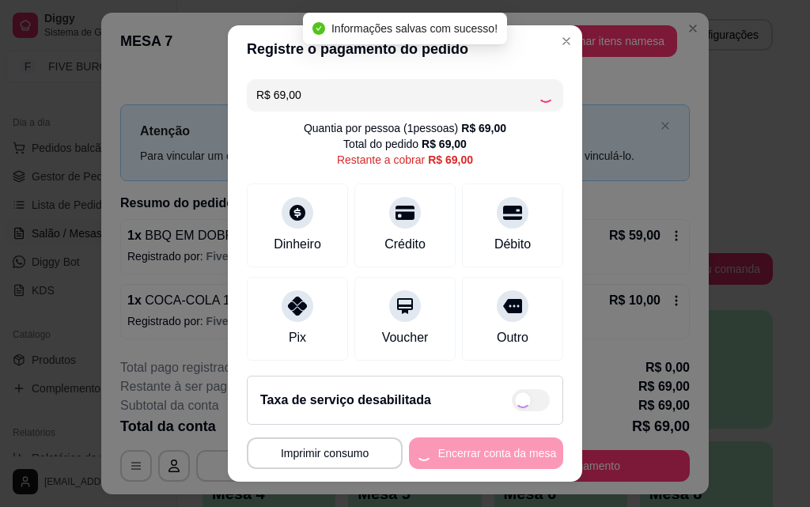
type input "R$ 0,00"
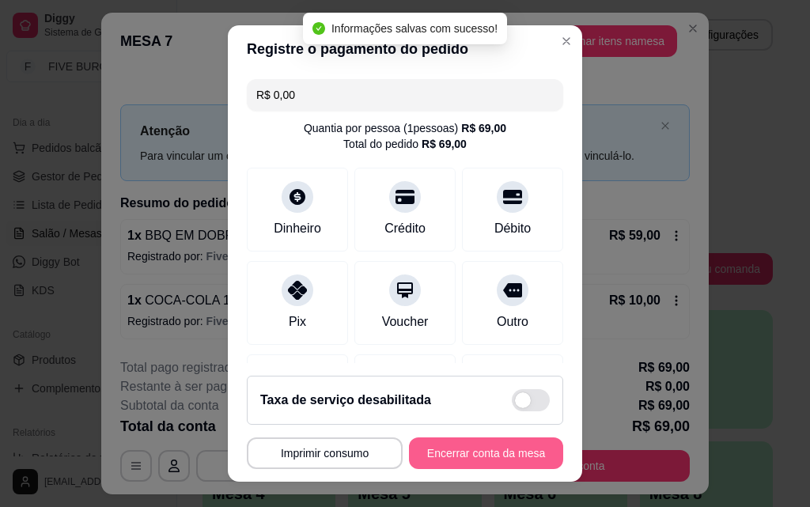
click at [495, 458] on button "Encerrar conta da mesa" at bounding box center [486, 453] width 154 height 32
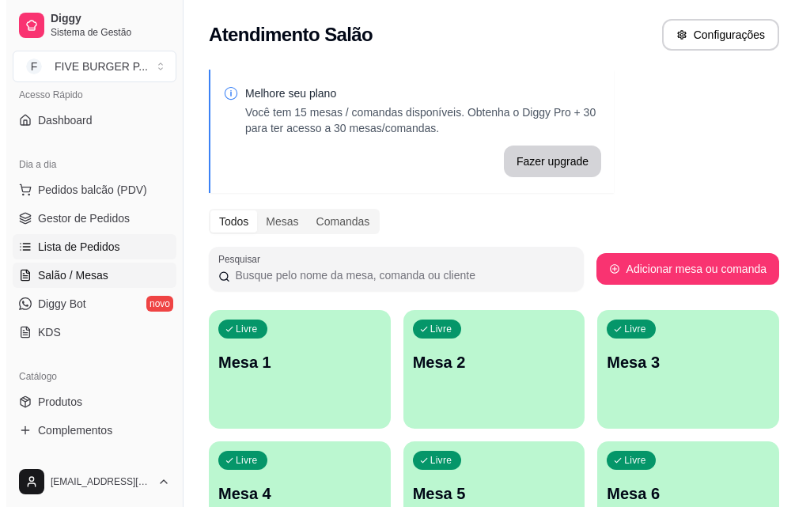
scroll to position [79, 0]
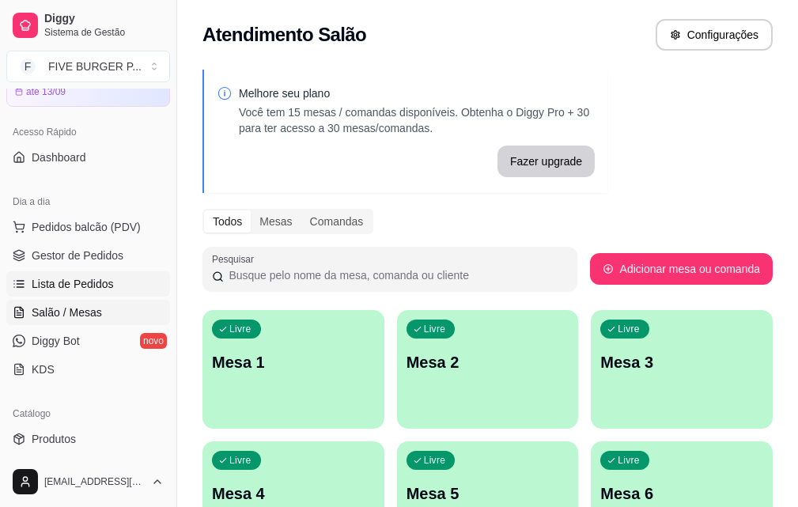
click at [100, 285] on span "Lista de Pedidos" at bounding box center [73, 284] width 82 height 16
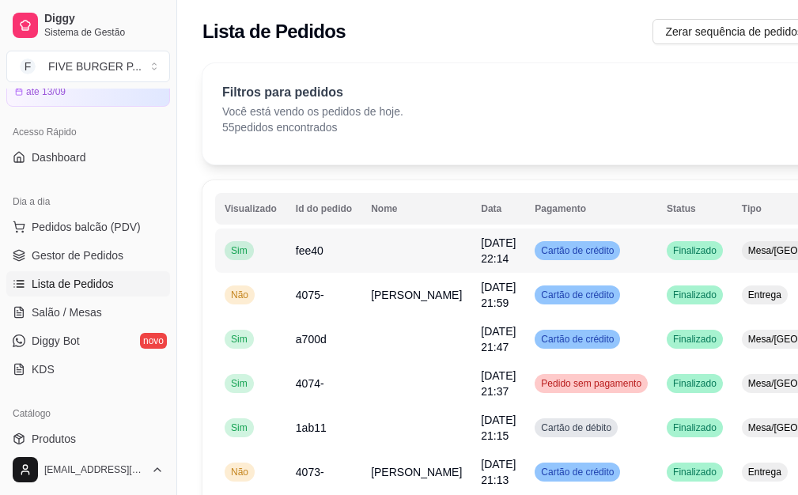
click at [481, 251] on span "[DATE] 22:14" at bounding box center [498, 250] width 35 height 28
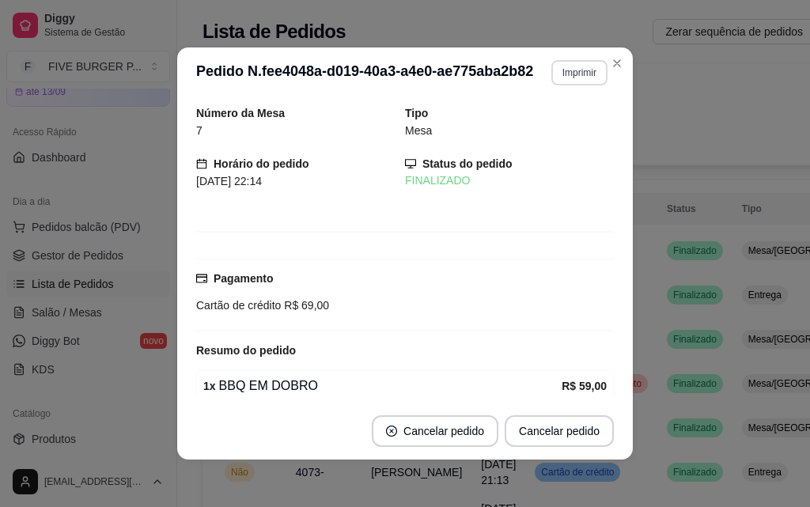
click at [564, 74] on button "Imprimir" at bounding box center [579, 72] width 56 height 25
click at [552, 123] on button "IMPRESSORA" at bounding box center [545, 127] width 111 height 25
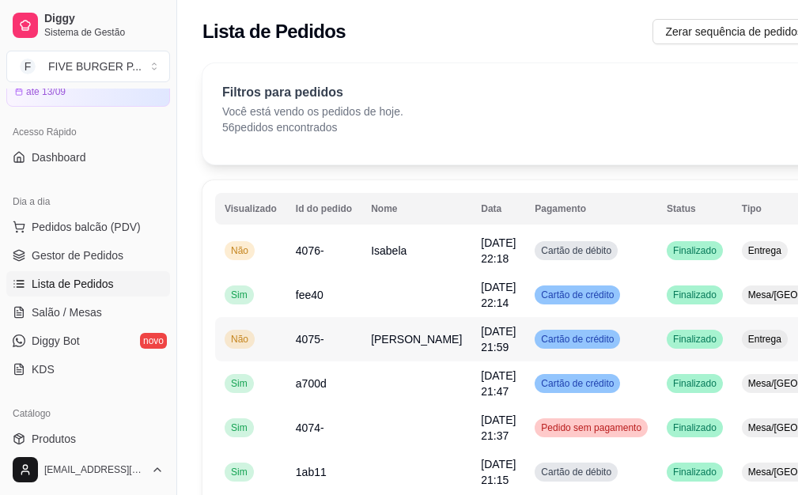
click at [481, 348] on span "[DATE] 21:59" at bounding box center [498, 339] width 35 height 28
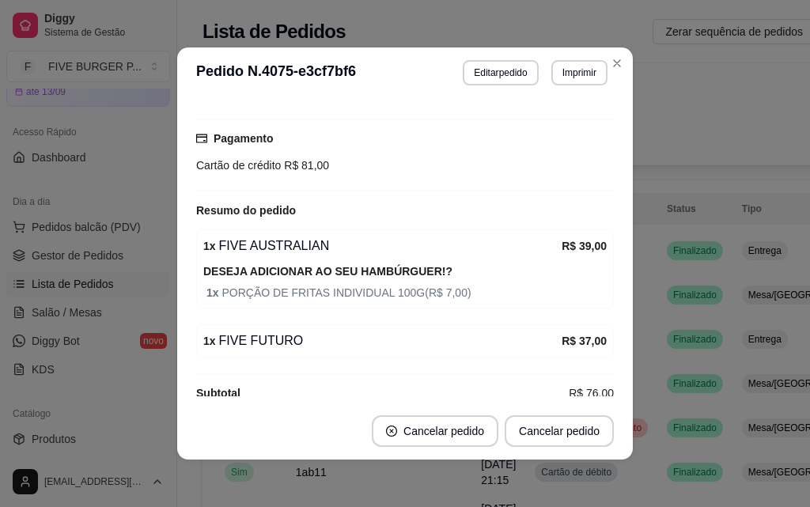
scroll to position [381, 0]
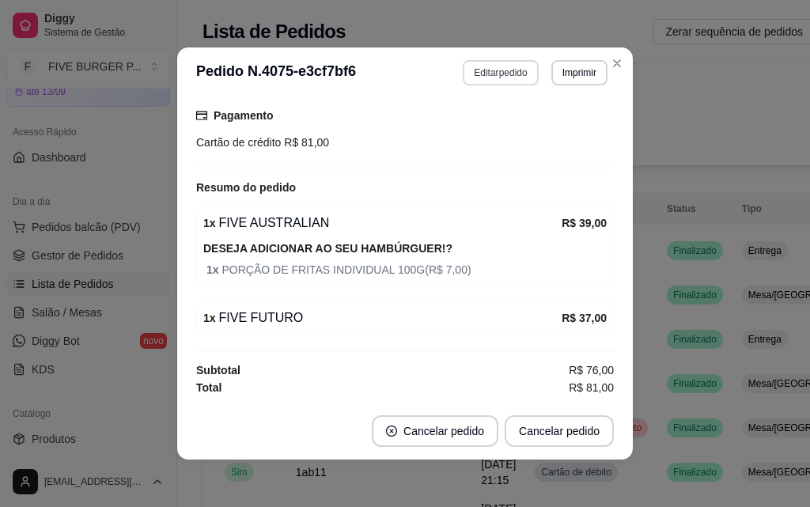
click at [489, 76] on button "Editar pedido" at bounding box center [500, 72] width 75 height 25
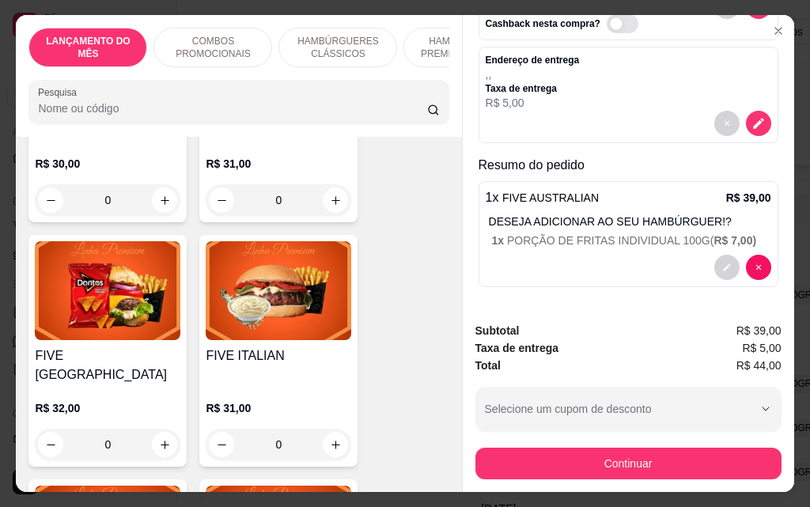
scroll to position [1740, 0]
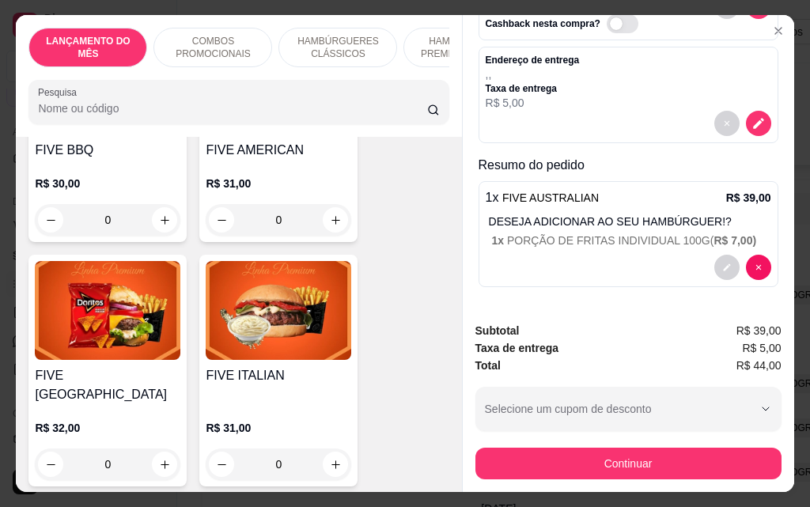
click at [161, 448] on div "0" at bounding box center [107, 464] width 145 height 32
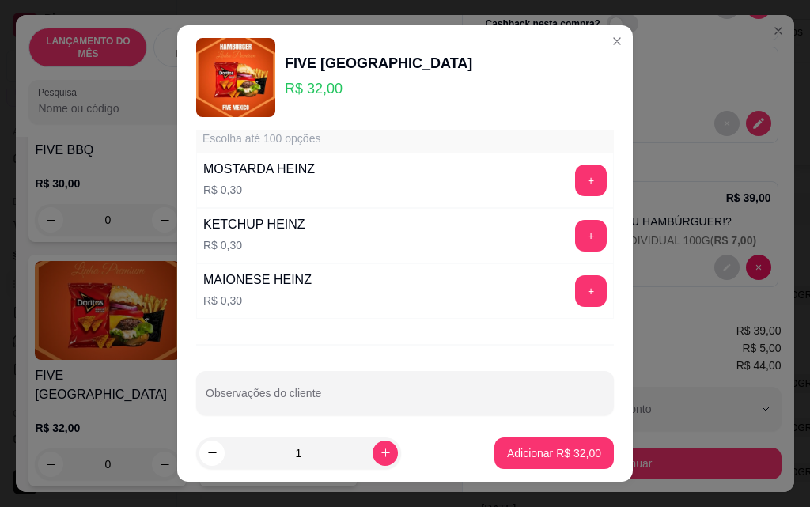
scroll to position [1386, 0]
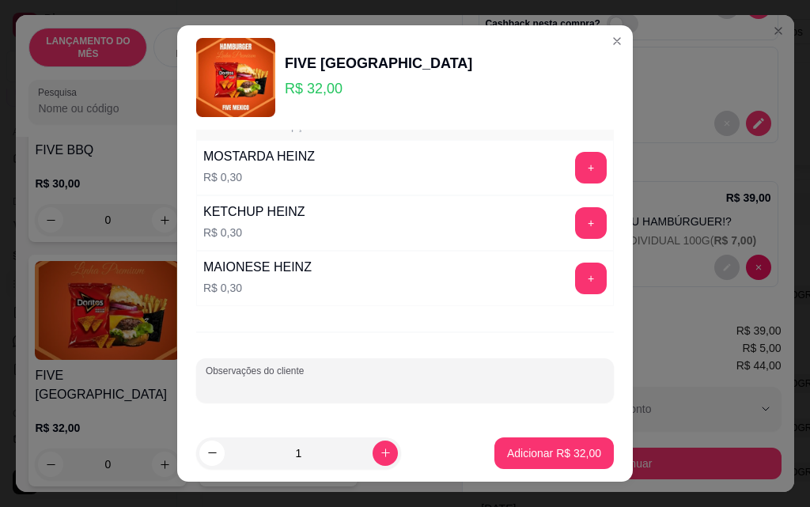
click at [335, 384] on input "Observações do cliente" at bounding box center [405, 387] width 399 height 16
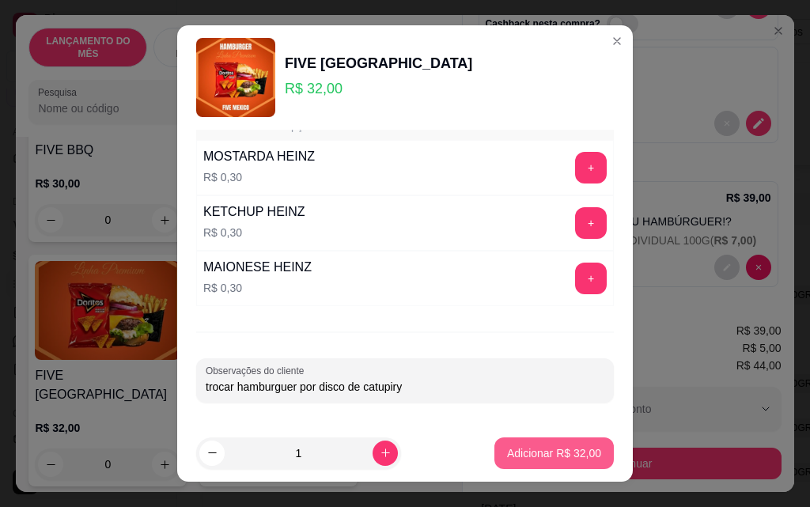
type input "trocar hamburguer por disco de catupiry"
click at [563, 463] on button "Adicionar R$ 32,00" at bounding box center [554, 453] width 116 height 31
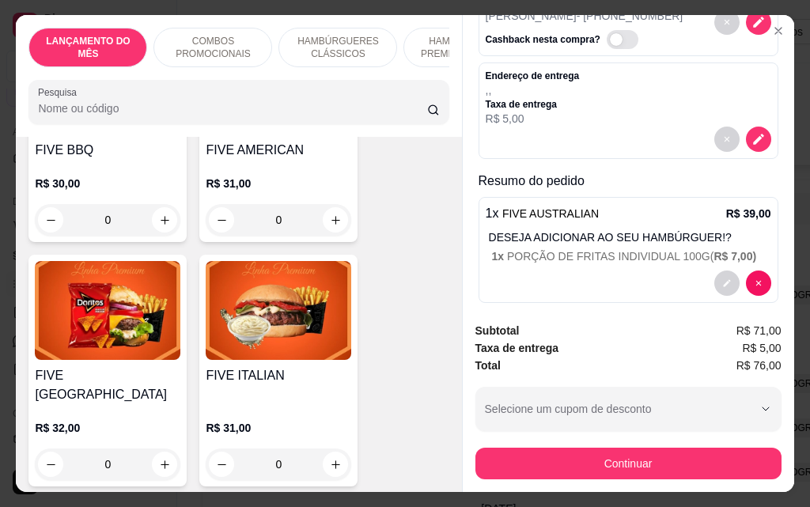
scroll to position [0, 0]
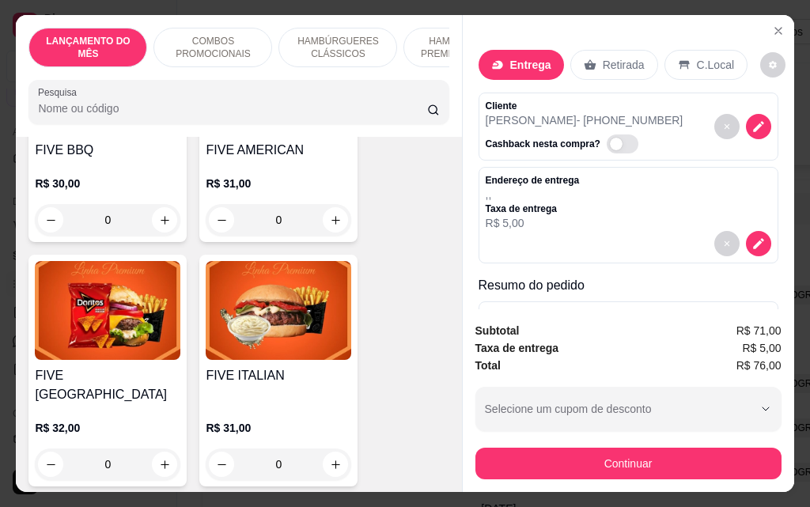
click at [515, 62] on p "Entrega" at bounding box center [530, 65] width 41 height 16
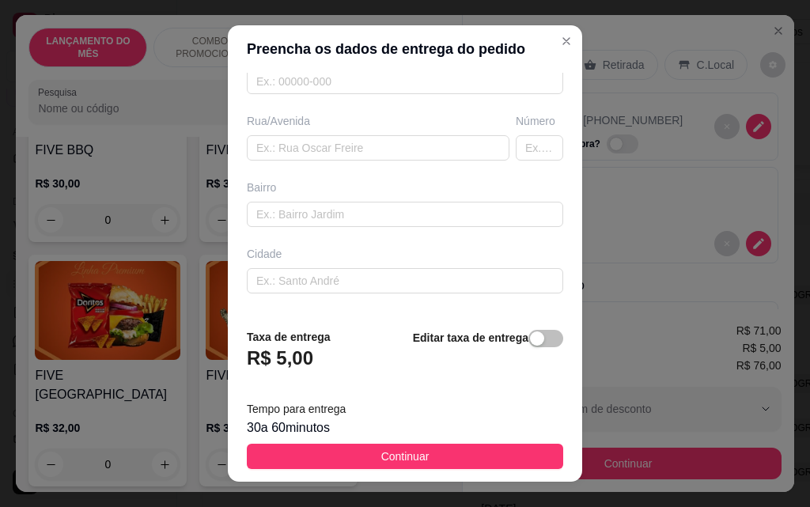
scroll to position [237, 0]
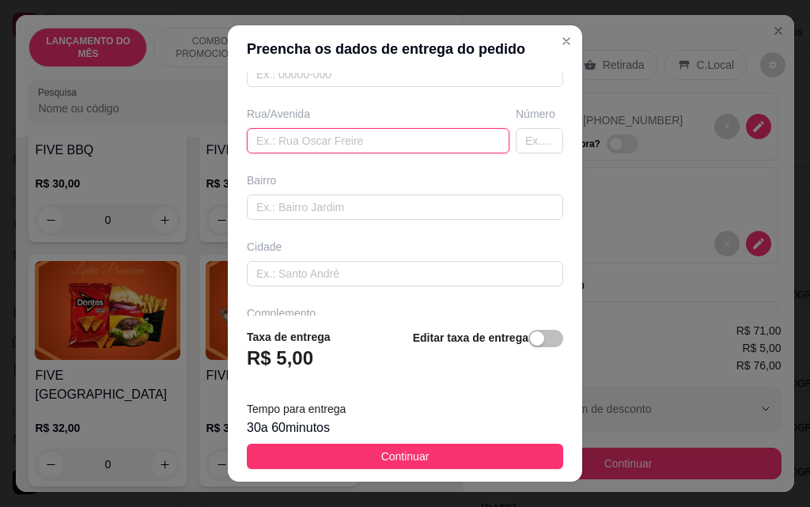
click at [311, 147] on input "text" at bounding box center [378, 140] width 263 height 25
type input "[PERSON_NAME]"
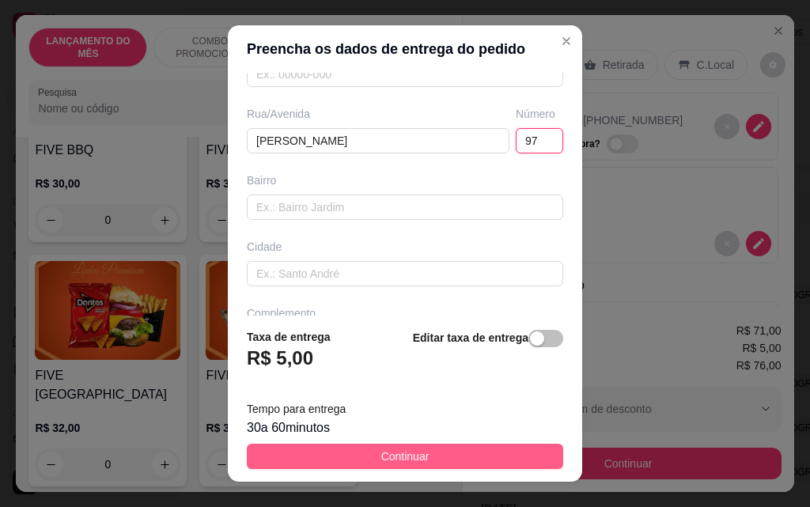
type input "97"
click at [352, 457] on button "Continuar" at bounding box center [405, 456] width 316 height 25
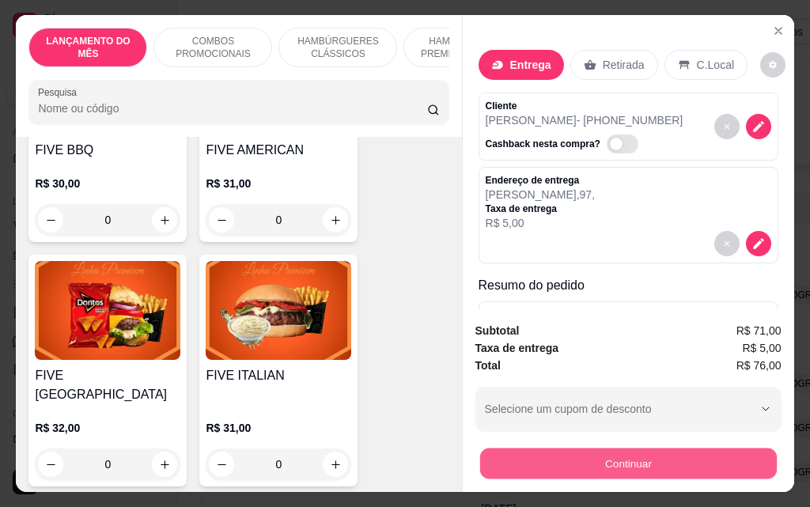
click at [614, 459] on button "Continuar" at bounding box center [627, 463] width 297 height 31
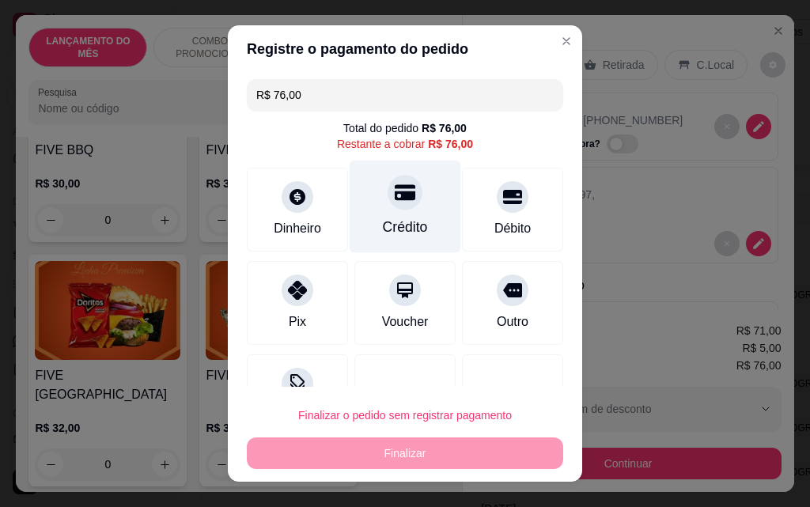
click at [395, 223] on div "Crédito" at bounding box center [405, 227] width 45 height 21
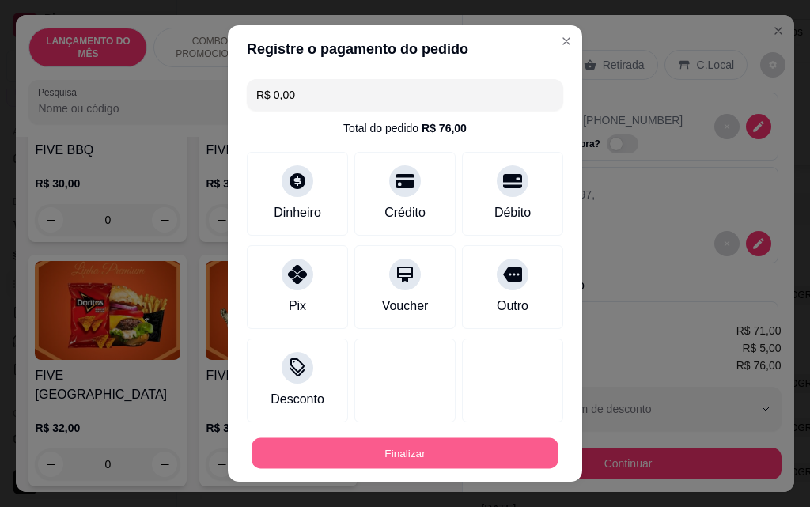
click at [444, 450] on button "Finalizar" at bounding box center [404, 453] width 307 height 31
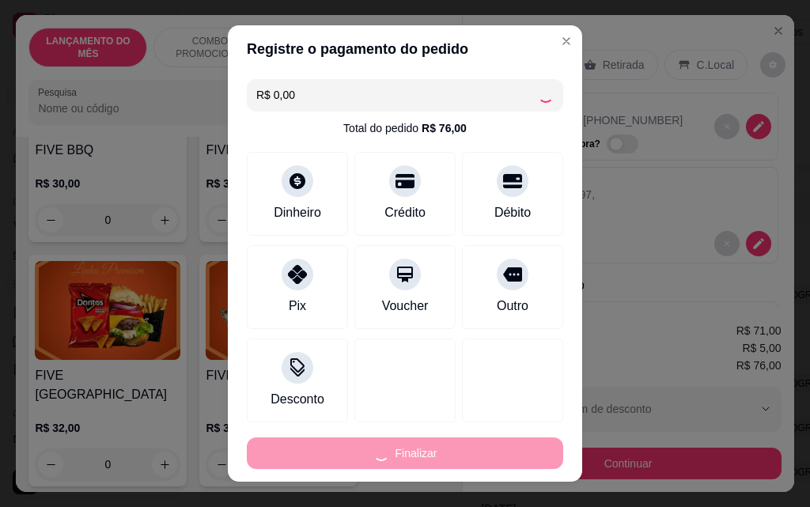
type input "-R$ 76,00"
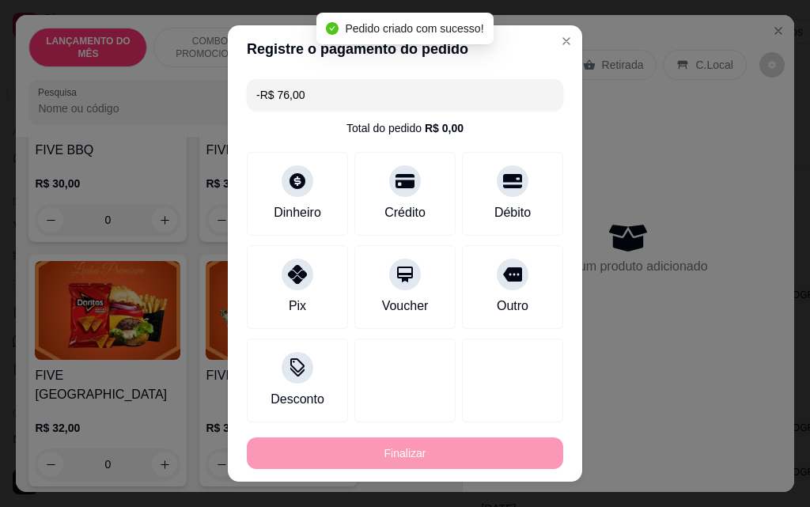
scroll to position [353, 0]
